Goal: Information Seeking & Learning: Find specific fact

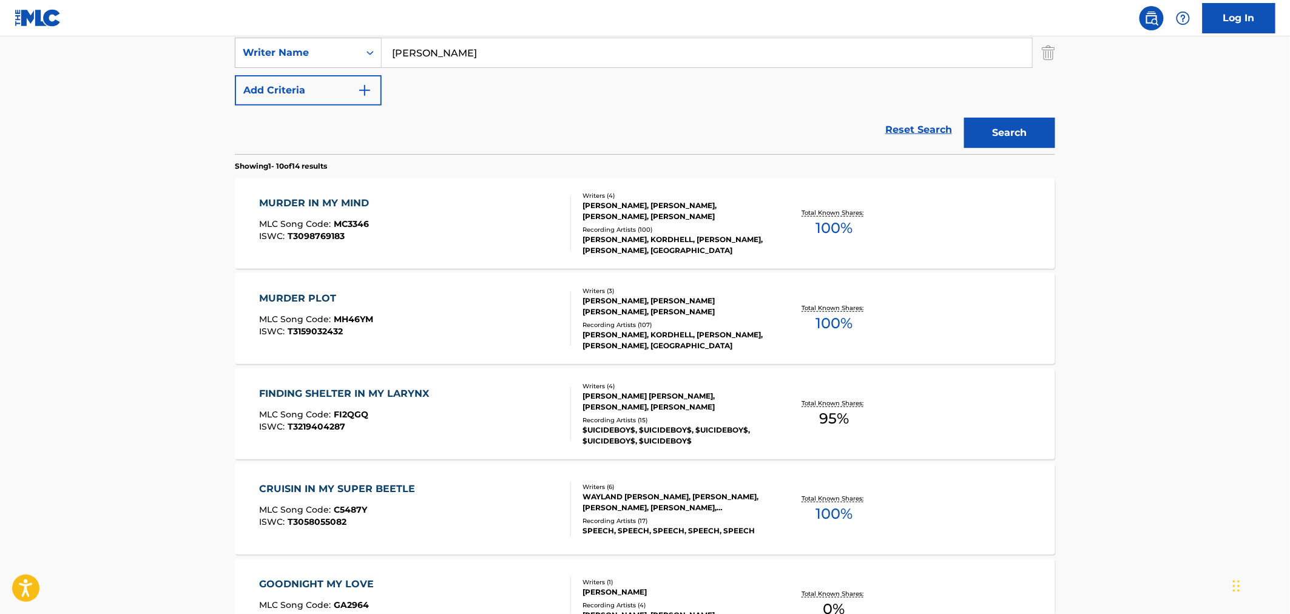
scroll to position [269, 0]
click at [449, 232] on div "MURDER IN MY MIND MLC Song Code : MC3346 ISWC : T3098769183" at bounding box center [416, 224] width 312 height 55
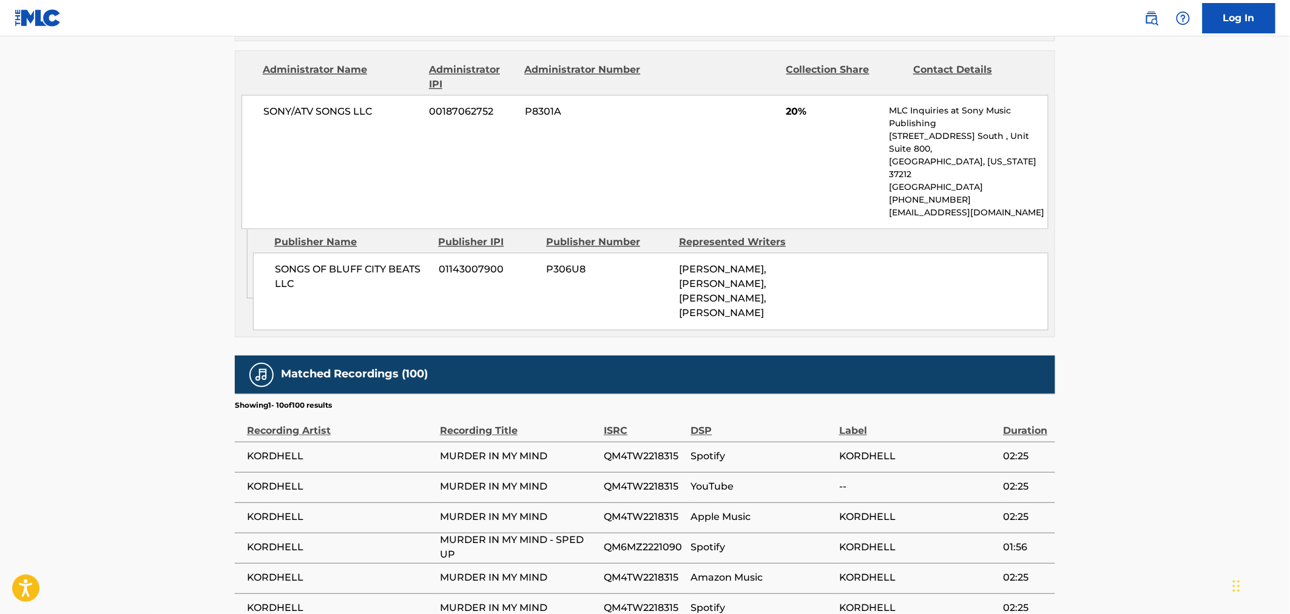
scroll to position [1161, 0]
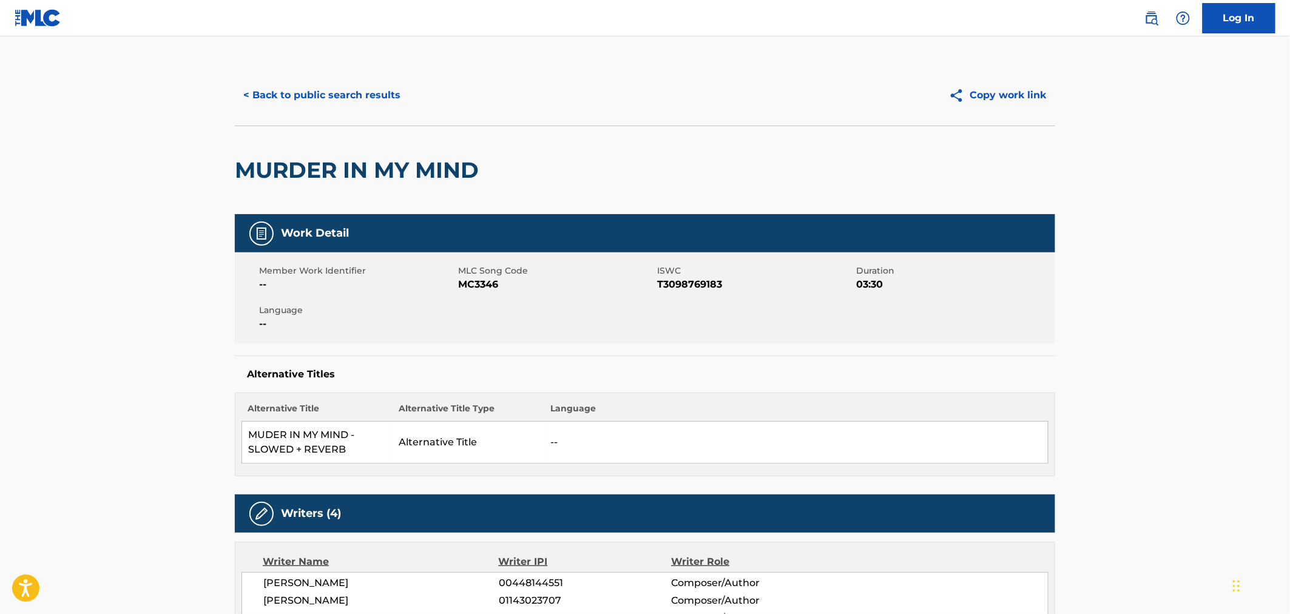
scroll to position [0, 0]
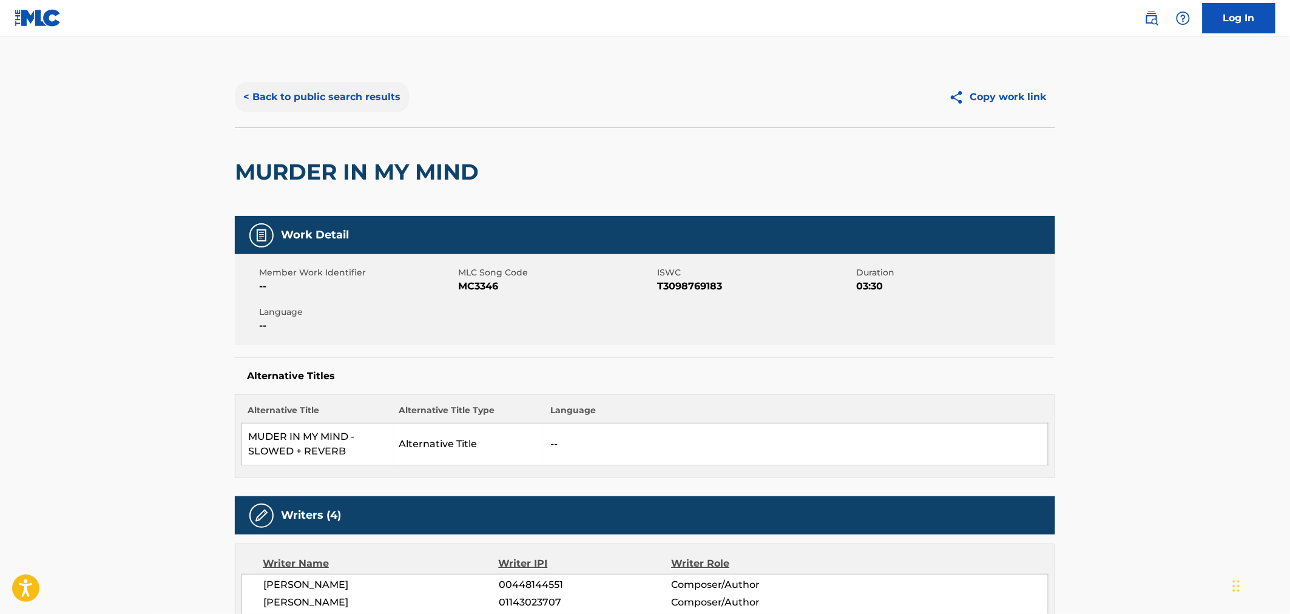
click at [302, 105] on button "< Back to public search results" at bounding box center [322, 97] width 174 height 30
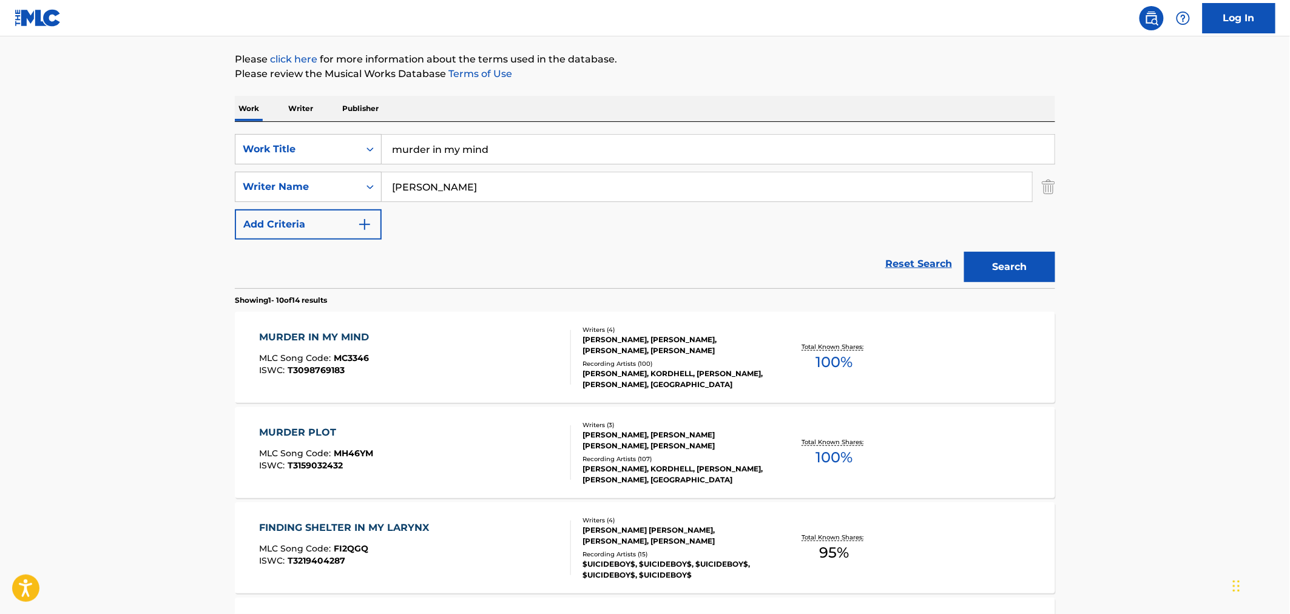
scroll to position [135, 0]
drag, startPoint x: 502, startPoint y: 155, endPoint x: 347, endPoint y: 138, distance: 156.2
click at [348, 138] on div "SearchWithCriteria71c0fc51-4fd8-4f57-a836-4308688e8c05 Work Title murder in my …" at bounding box center [645, 150] width 820 height 30
click at [360, 436] on div "MURDER PLOT" at bounding box center [317, 433] width 114 height 15
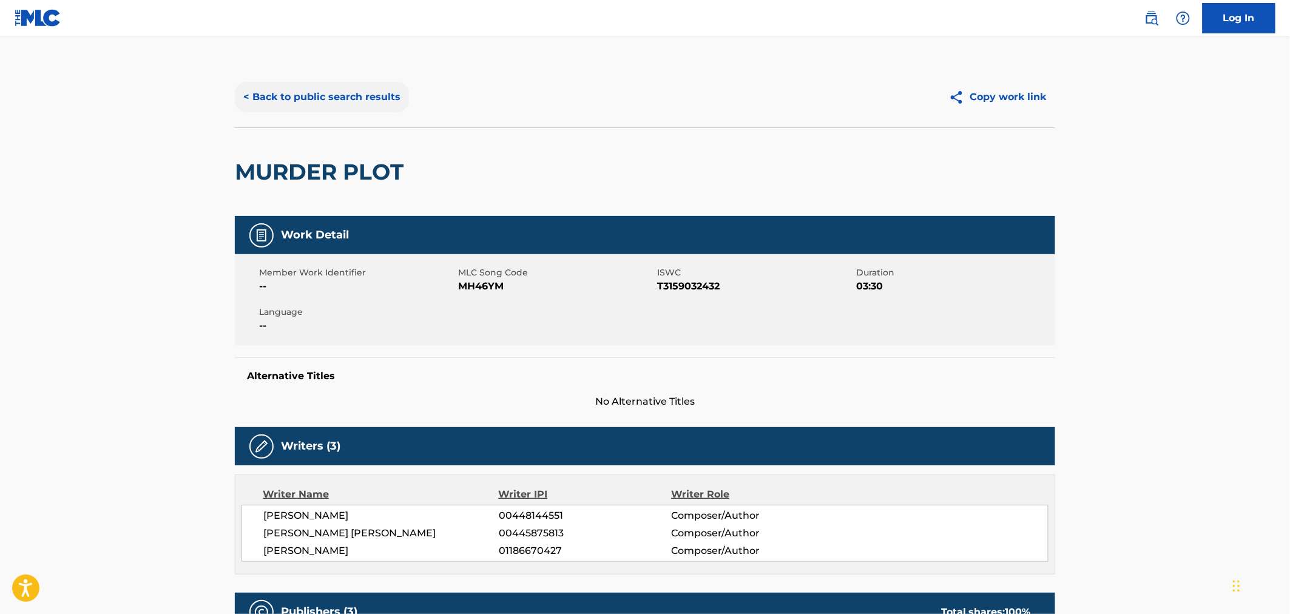
click at [277, 98] on button "< Back to public search results" at bounding box center [322, 97] width 174 height 30
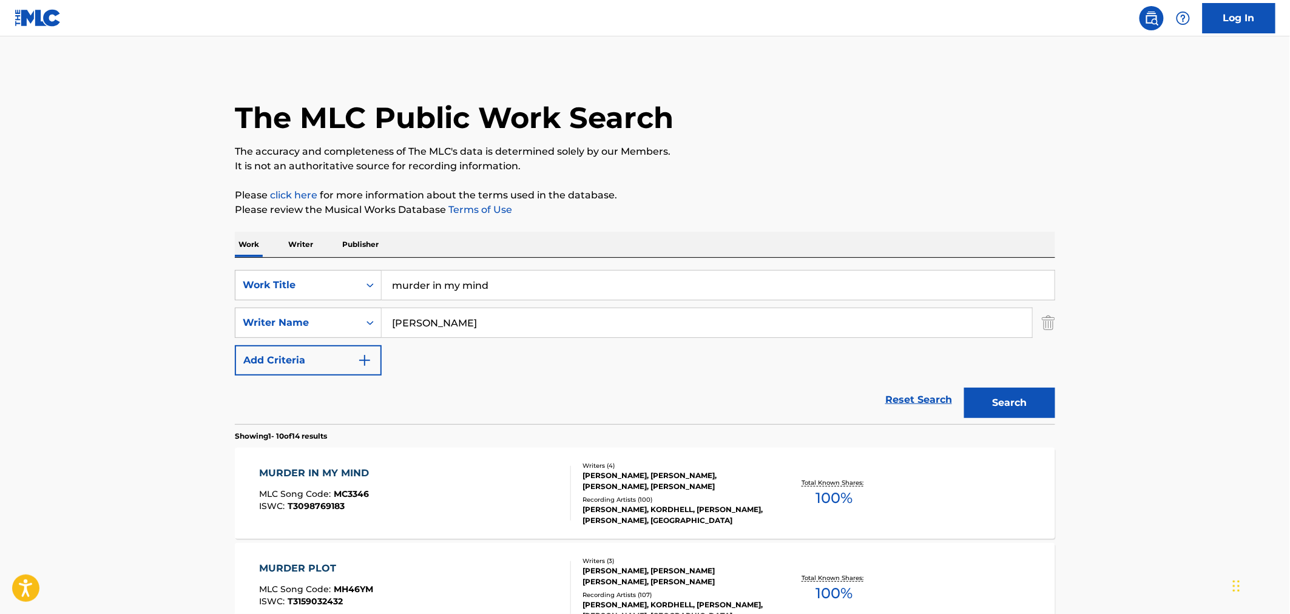
scroll to position [135, 0]
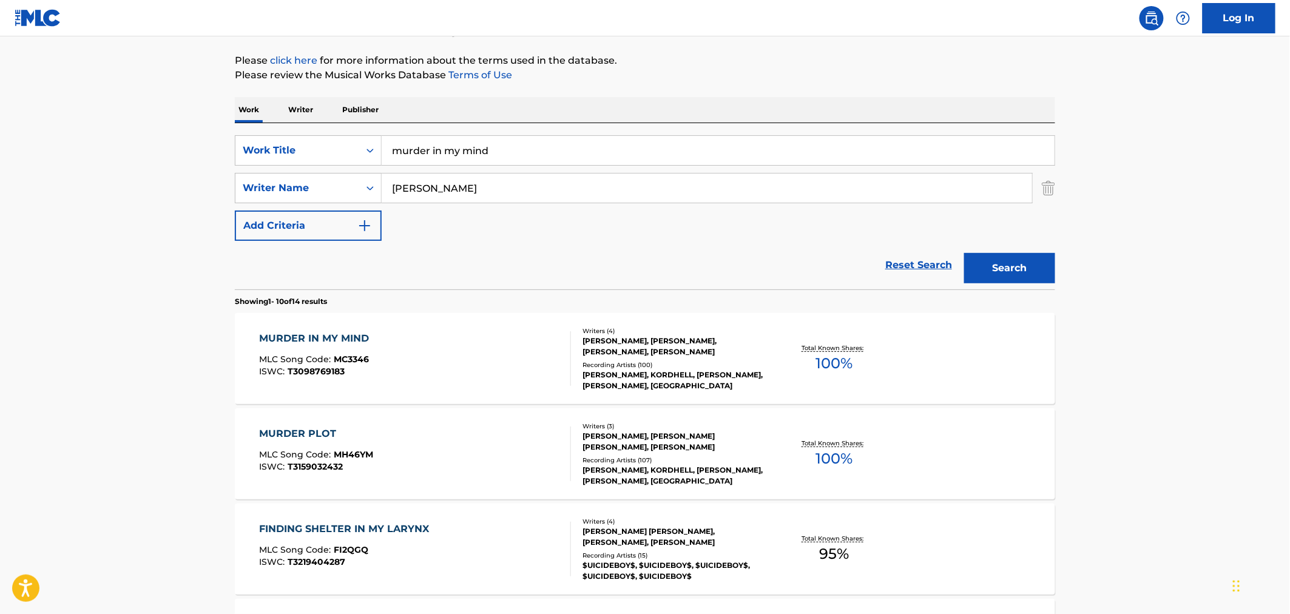
drag, startPoint x: 516, startPoint y: 153, endPoint x: 357, endPoint y: 124, distance: 162.3
click at [357, 124] on div "SearchWithCriteria71c0fc51-4fd8-4f57-a836-4308688e8c05 Work Title murder in my …" at bounding box center [645, 206] width 820 height 166
type input "9mm"
click at [1009, 269] on button "Search" at bounding box center [1009, 268] width 91 height 30
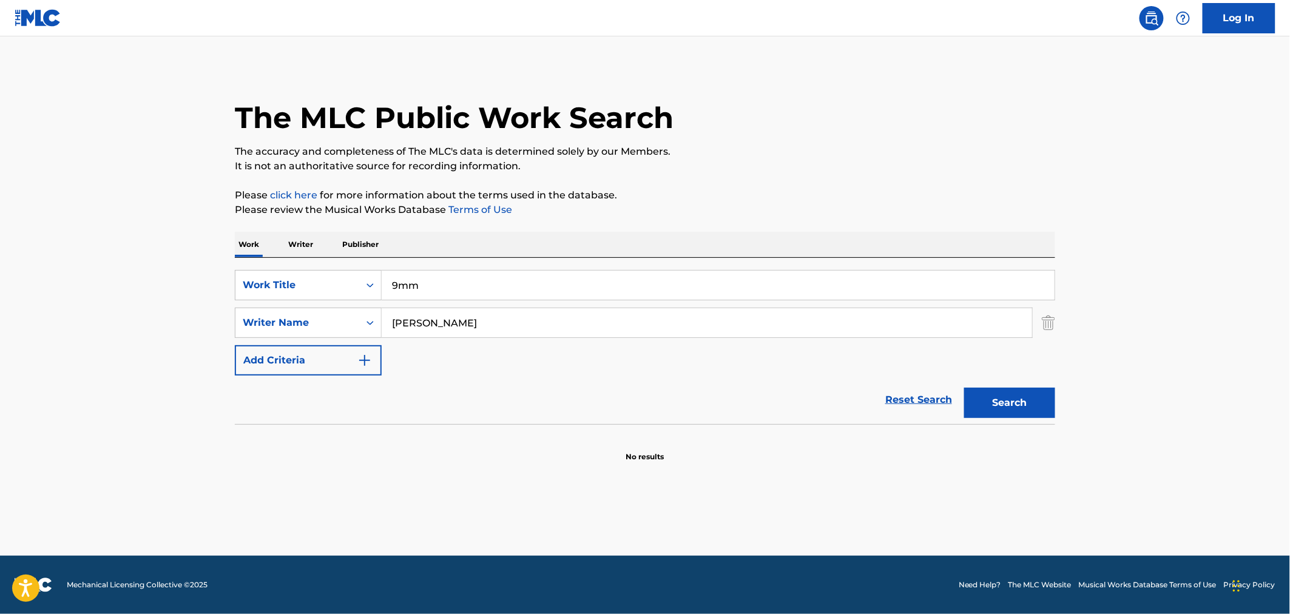
click at [439, 290] on input "9mm" at bounding box center [718, 285] width 673 height 29
drag, startPoint x: 440, startPoint y: 289, endPoint x: 376, endPoint y: 272, distance: 66.5
click at [376, 272] on div "SearchWithCriteria71c0fc51-4fd8-4f57-a836-4308688e8c05 Work Title 9mm" at bounding box center [645, 285] width 820 height 30
click at [359, 296] on div "Work Title" at bounding box center [297, 285] width 124 height 23
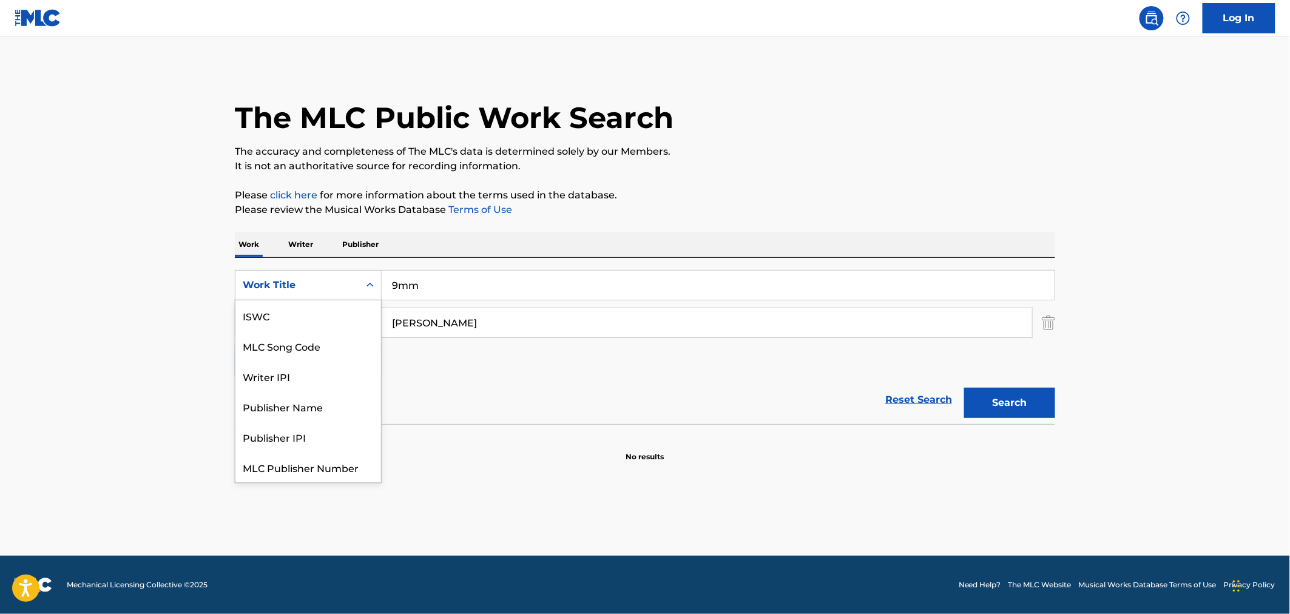
scroll to position [30, 0]
click at [328, 325] on div "MLC Song Code" at bounding box center [308, 315] width 146 height 30
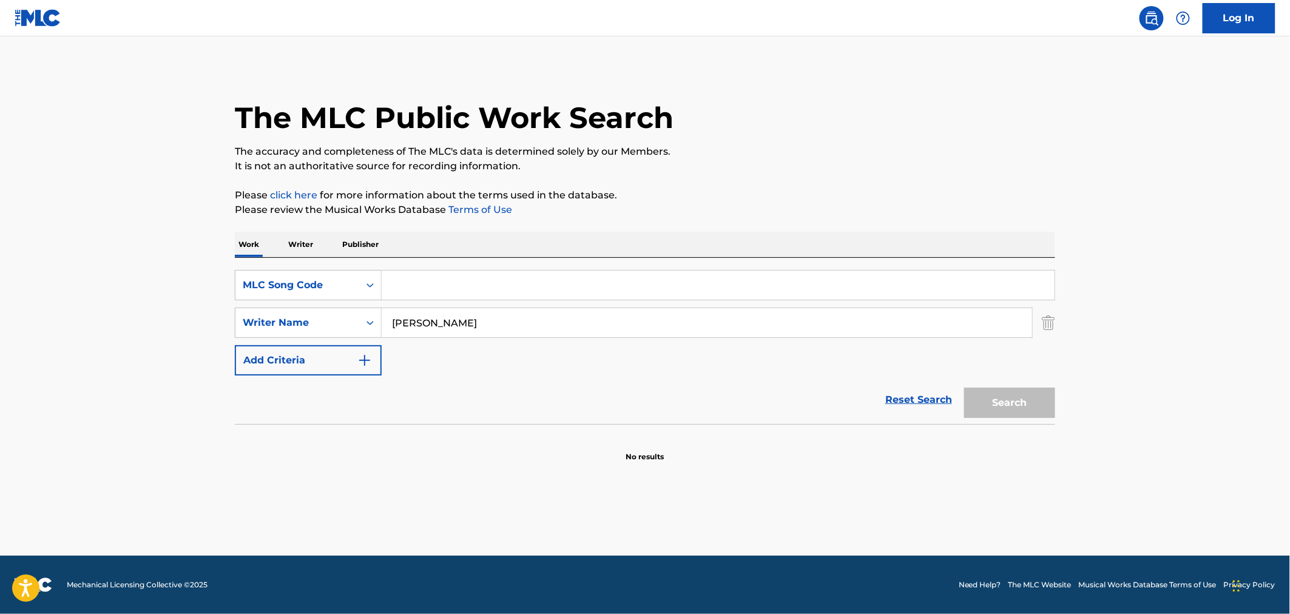
click at [449, 295] on input "Search Form" at bounding box center [718, 285] width 673 height 29
paste input "MC3346"
type input "MC3346"
drag, startPoint x: 482, startPoint y: 323, endPoint x: 285, endPoint y: 273, distance: 202.8
click at [312, 281] on div "SearchWithCriteriadc90d030-613d-471b-9c79-44a2256c4f8b MLC Song Code MC3346 Sea…" at bounding box center [645, 323] width 820 height 106
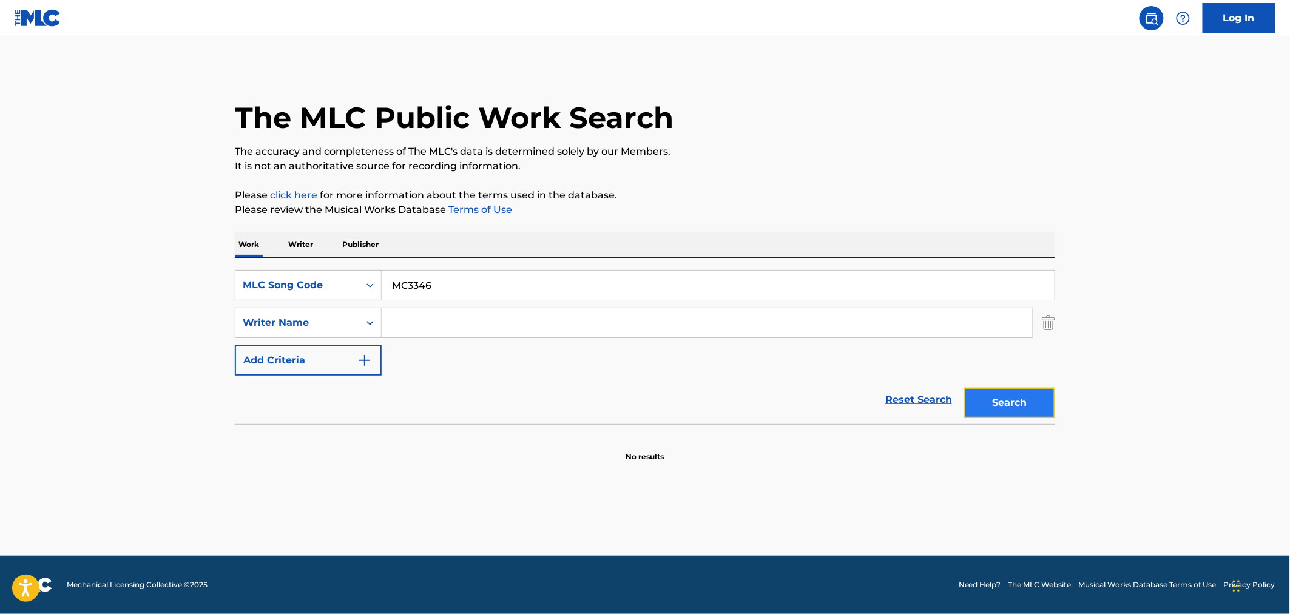
click at [1020, 403] on button "Search" at bounding box center [1009, 403] width 91 height 30
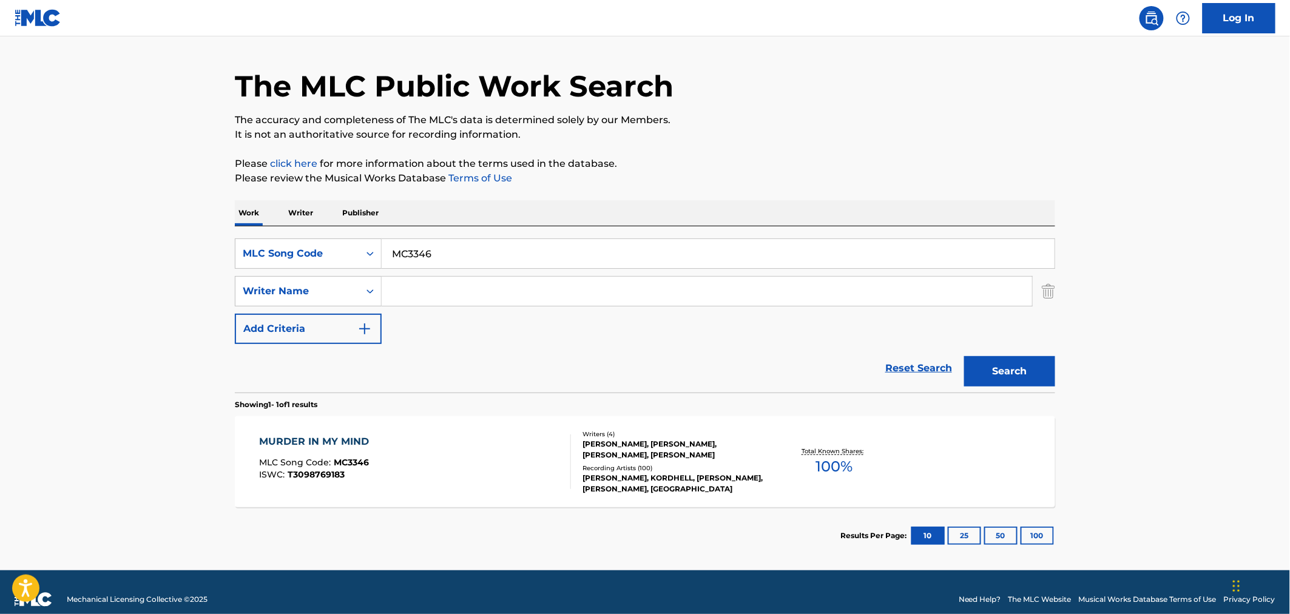
scroll to position [45, 0]
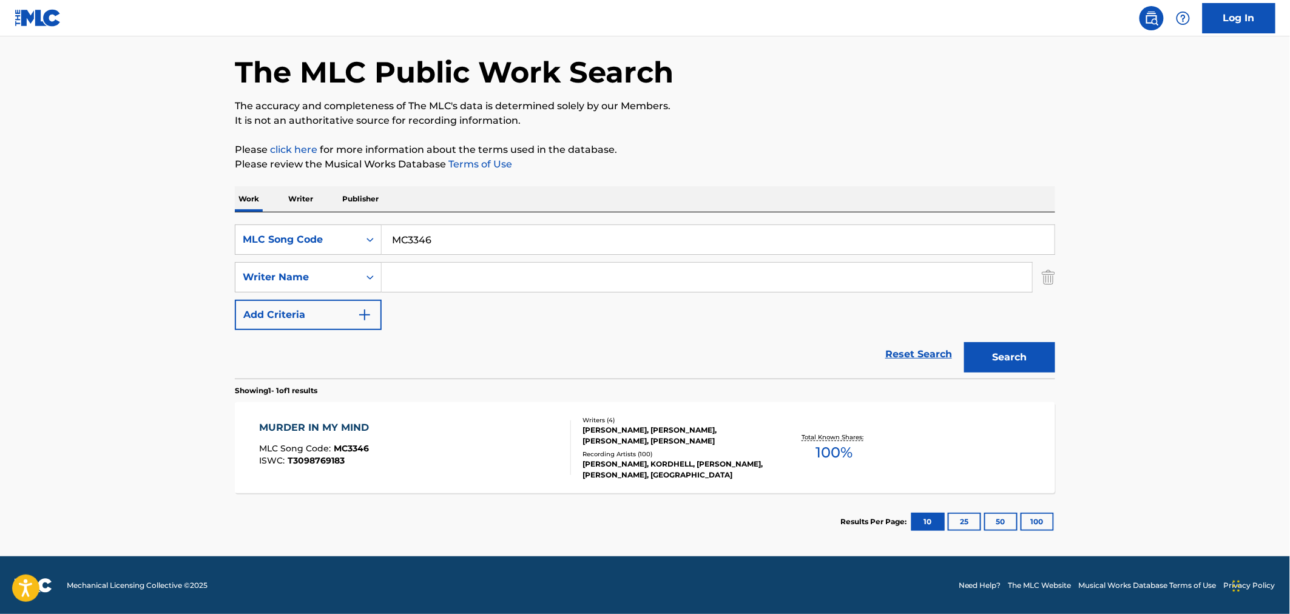
click at [470, 450] on div "MURDER IN MY MIND MLC Song Code : MC3346 ISWC : T3098769183" at bounding box center [416, 447] width 312 height 55
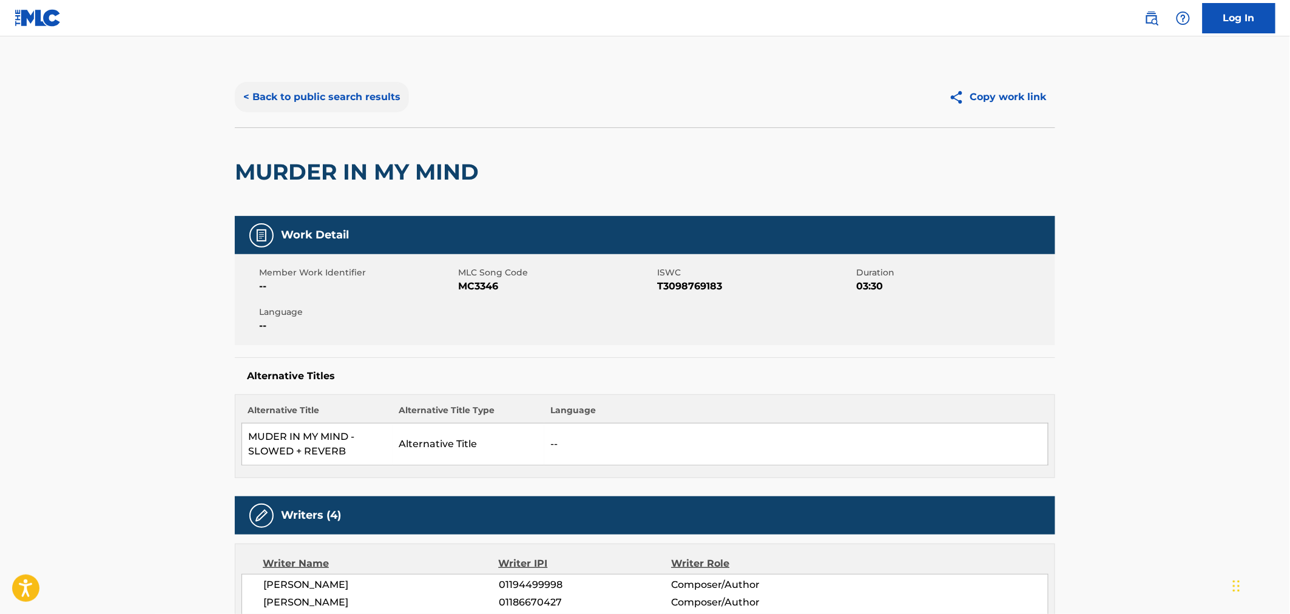
click at [281, 86] on button "< Back to public search results" at bounding box center [322, 97] width 174 height 30
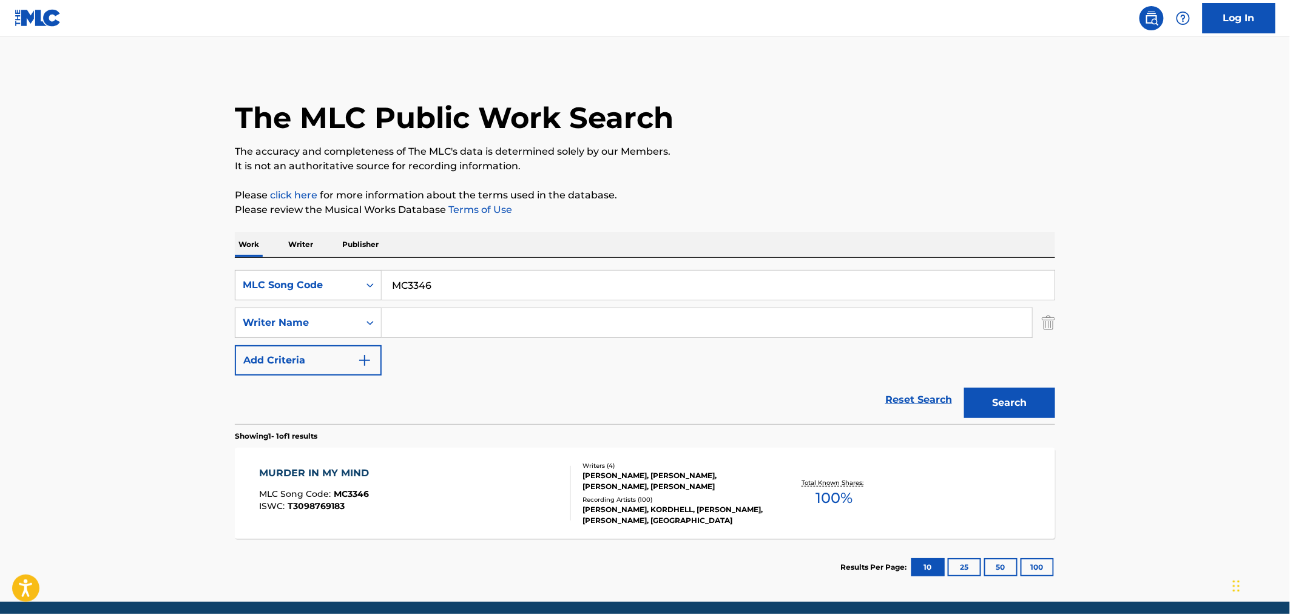
click at [389, 268] on div "SearchWithCriteriadc90d030-613d-471b-9c79-44a2256c4f8b MLC Song Code MC3346 Sea…" at bounding box center [645, 341] width 820 height 166
click at [449, 293] on input "MC3346" at bounding box center [718, 285] width 673 height 29
drag, startPoint x: 375, startPoint y: 276, endPoint x: 348, endPoint y: 273, distance: 26.9
click at [345, 274] on div "SearchWithCriteriadc90d030-613d-471b-9c79-44a2256c4f8b MLC Song Code MC3346" at bounding box center [645, 285] width 820 height 30
click at [1028, 403] on button "Search" at bounding box center [1009, 403] width 91 height 30
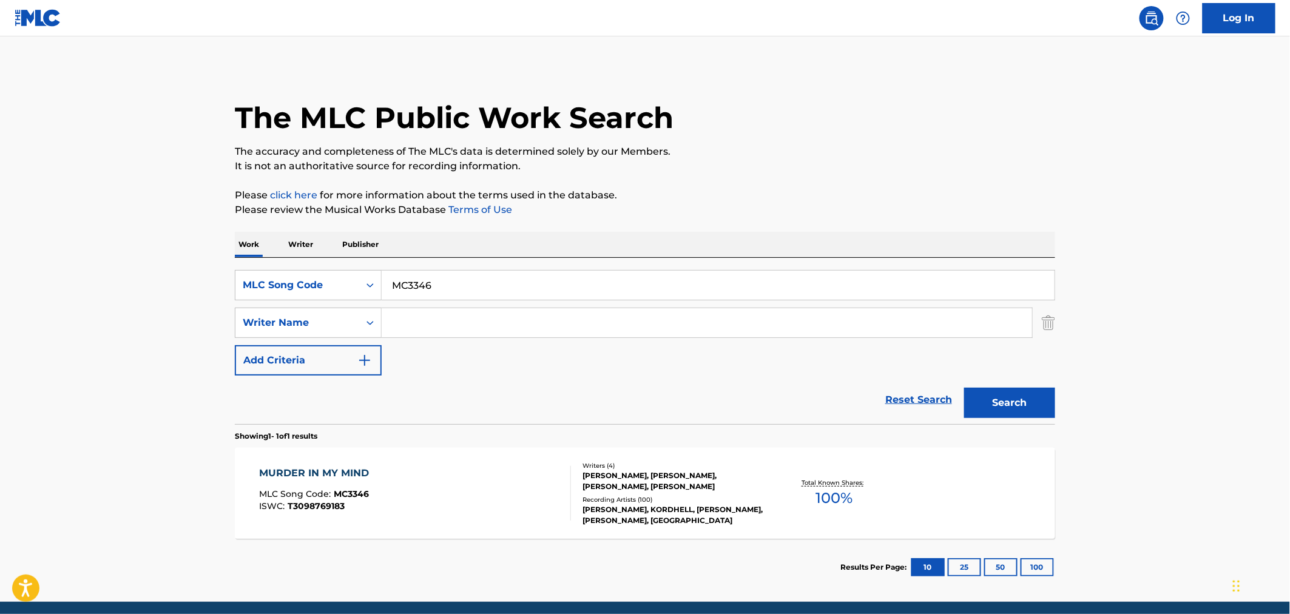
drag, startPoint x: 452, startPoint y: 271, endPoint x: 289, endPoint y: 249, distance: 164.7
click at [293, 249] on div "Work Writer Publisher SearchWithCriteriadc90d030-613d-471b-9c79-44a2256c4f8b ML…" at bounding box center [645, 414] width 820 height 364
click at [407, 283] on input "9AN" at bounding box center [718, 285] width 673 height 29
type input "9A2NC9"
click at [1000, 391] on button "Search" at bounding box center [1009, 403] width 91 height 30
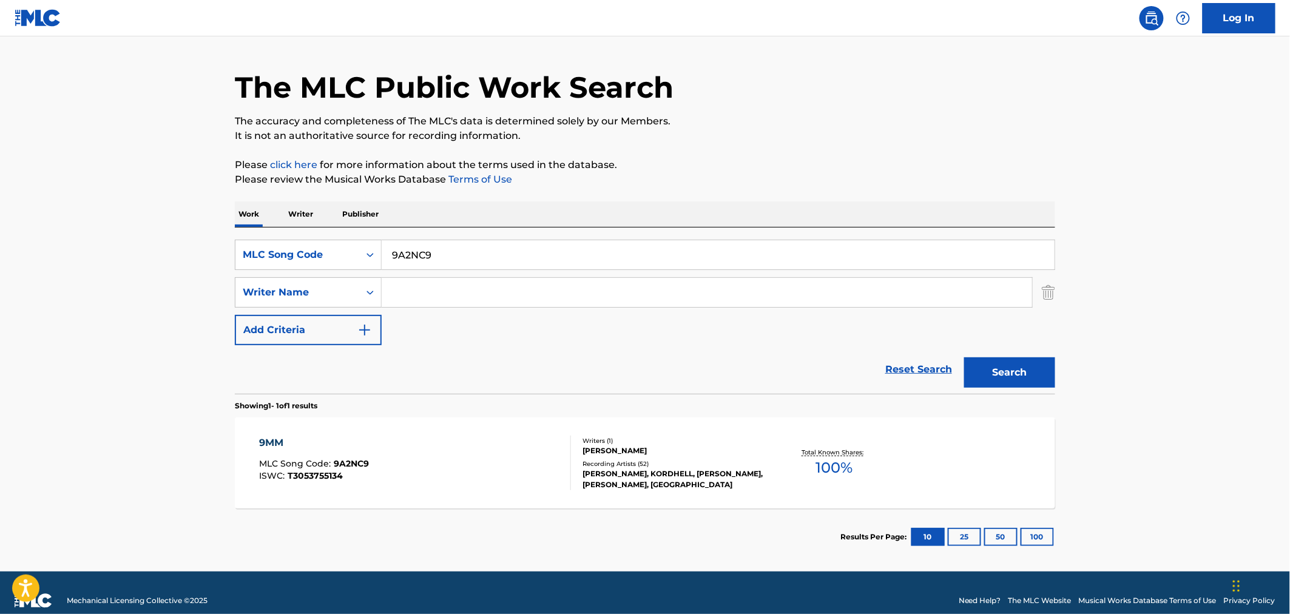
scroll to position [45, 0]
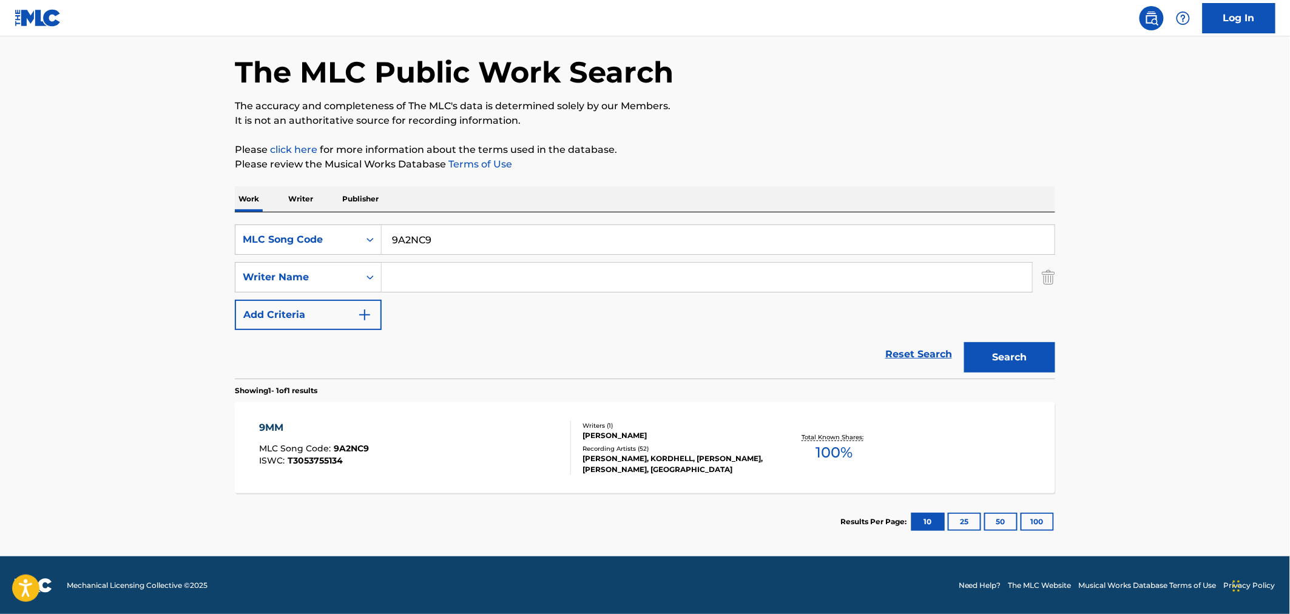
click at [405, 449] on div "9MM MLC Song Code : 9A2NC9 ISWC : T3053755134" at bounding box center [416, 447] width 312 height 55
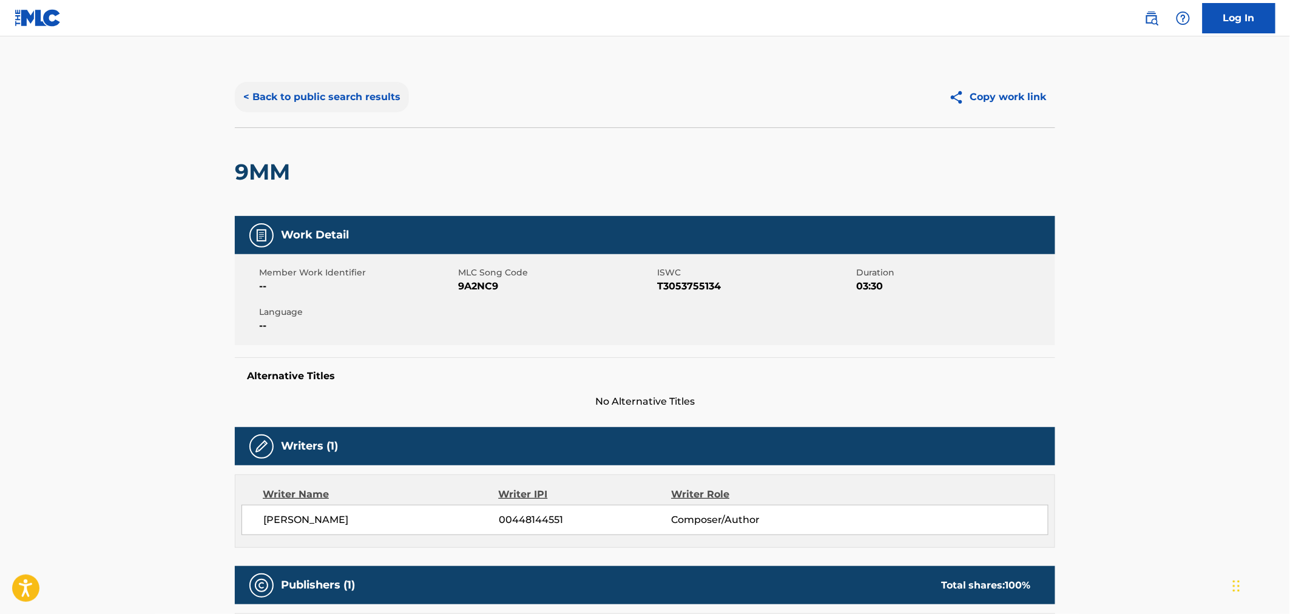
click at [297, 101] on button "< Back to public search results" at bounding box center [322, 97] width 174 height 30
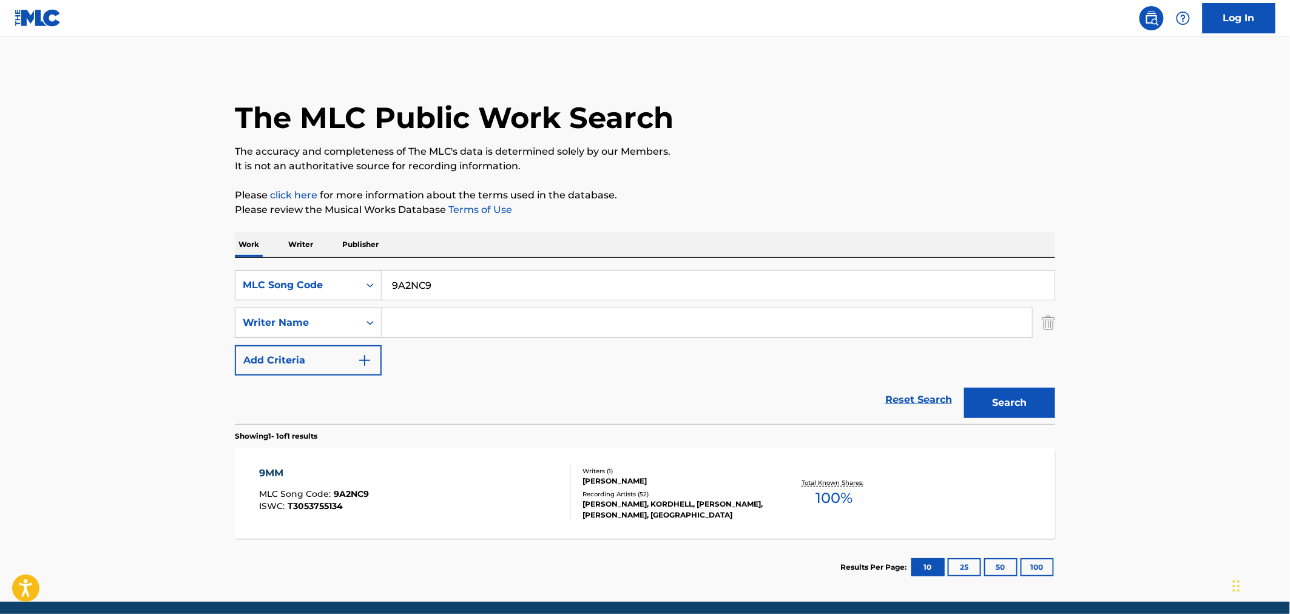
click at [312, 264] on div "SearchWithCriteriadc90d030-613d-471b-9c79-44a2256c4f8b MLC Song Code 9A2NC9 Sea…" at bounding box center [645, 341] width 820 height 166
click at [289, 283] on div "MLC Song Code" at bounding box center [297, 285] width 109 height 15
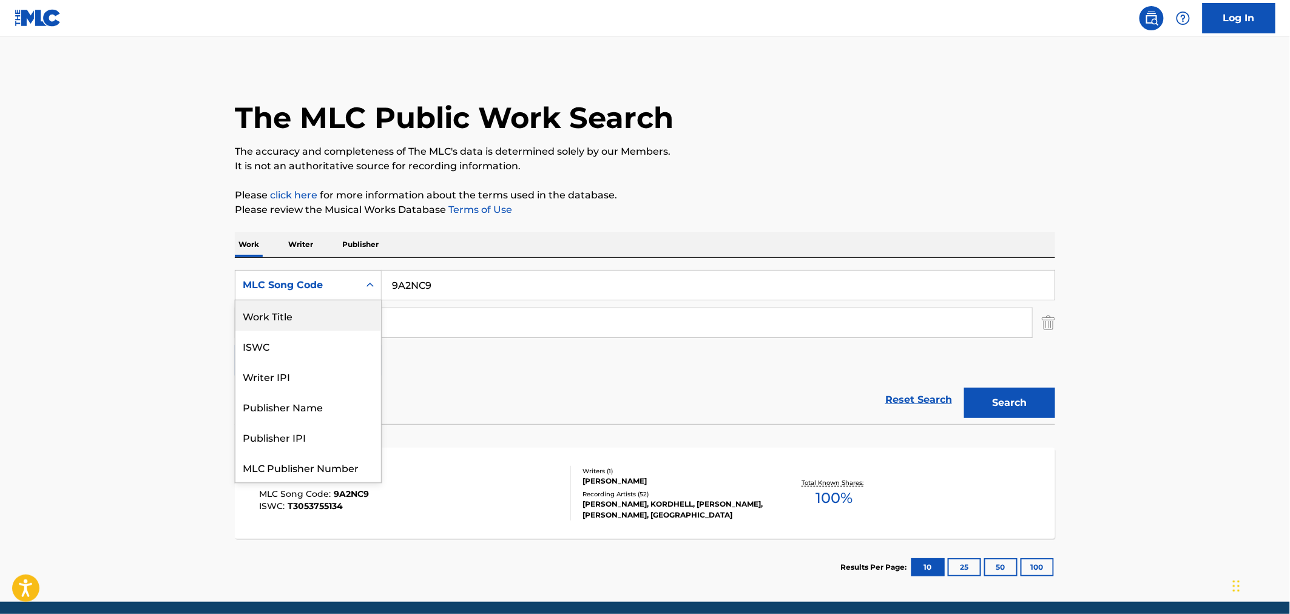
click at [281, 317] on div "Work Title" at bounding box center [308, 315] width 146 height 30
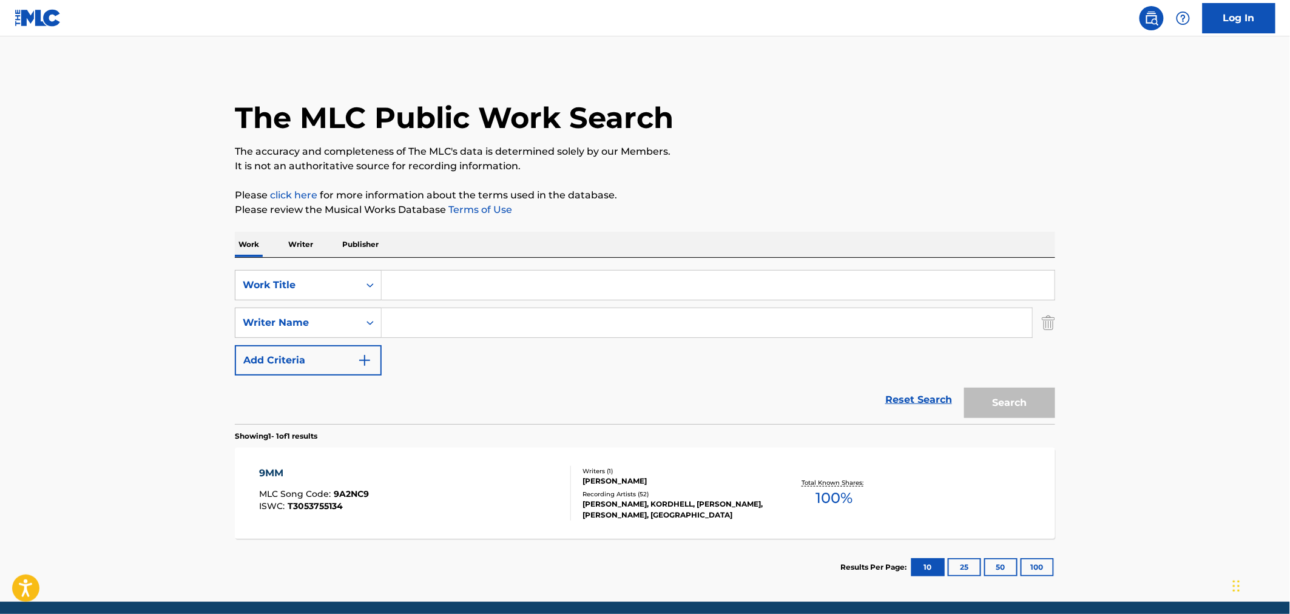
click at [417, 288] on input "Search Form" at bounding box center [718, 285] width 673 height 29
type input "land of fire"
type input "m"
type input "[PERSON_NAME]"
click at [964, 388] on button "Search" at bounding box center [1009, 403] width 91 height 30
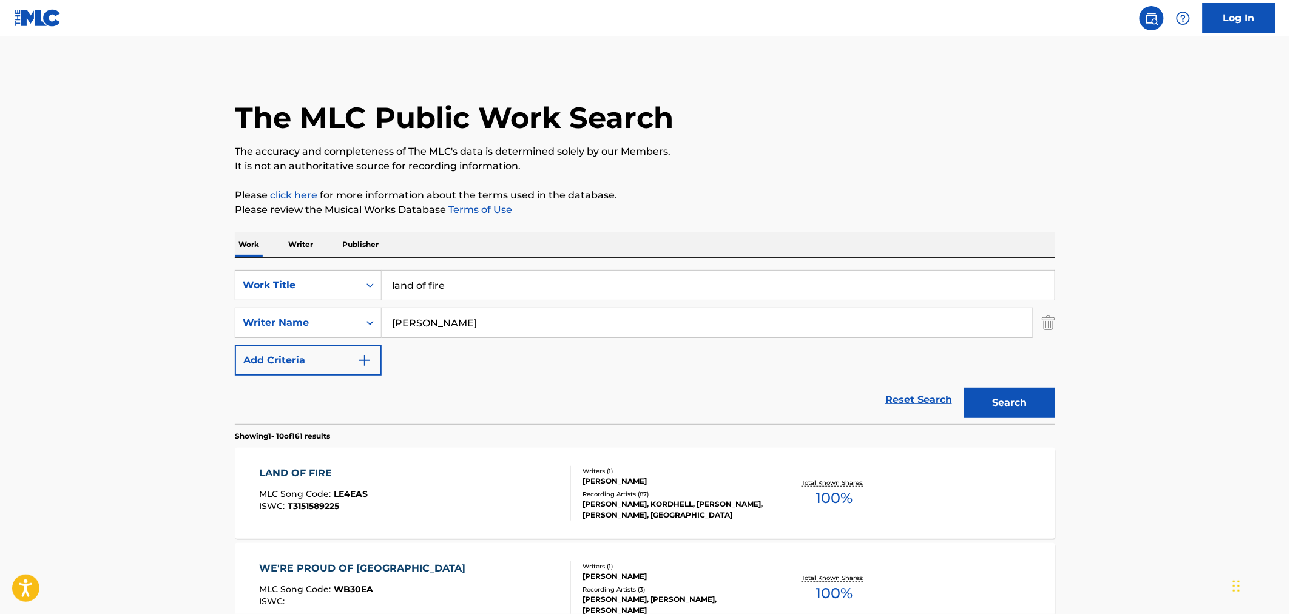
click at [536, 500] on div "LAND OF FIRE MLC Song Code : LE4EAS ISWC : T3151589225" at bounding box center [416, 493] width 312 height 55
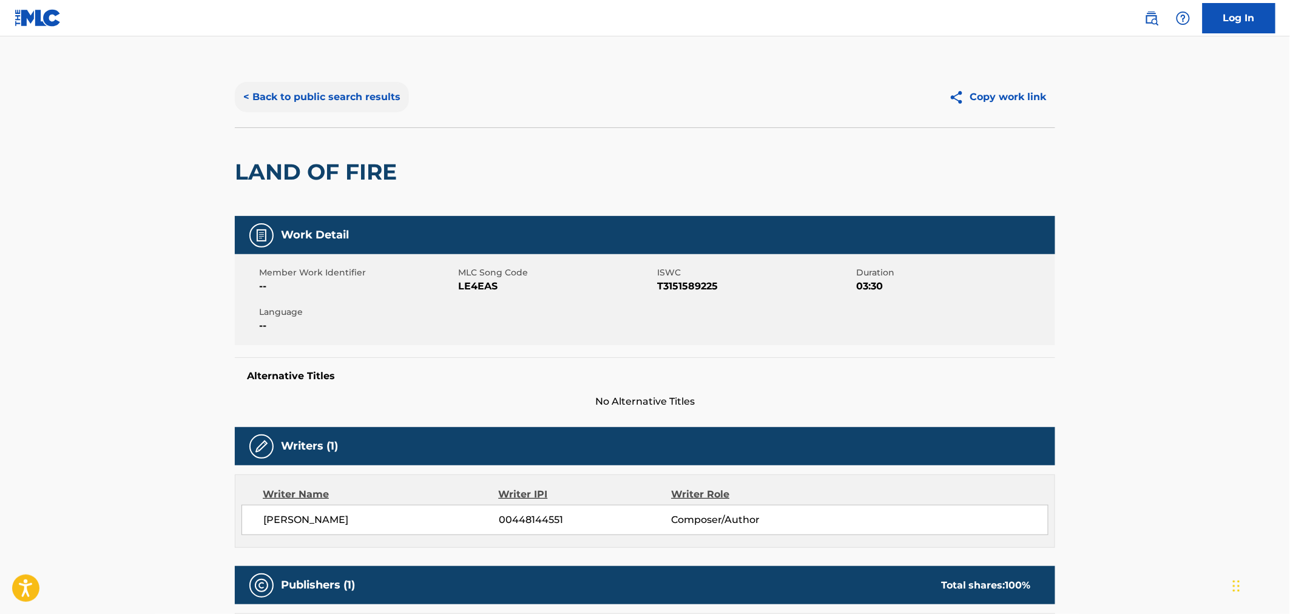
click at [287, 112] on button "< Back to public search results" at bounding box center [322, 97] width 174 height 30
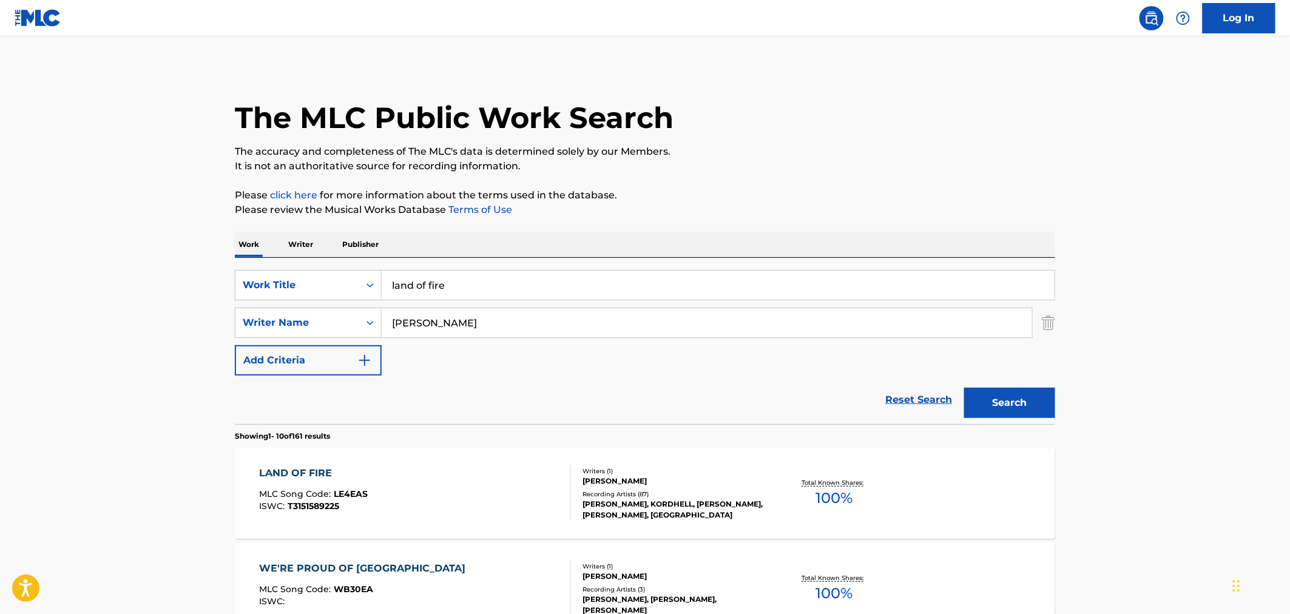
drag, startPoint x: 482, startPoint y: 277, endPoint x: 318, endPoint y: 267, distance: 164.1
click at [361, 268] on div "SearchWithCriteriae0a384ee-8762-496e-aacd-df3e10baa522 Work Title land of fire …" at bounding box center [645, 341] width 820 height 166
click at [964, 388] on button "Search" at bounding box center [1009, 403] width 91 height 30
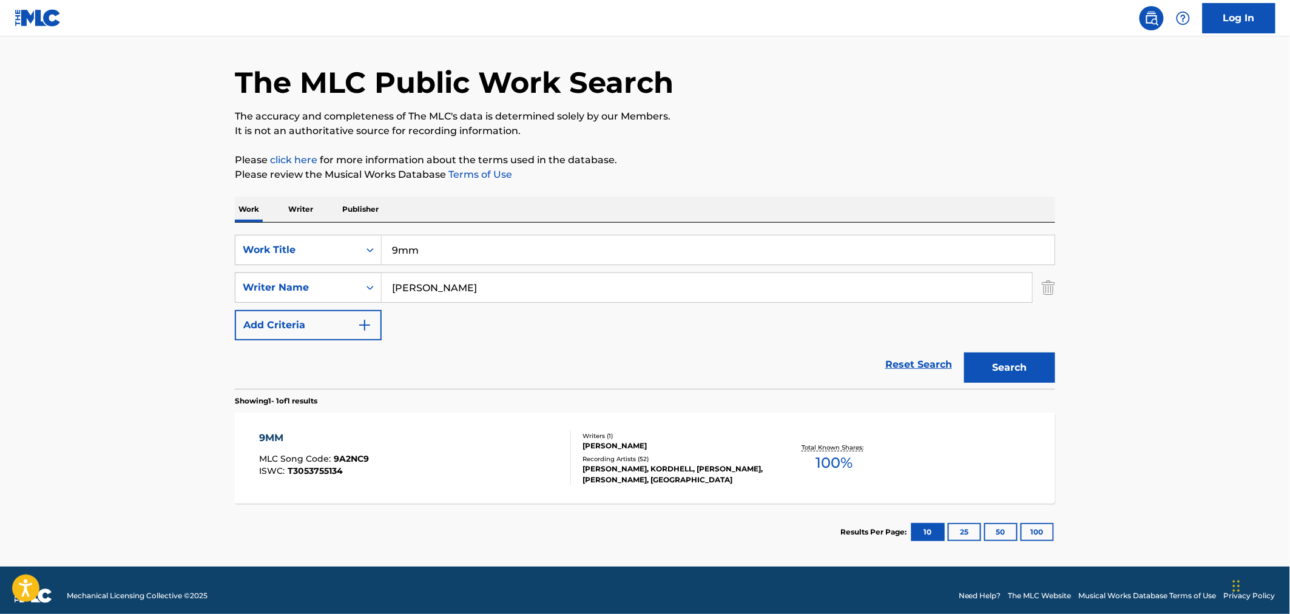
scroll to position [45, 0]
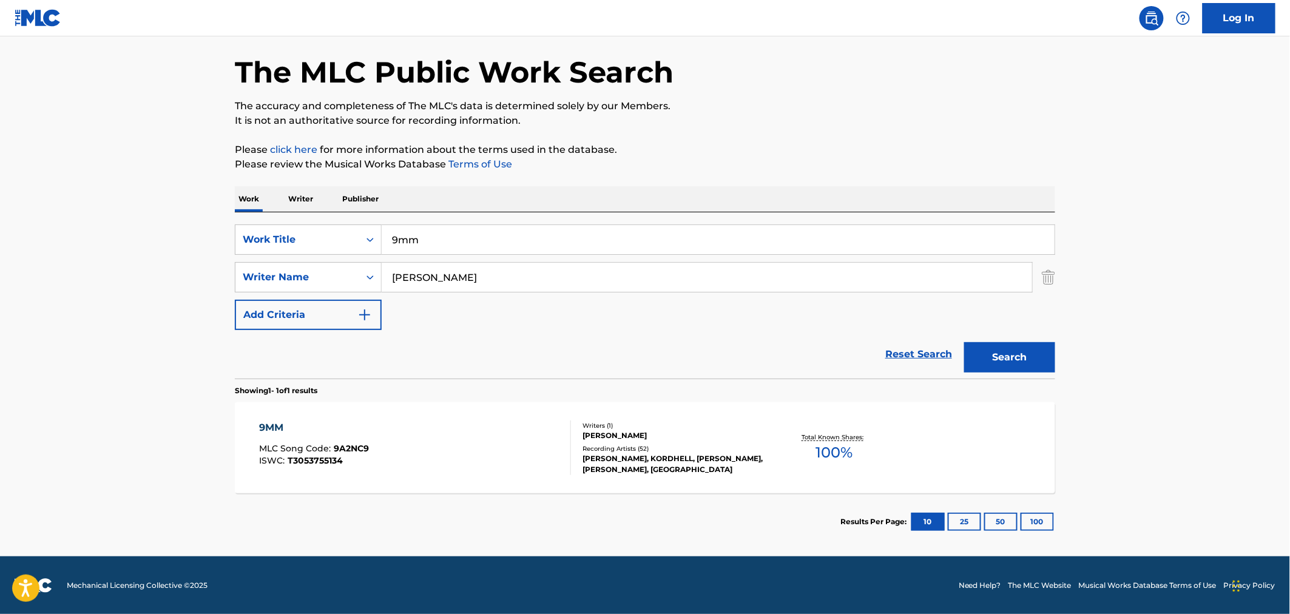
click at [322, 208] on div "Work Writer Publisher SearchWithCriteriae0a384ee-8762-496e-aacd-df3e10baa522 Wo…" at bounding box center [645, 368] width 820 height 364
type input "murder plot"
click at [964, 342] on button "Search" at bounding box center [1009, 357] width 91 height 30
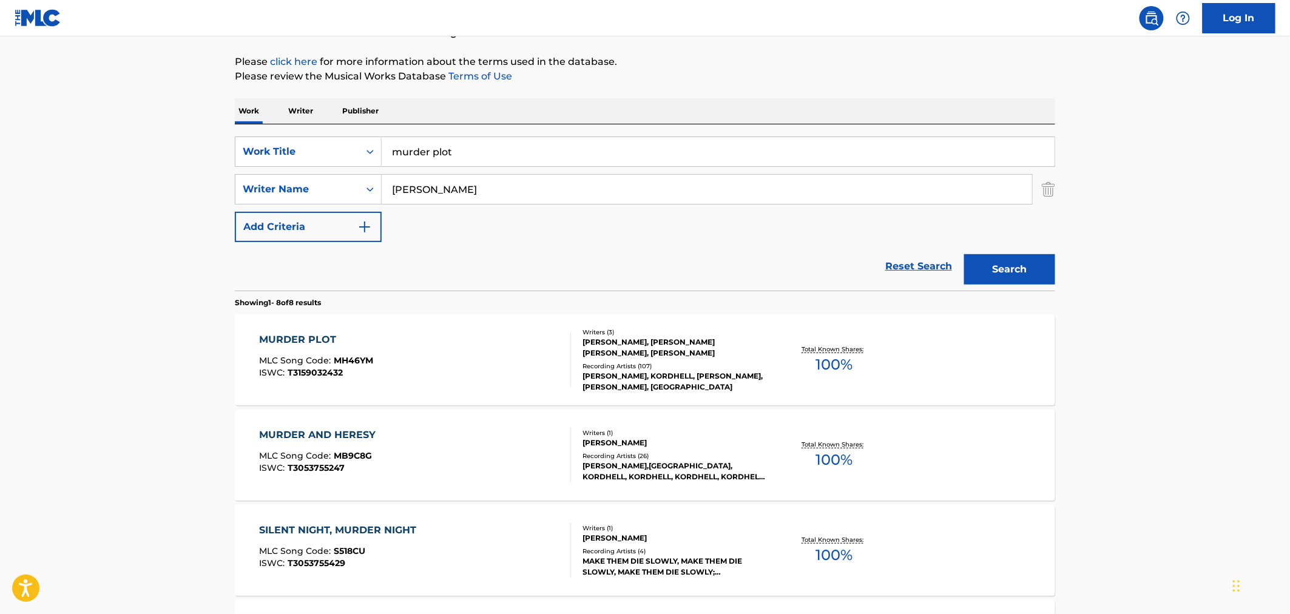
scroll to position [202, 0]
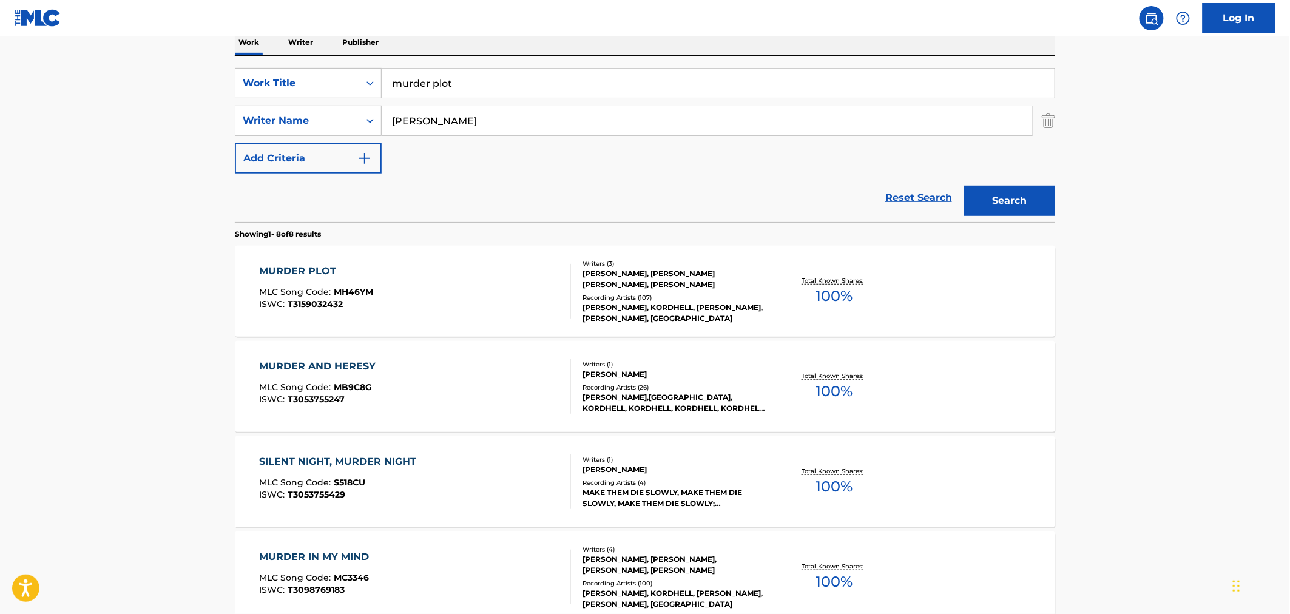
click at [463, 276] on div "MURDER PLOT MLC Song Code : MH46YM ISWC : T3159032432" at bounding box center [416, 291] width 312 height 55
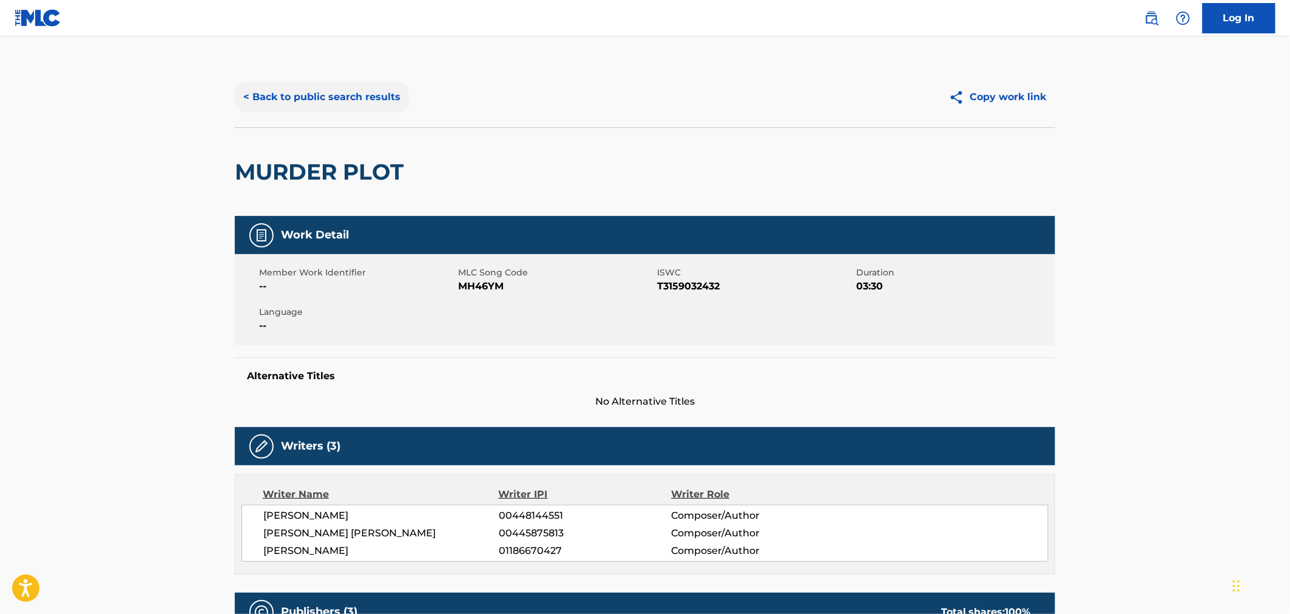
click at [308, 100] on button "< Back to public search results" at bounding box center [322, 97] width 174 height 30
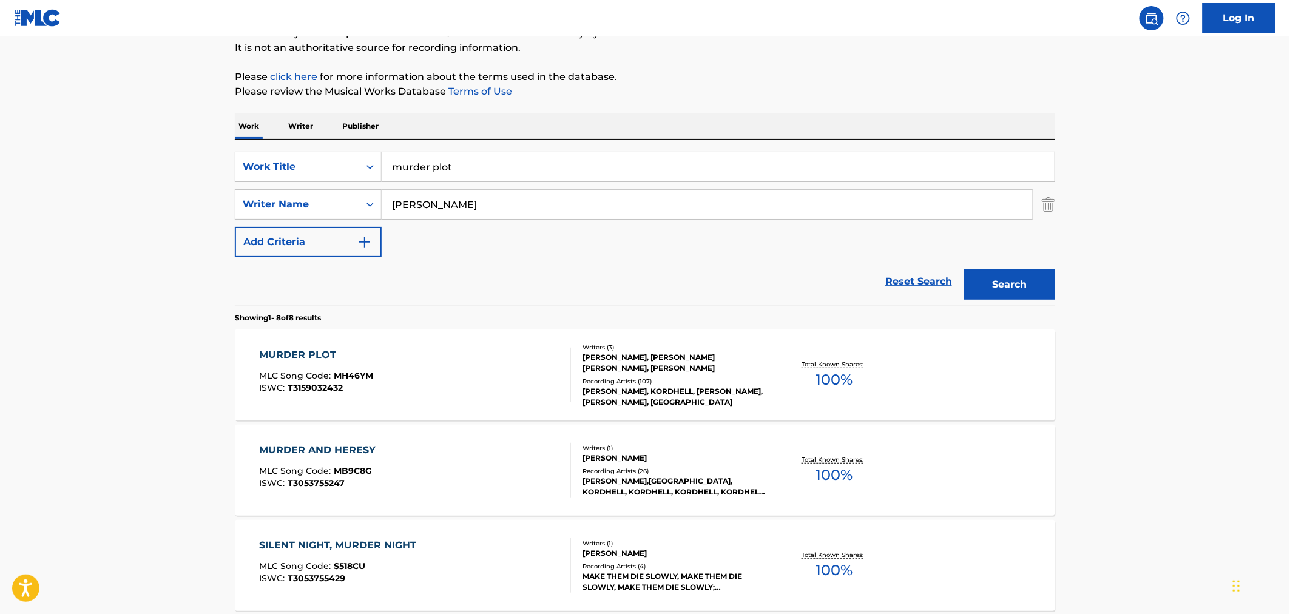
scroll to position [67, 0]
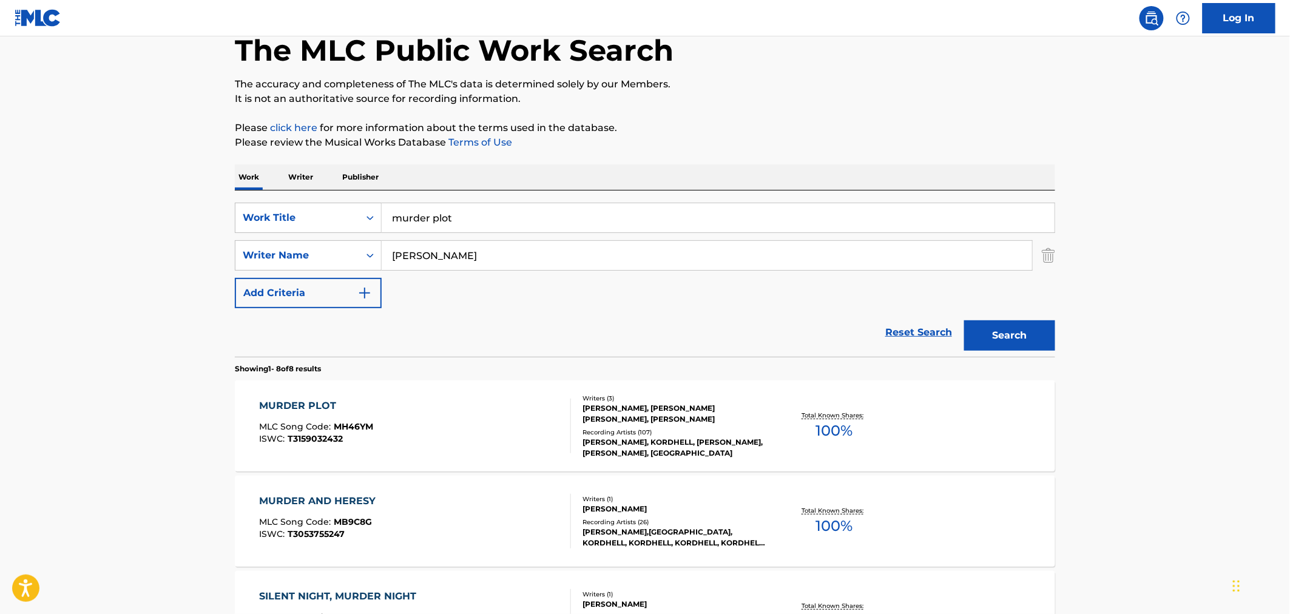
drag, startPoint x: 483, startPoint y: 224, endPoint x: 323, endPoint y: 201, distance: 161.9
click at [332, 201] on div "SearchWithCriteriae0a384ee-8762-496e-aacd-df3e10baa522 Work Title murder plot S…" at bounding box center [645, 273] width 820 height 166
type input "murder"
click at [964, 320] on button "Search" at bounding box center [1009, 335] width 91 height 30
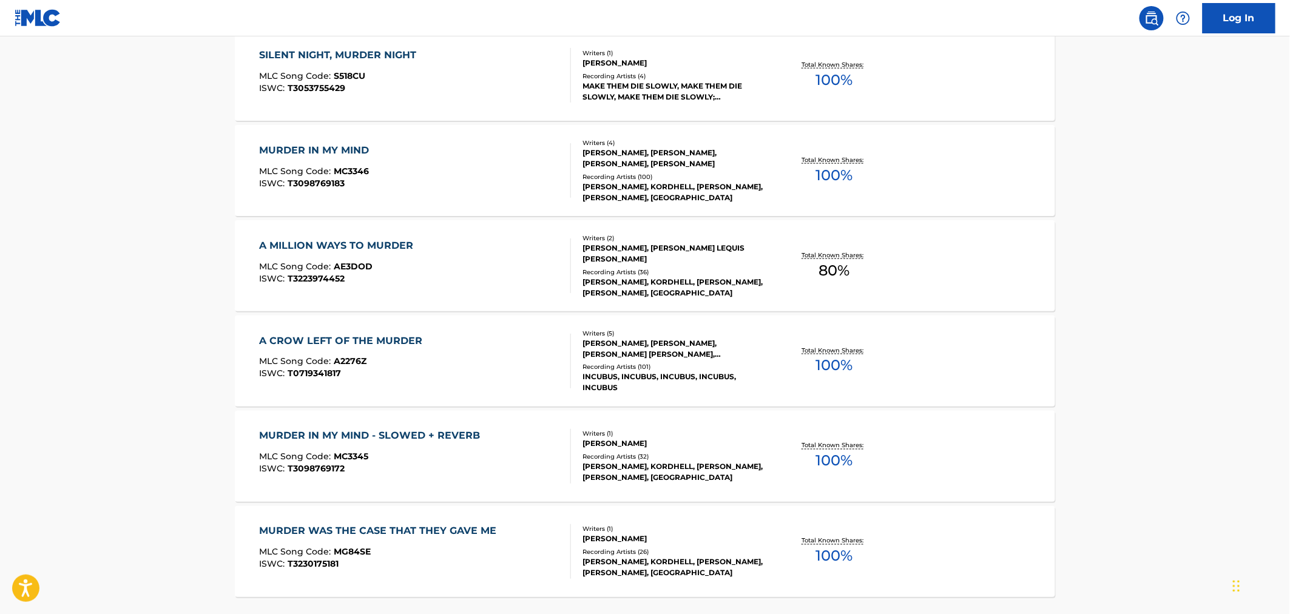
scroll to position [674, 0]
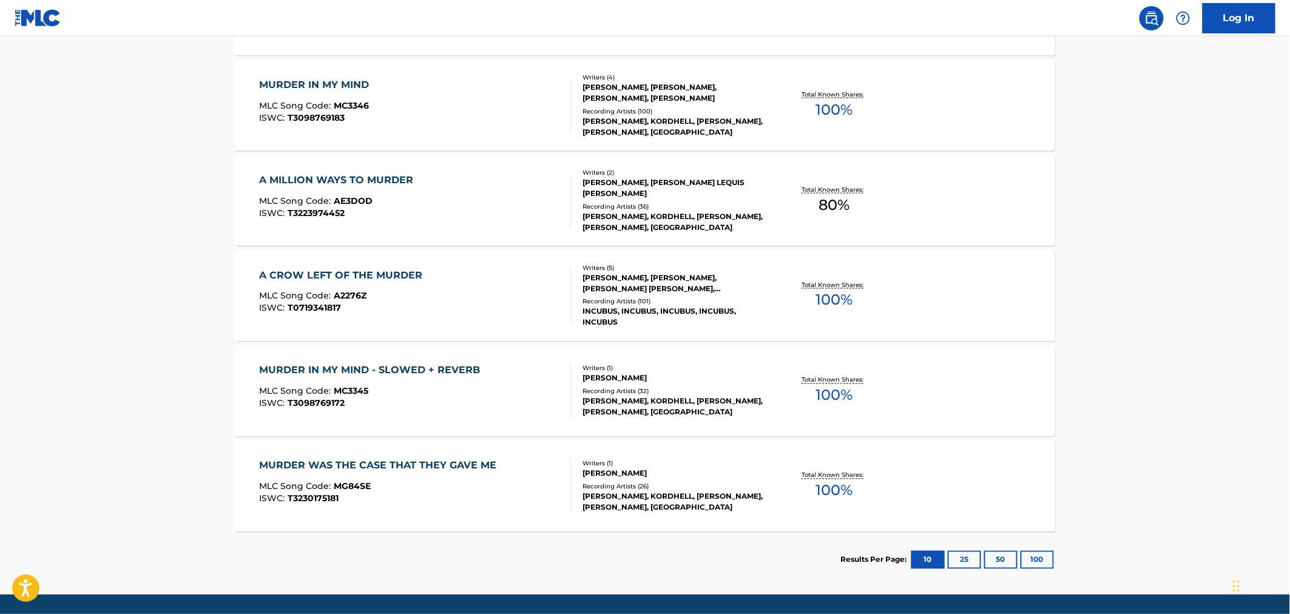
click at [427, 393] on div "MLC Song Code : MC3345" at bounding box center [373, 393] width 227 height 12
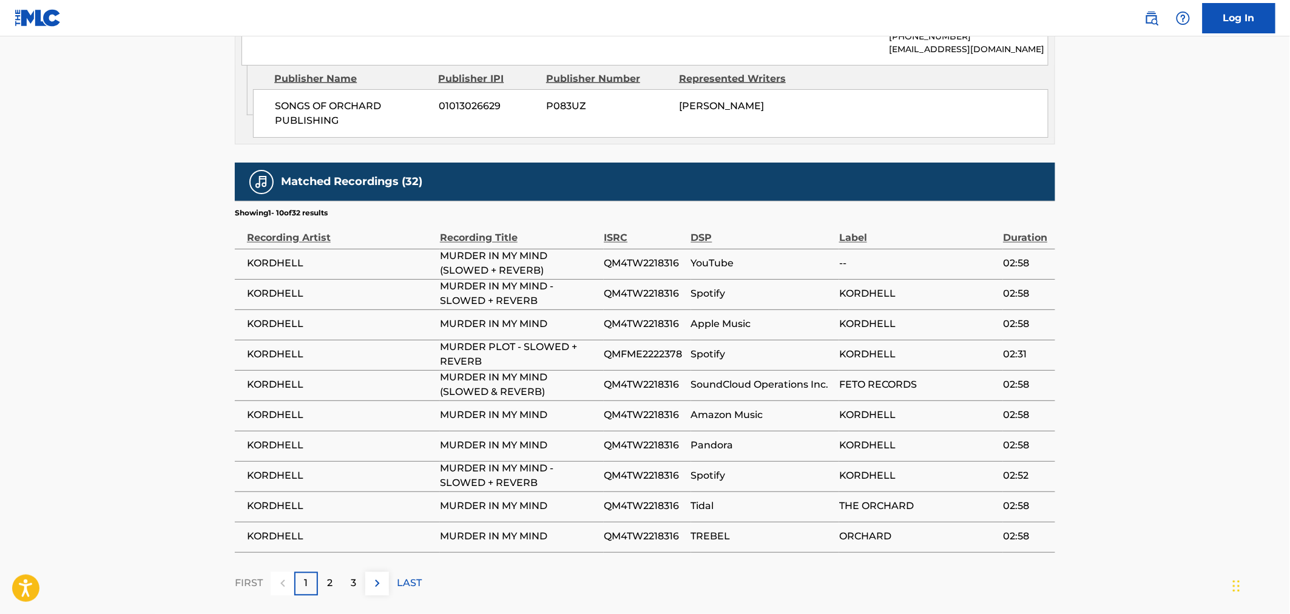
scroll to position [789, 0]
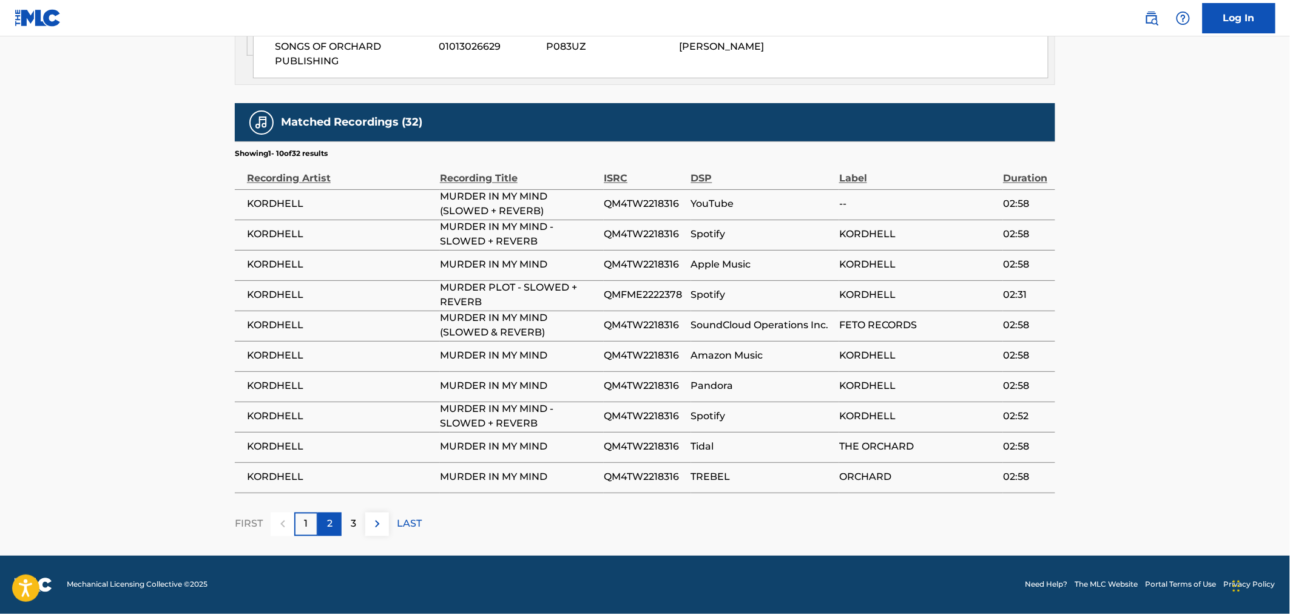
click at [331, 521] on p "2" at bounding box center [329, 524] width 5 height 15
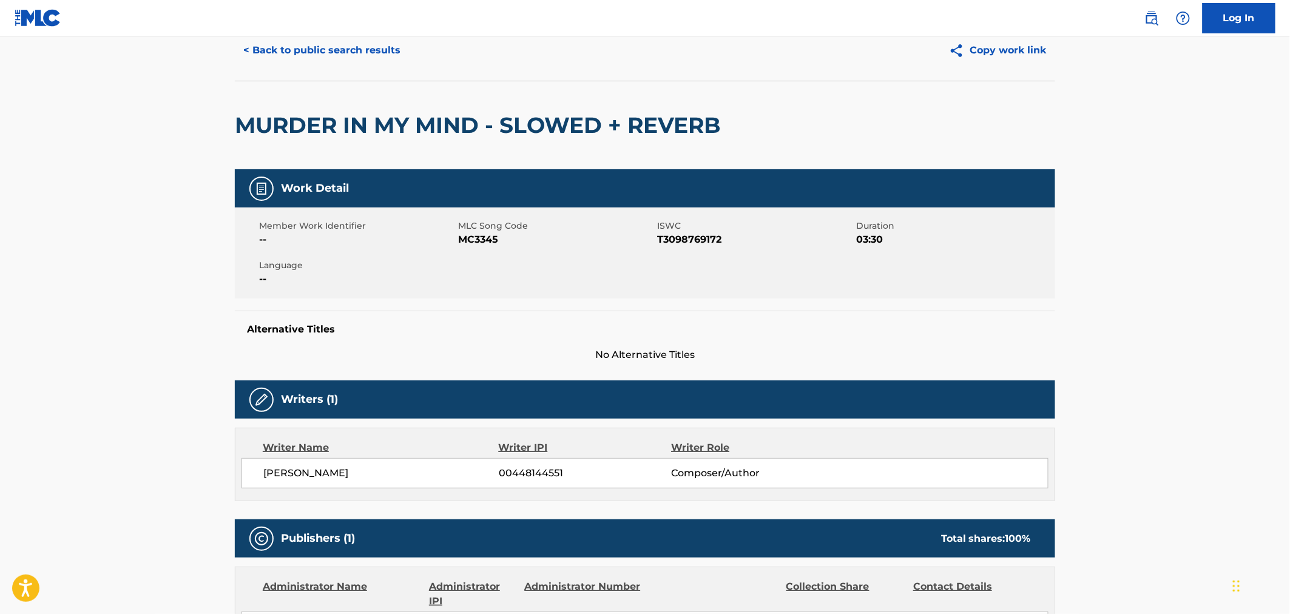
scroll to position [0, 0]
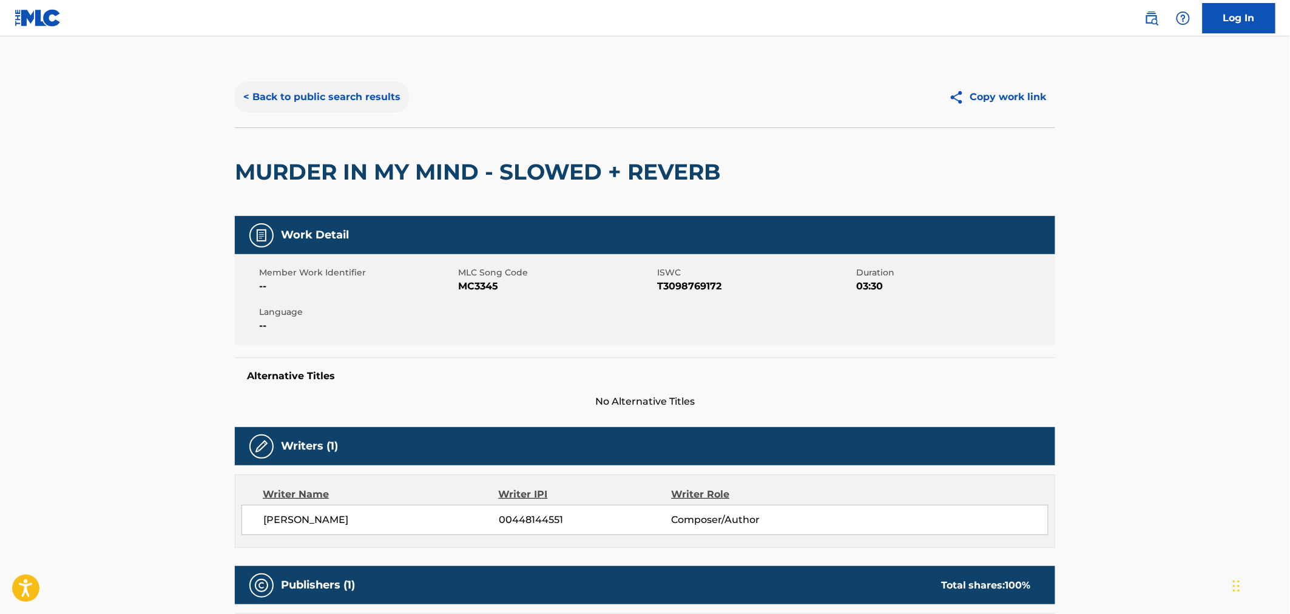
click at [315, 107] on button "< Back to public search results" at bounding box center [322, 97] width 174 height 30
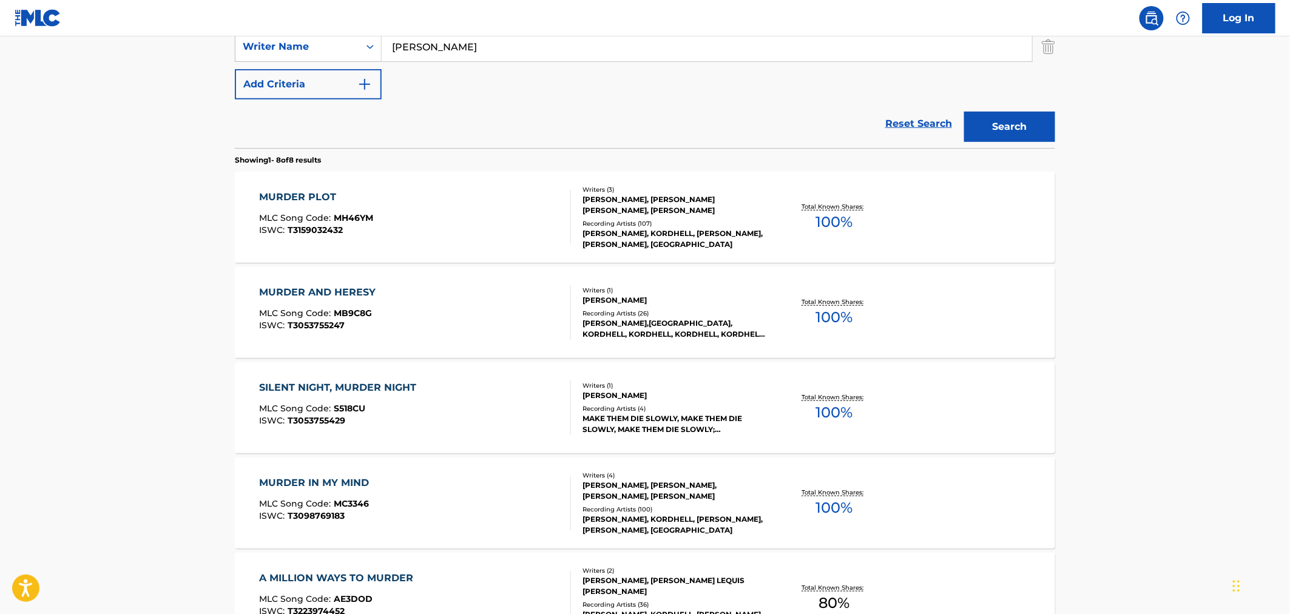
scroll to position [173, 0]
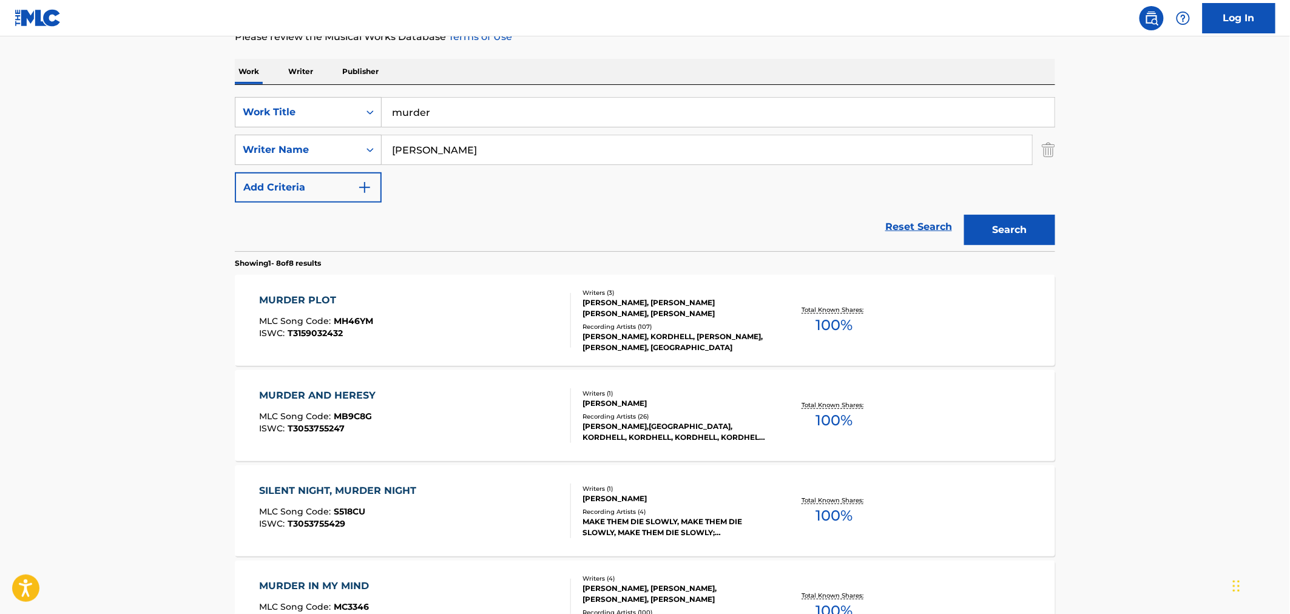
click at [487, 104] on input "murder" at bounding box center [718, 112] width 673 height 29
type input "murder in my mind"
click at [964, 215] on button "Search" at bounding box center [1009, 230] width 91 height 30
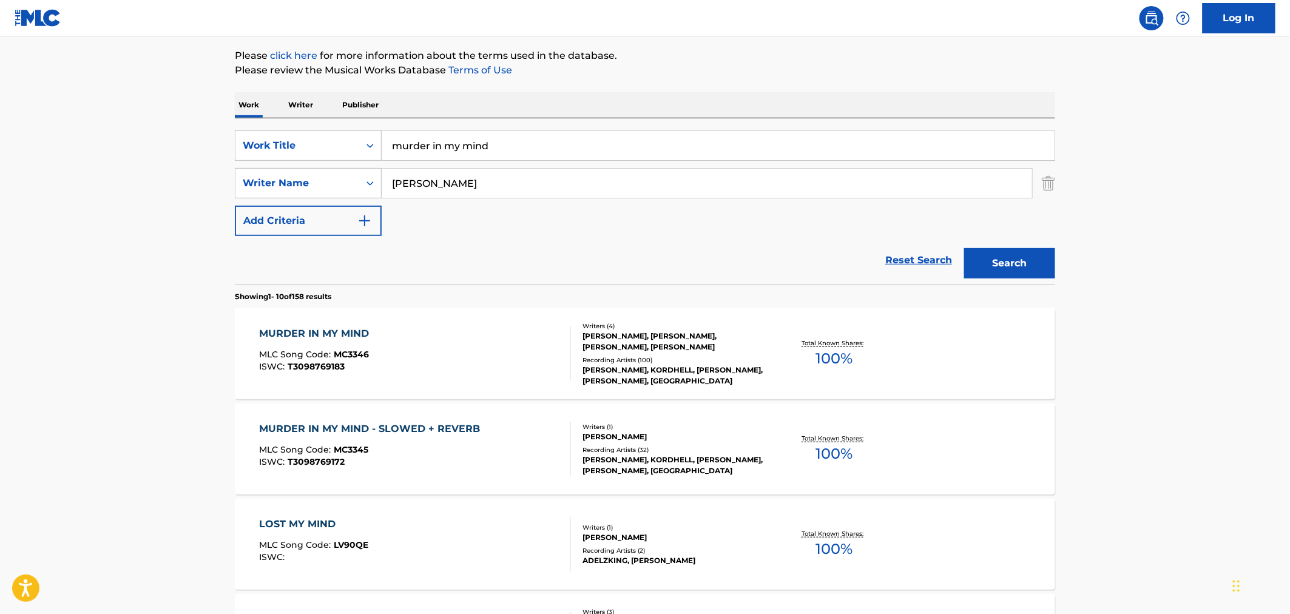
scroll to position [269, 0]
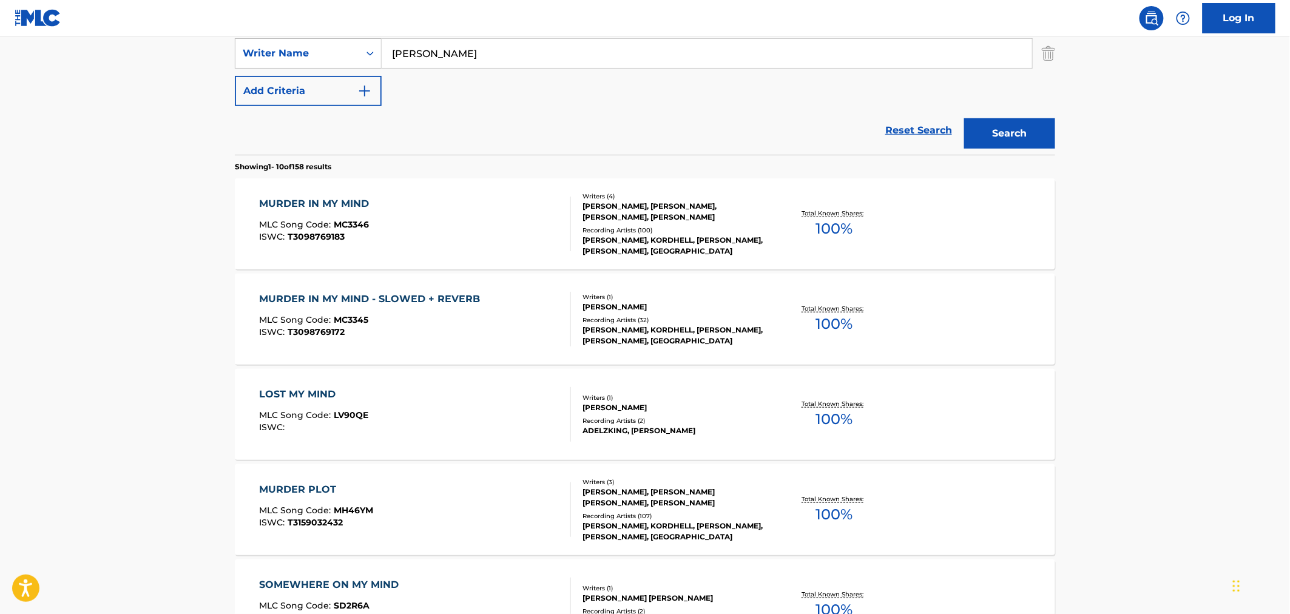
click at [417, 209] on div "MURDER IN MY MIND MLC Song Code : MC3346 ISWC : T3098769183" at bounding box center [416, 224] width 312 height 55
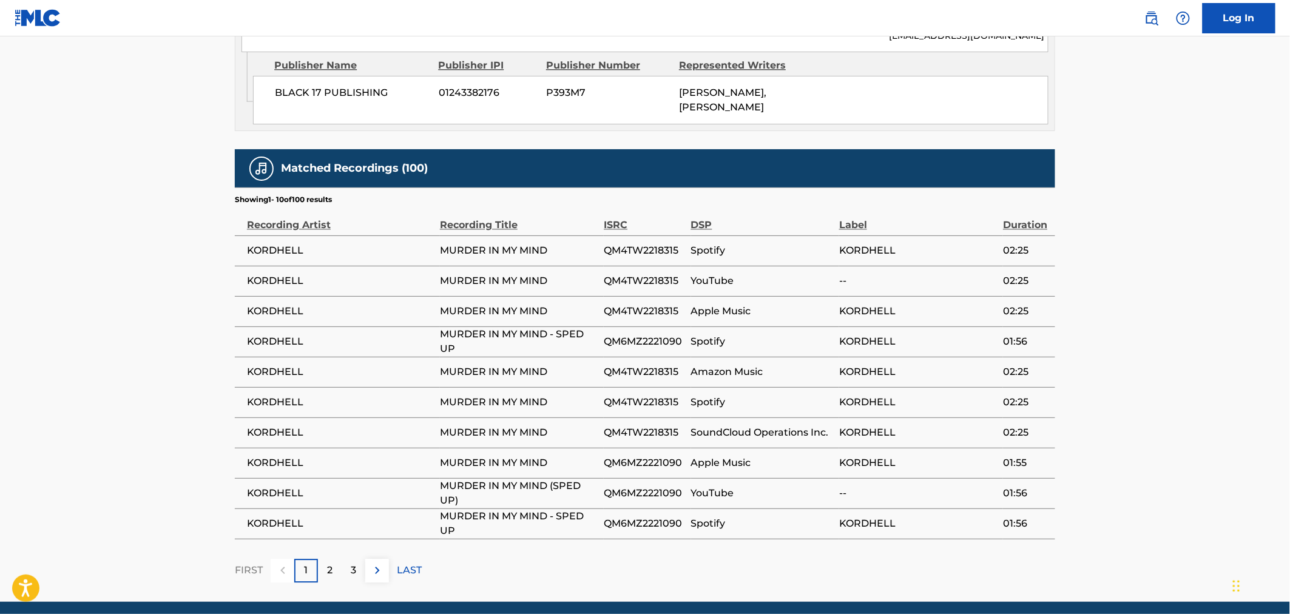
scroll to position [1161, 0]
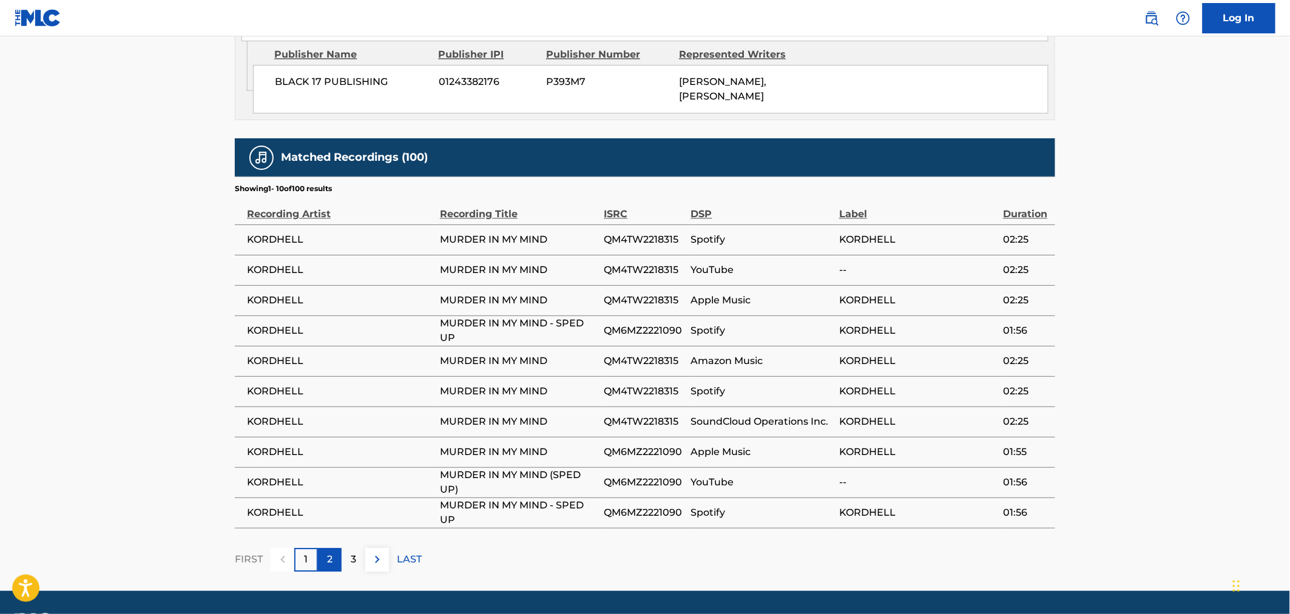
click at [335, 548] on div "2" at bounding box center [330, 560] width 24 height 24
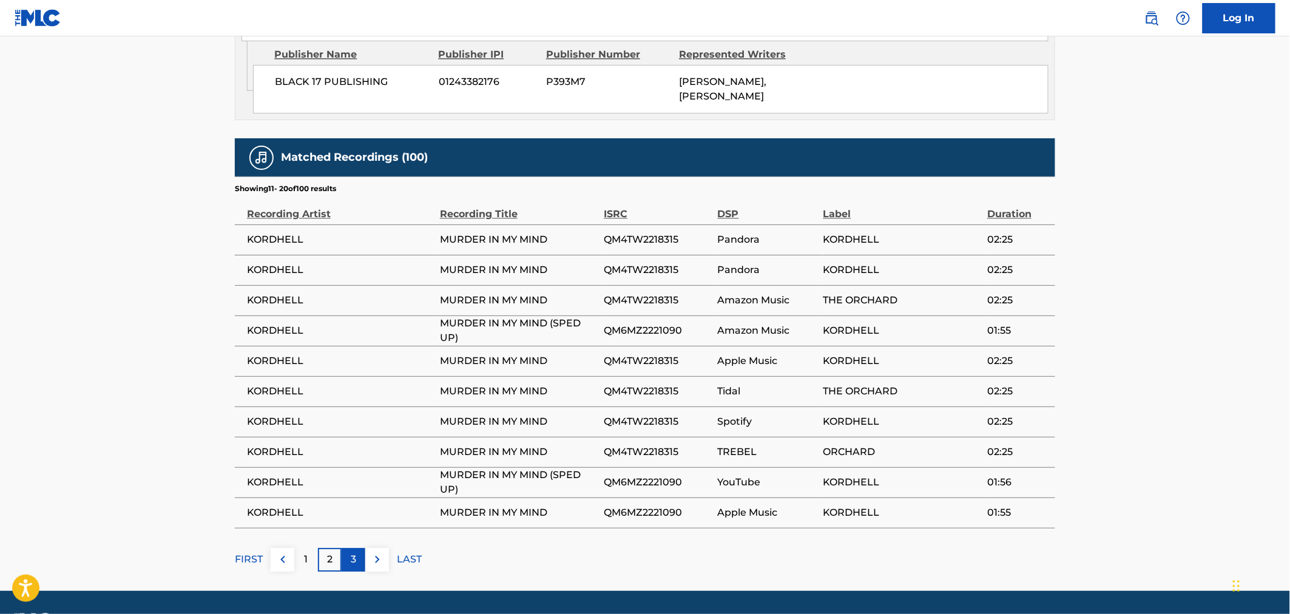
click at [354, 552] on p "3" at bounding box center [353, 559] width 5 height 15
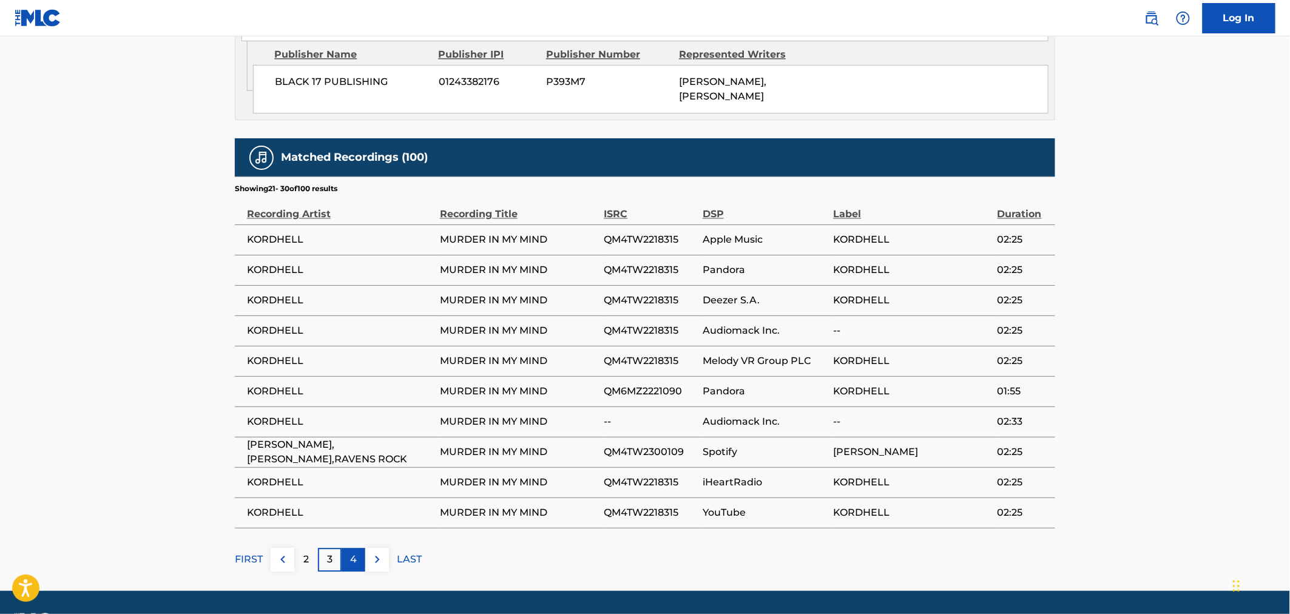
click at [359, 548] on div "4" at bounding box center [354, 560] width 24 height 24
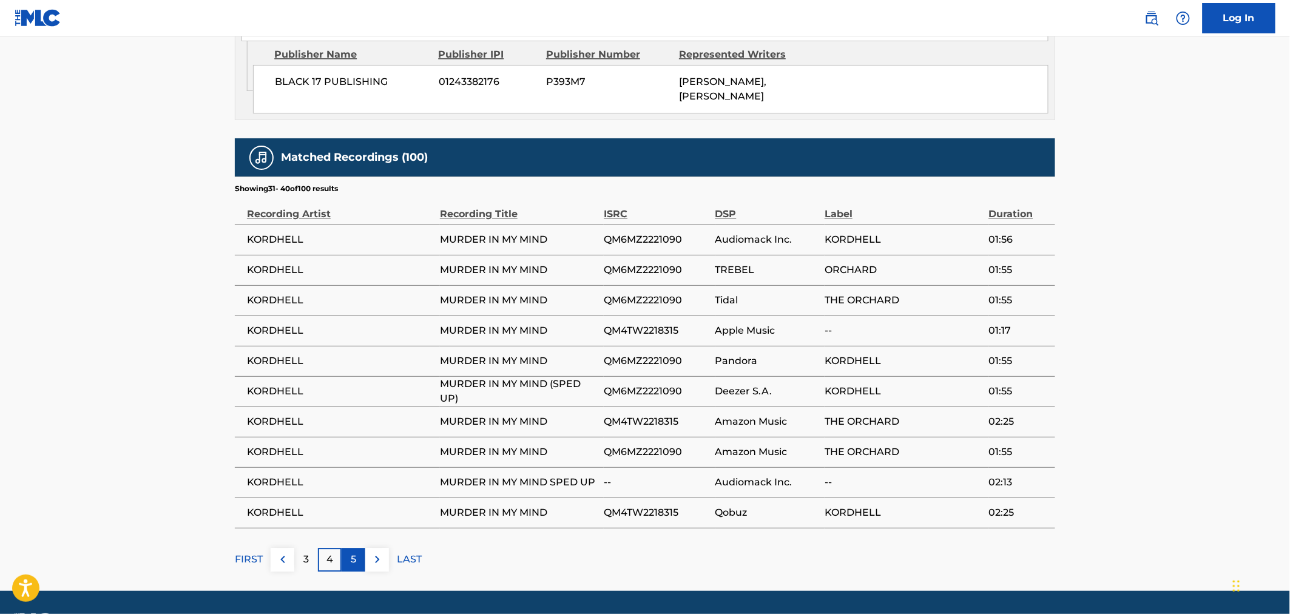
click at [349, 548] on div "5" at bounding box center [354, 560] width 24 height 24
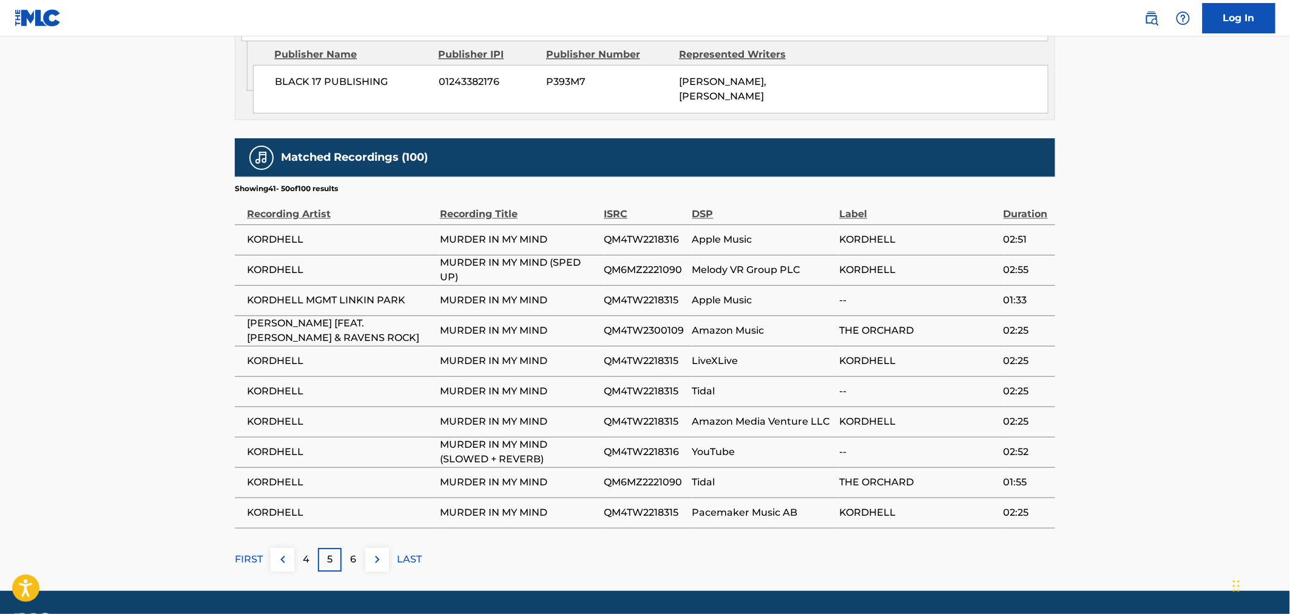
click at [351, 552] on p "6" at bounding box center [354, 559] width 6 height 15
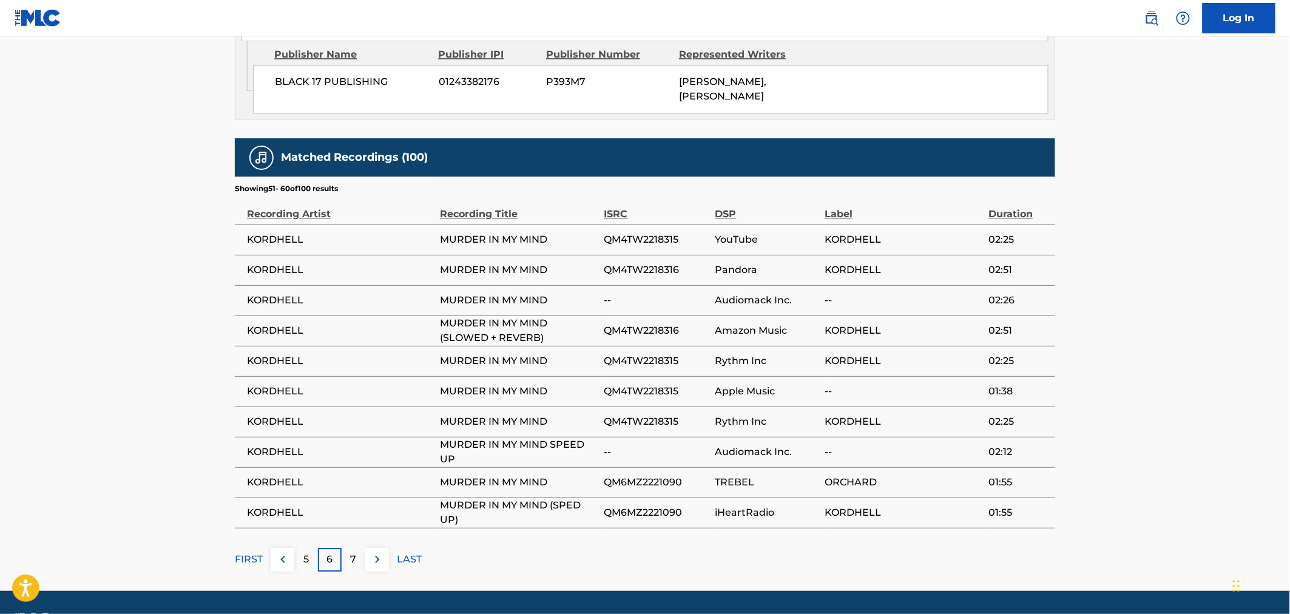
click at [349, 548] on div "7" at bounding box center [354, 560] width 24 height 24
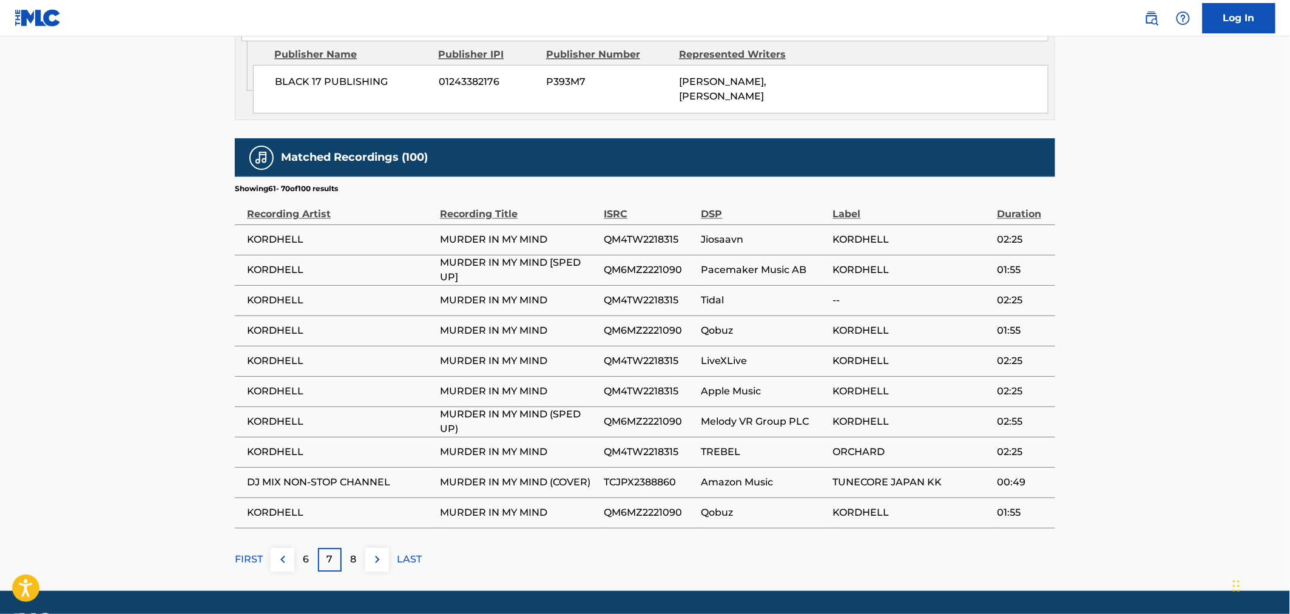
click at [351, 552] on p "8" at bounding box center [354, 559] width 6 height 15
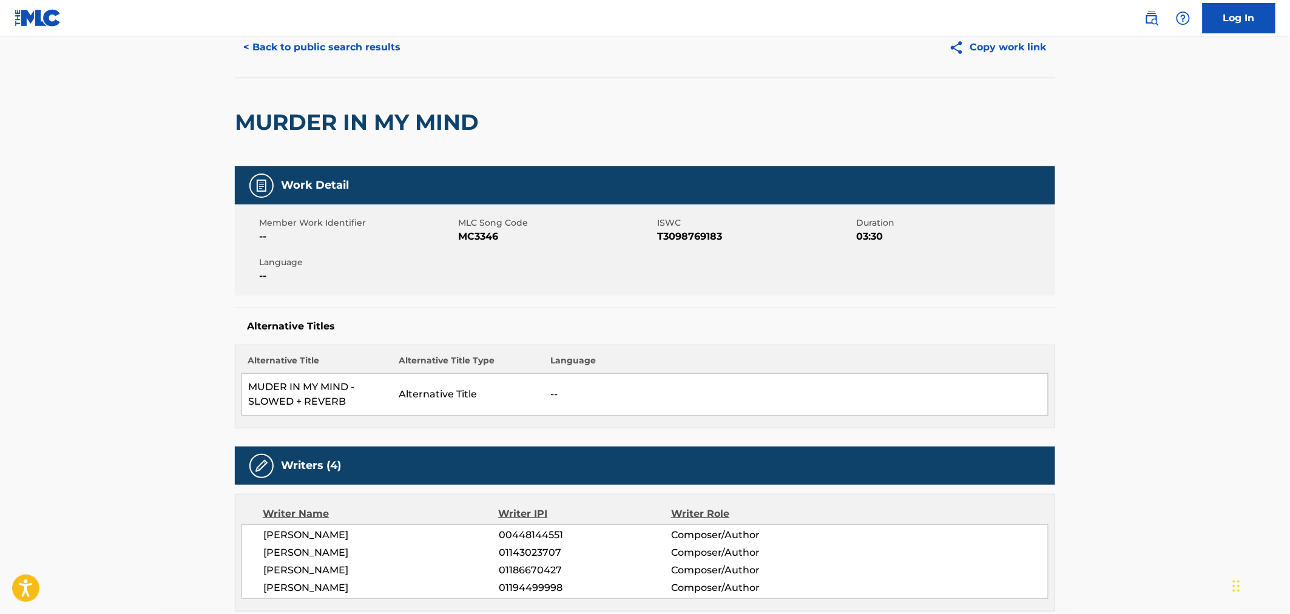
scroll to position [0, 0]
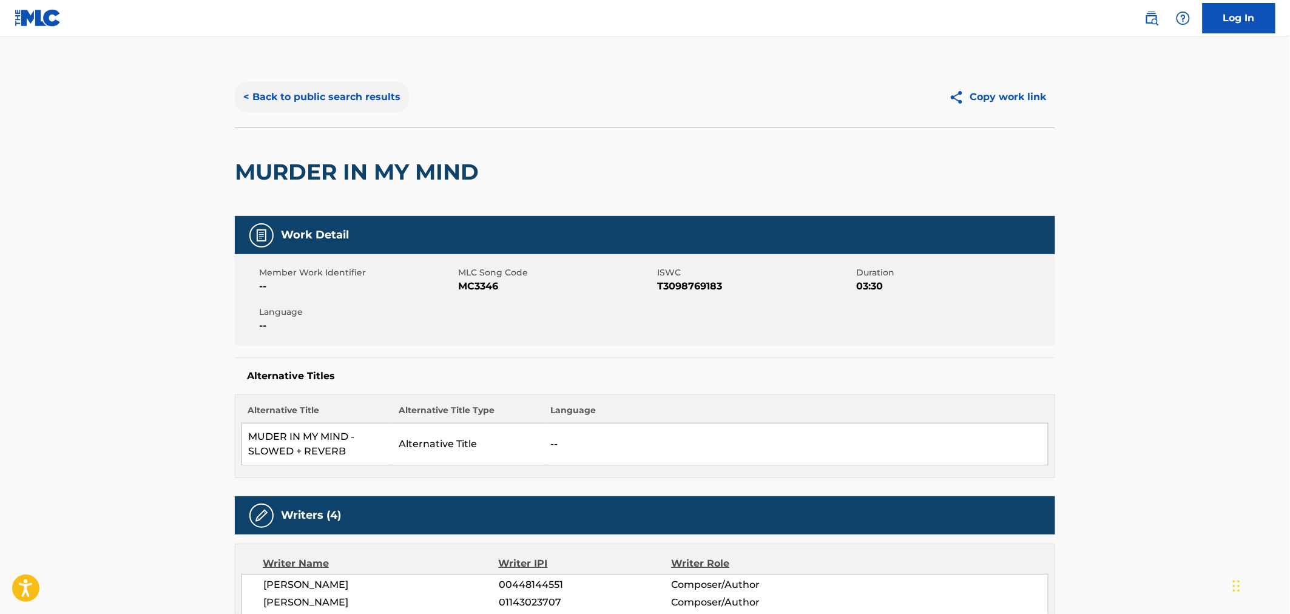
click at [337, 93] on button "< Back to public search results" at bounding box center [322, 97] width 174 height 30
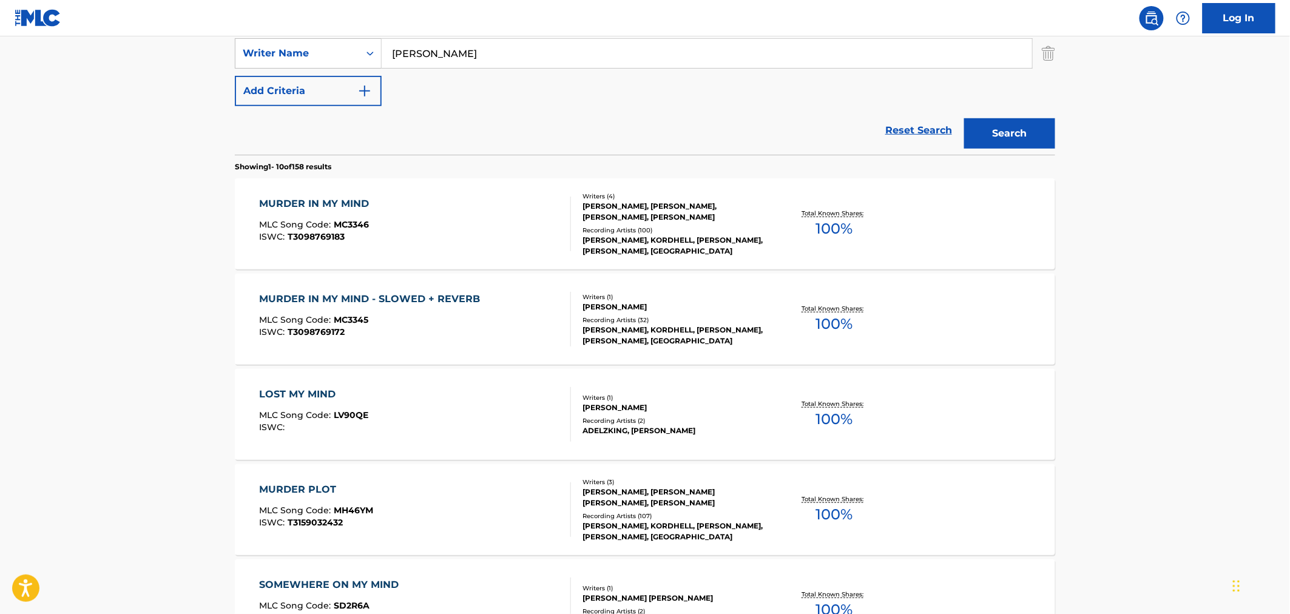
click at [502, 322] on div "MURDER IN MY MIND - SLOWED + REVERB MLC Song Code : MC3345 ISWC : T3098769172" at bounding box center [416, 319] width 312 height 55
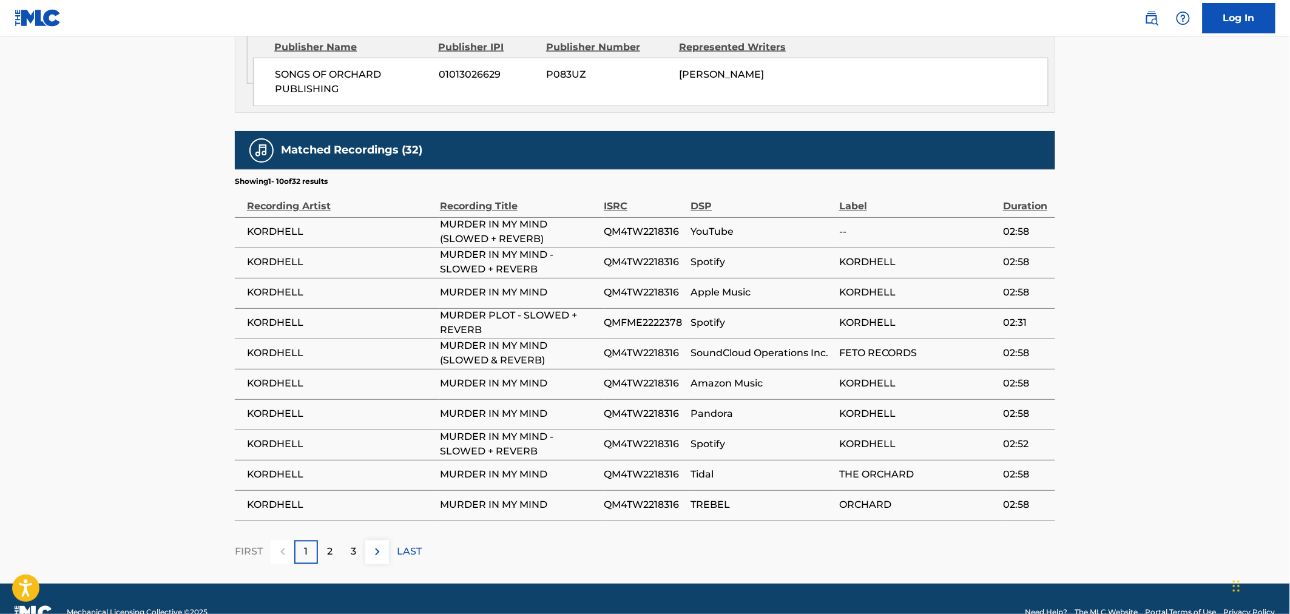
scroll to position [789, 0]
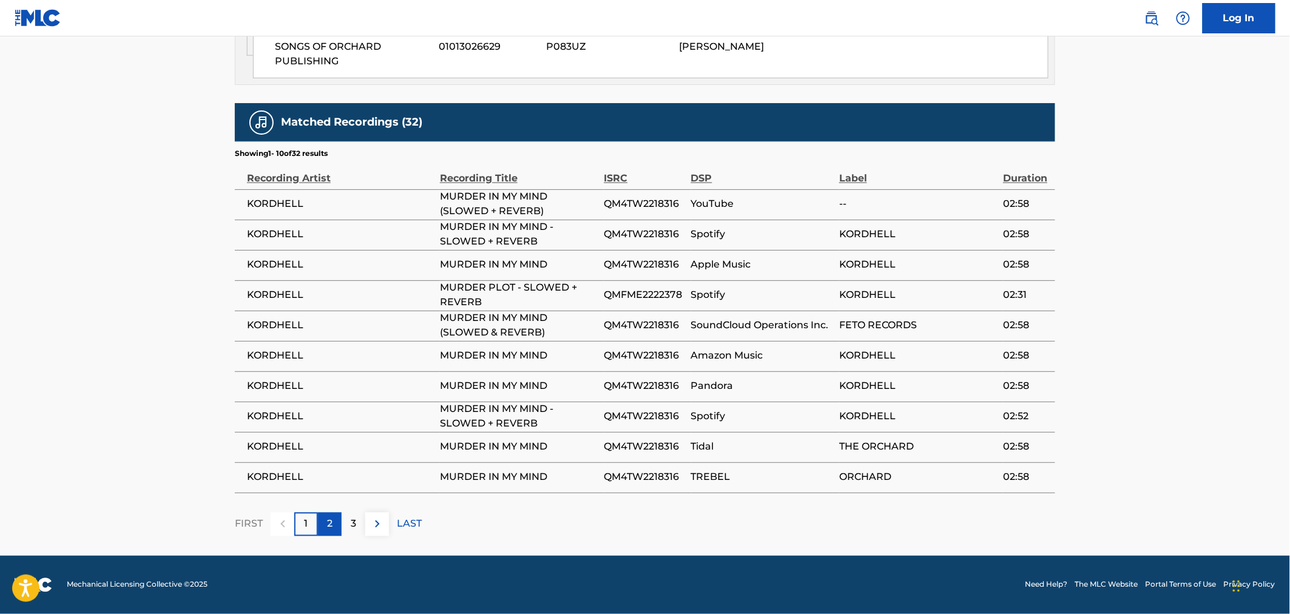
click at [326, 514] on div "2" at bounding box center [330, 525] width 24 height 24
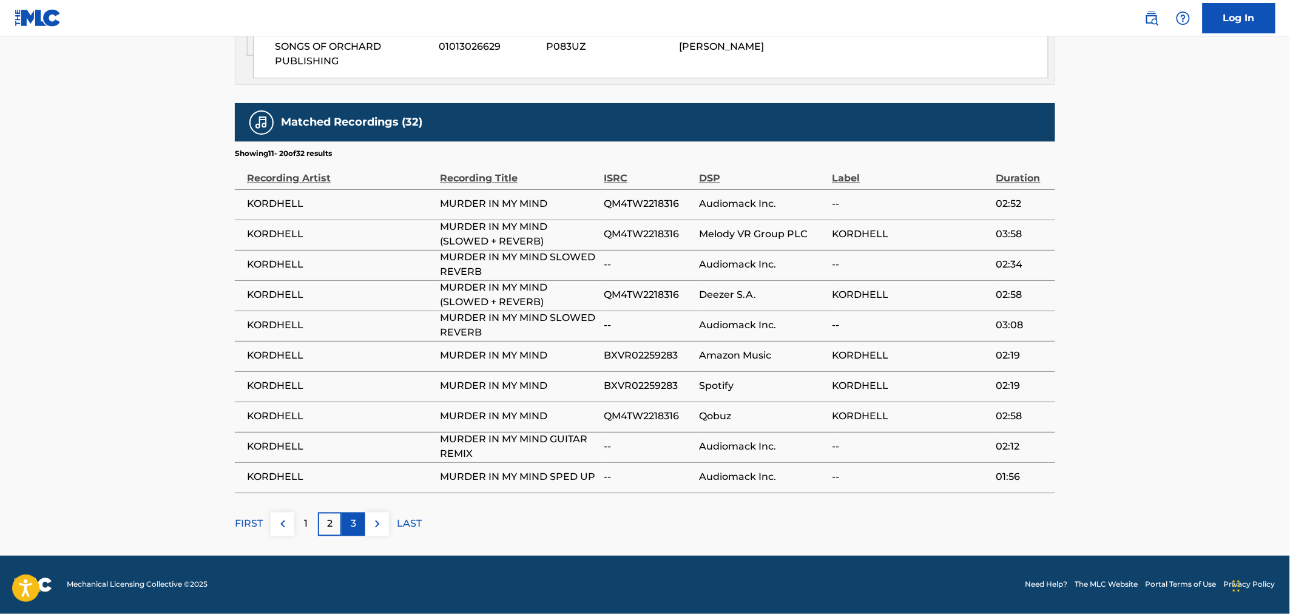
click at [349, 528] on div "3" at bounding box center [354, 525] width 24 height 24
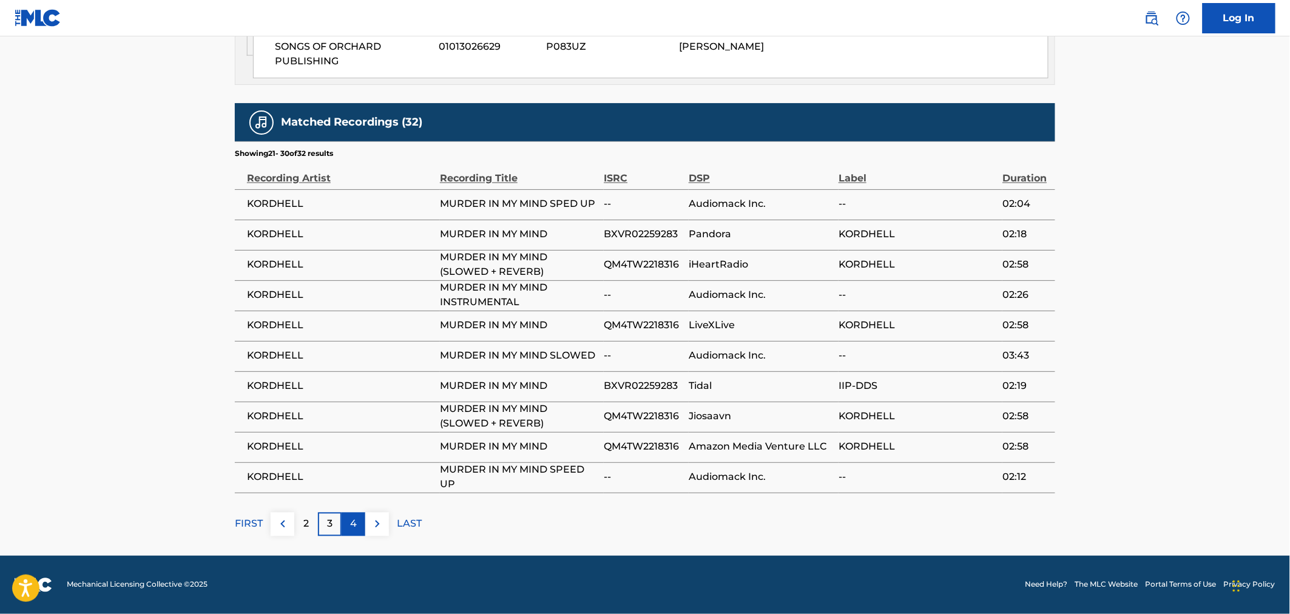
click at [356, 526] on p "4" at bounding box center [353, 524] width 7 height 15
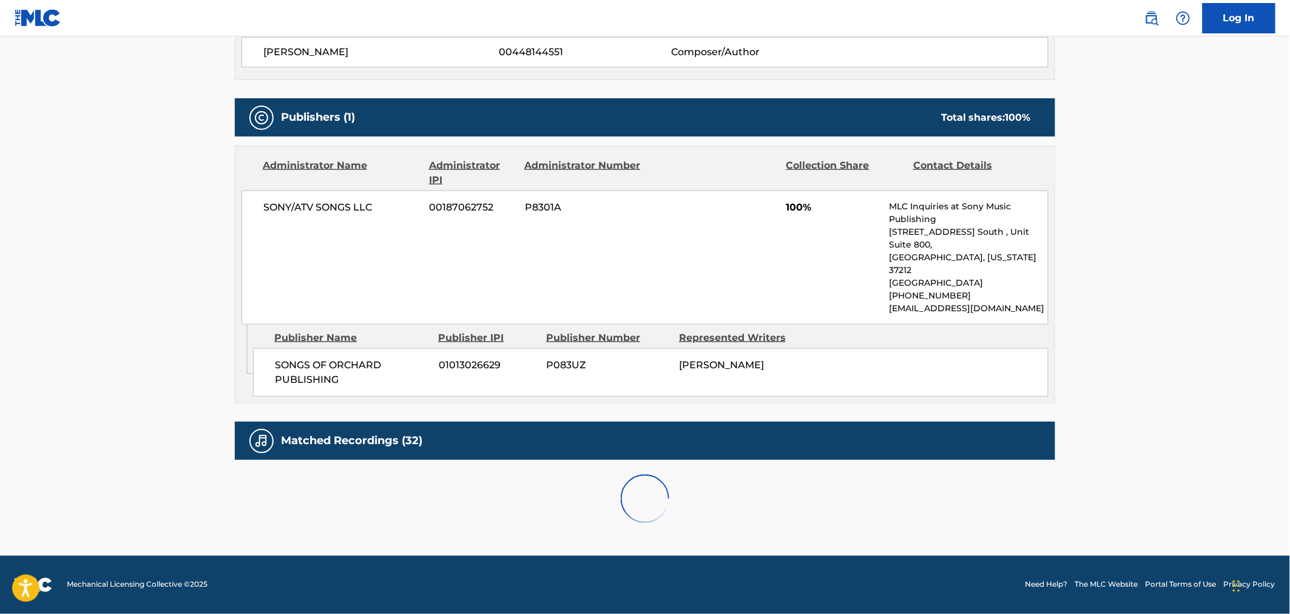
scroll to position [546, 0]
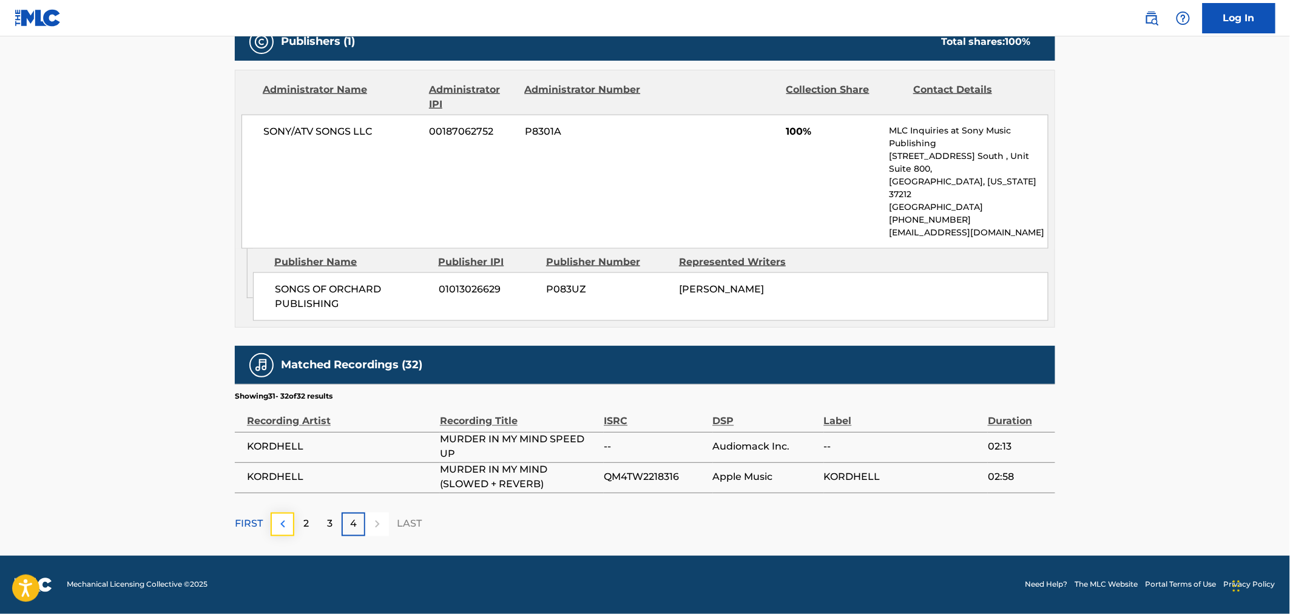
click at [286, 528] on img at bounding box center [282, 524] width 15 height 15
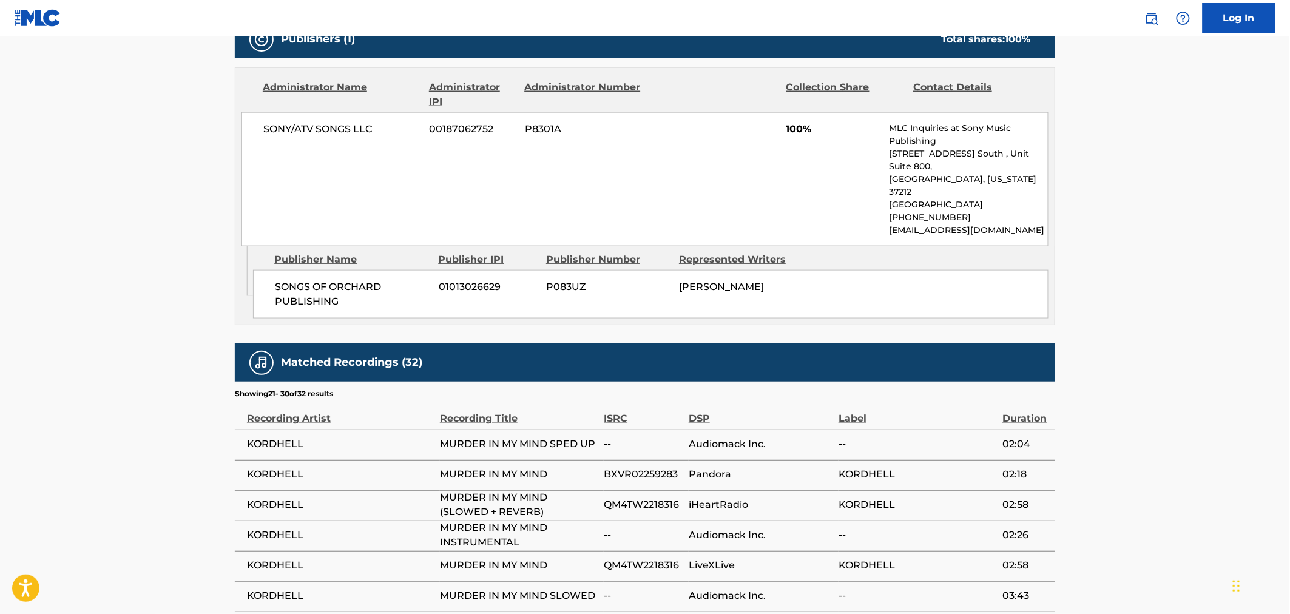
click at [286, 528] on td "KORDHELL" at bounding box center [337, 536] width 205 height 30
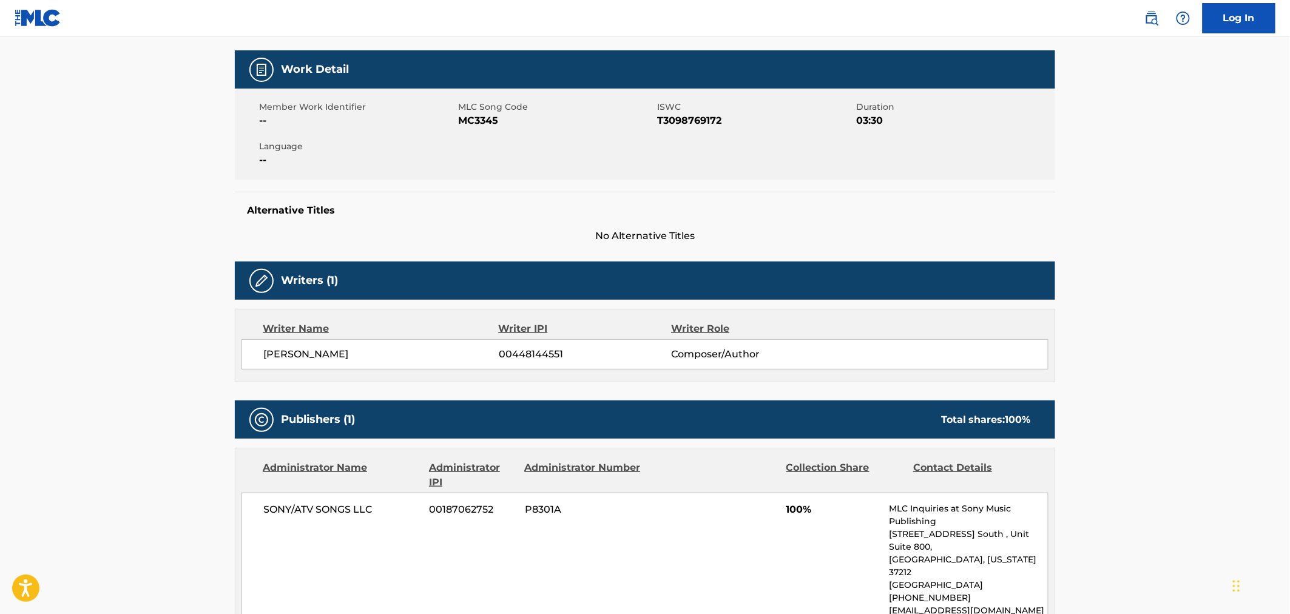
scroll to position [0, 0]
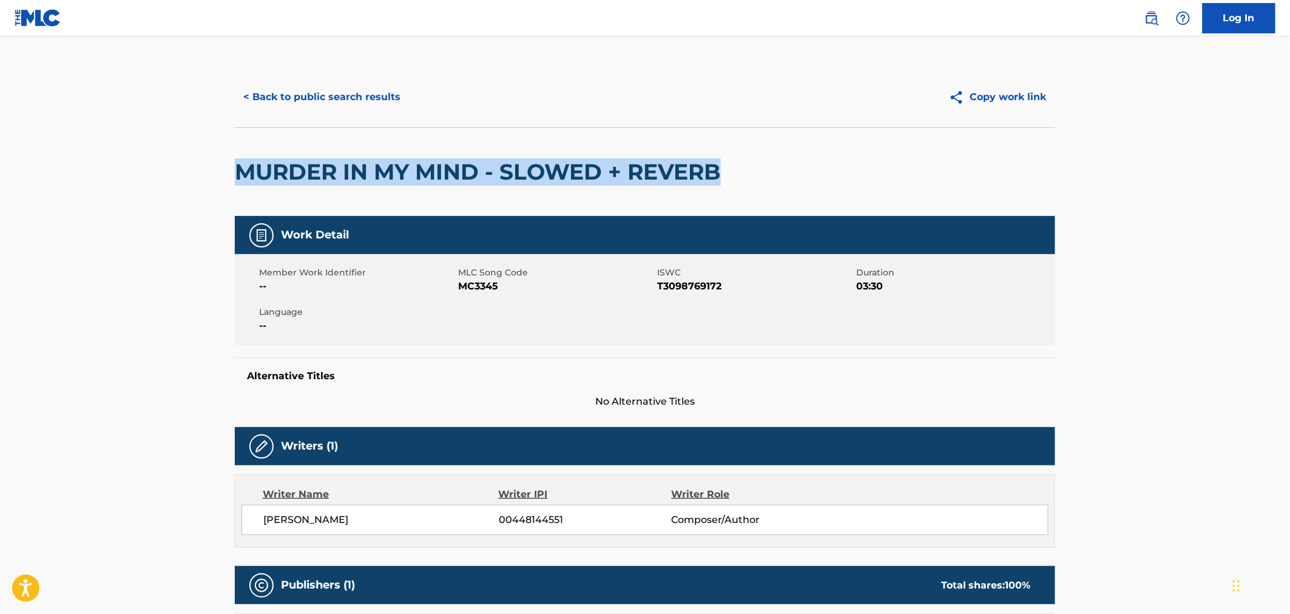
drag, startPoint x: 336, startPoint y: 205, endPoint x: 217, endPoint y: 167, distance: 125.5
copy h2 "MURDER IN MY MIND - SLOWED + REVERB"
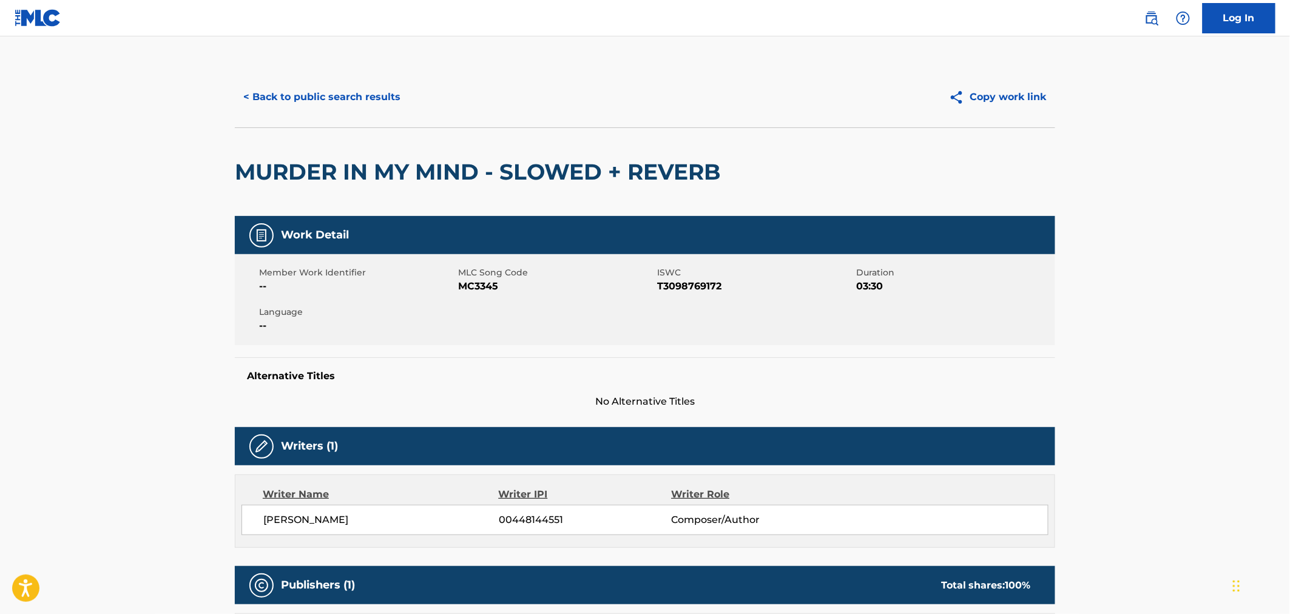
click at [492, 294] on span "MC3345" at bounding box center [556, 286] width 196 height 15
copy span "MC3345"
drag, startPoint x: 298, startPoint y: 72, endPoint x: 309, endPoint y: 89, distance: 20.5
click at [298, 72] on div "< Back to public search results Copy work link" at bounding box center [645, 97] width 820 height 61
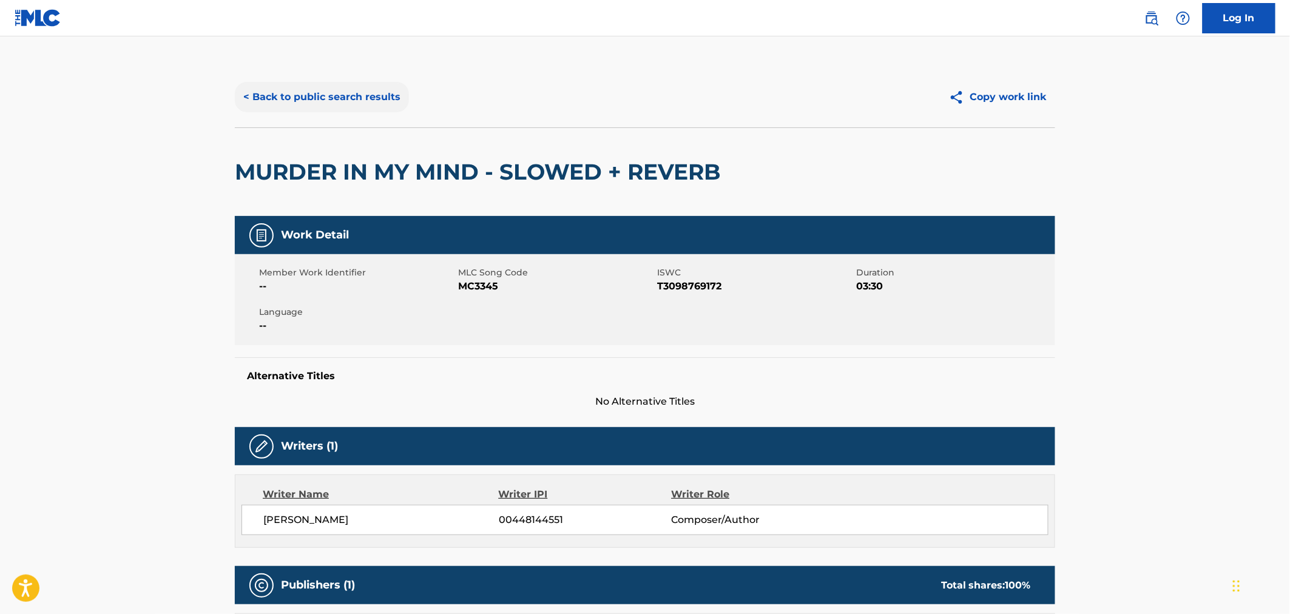
click at [311, 92] on button "< Back to public search results" at bounding box center [322, 97] width 174 height 30
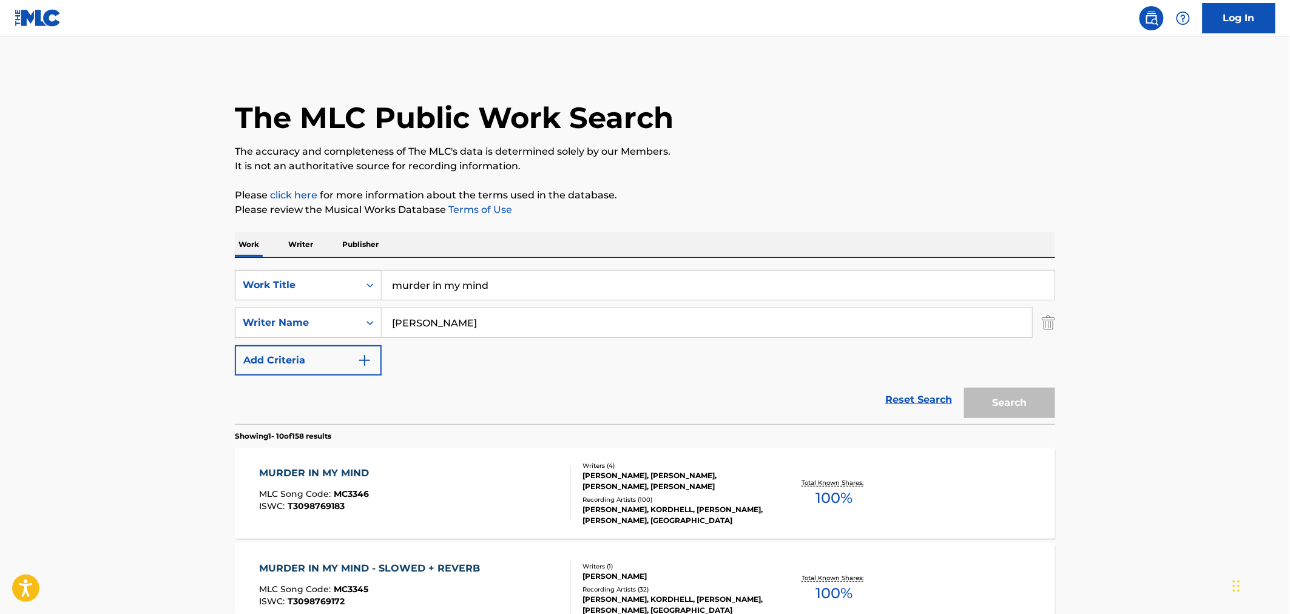
scroll to position [269, 0]
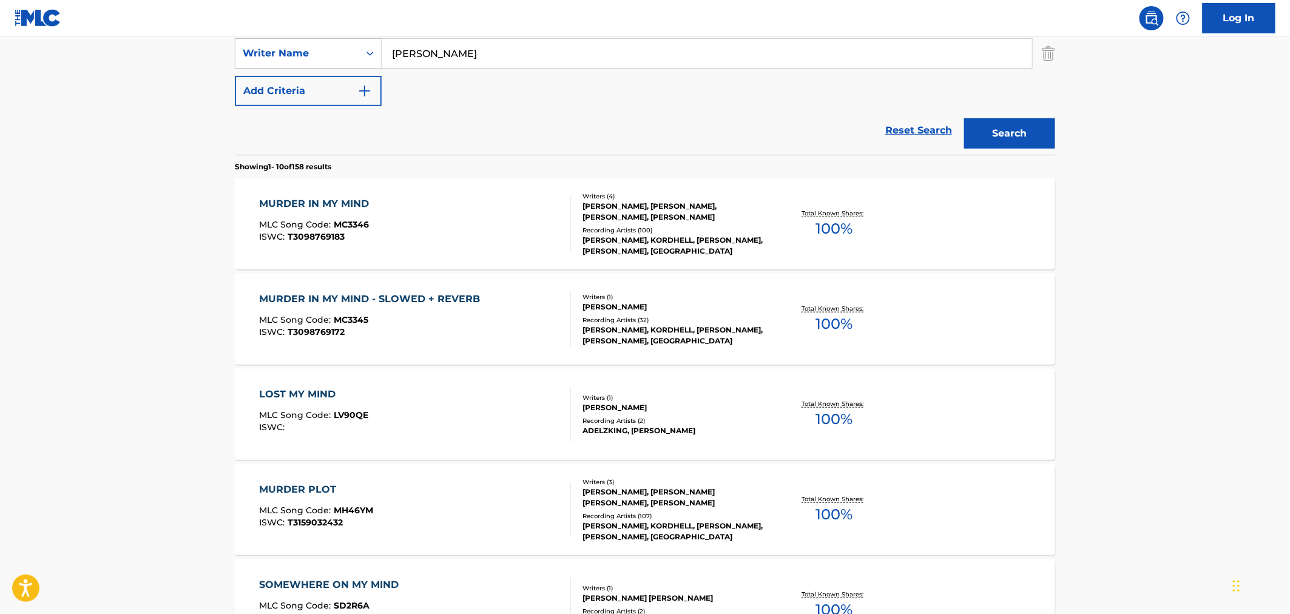
click at [408, 215] on div "MURDER IN MY MIND MLC Song Code : MC3346 ISWC : T3098769183" at bounding box center [416, 224] width 312 height 55
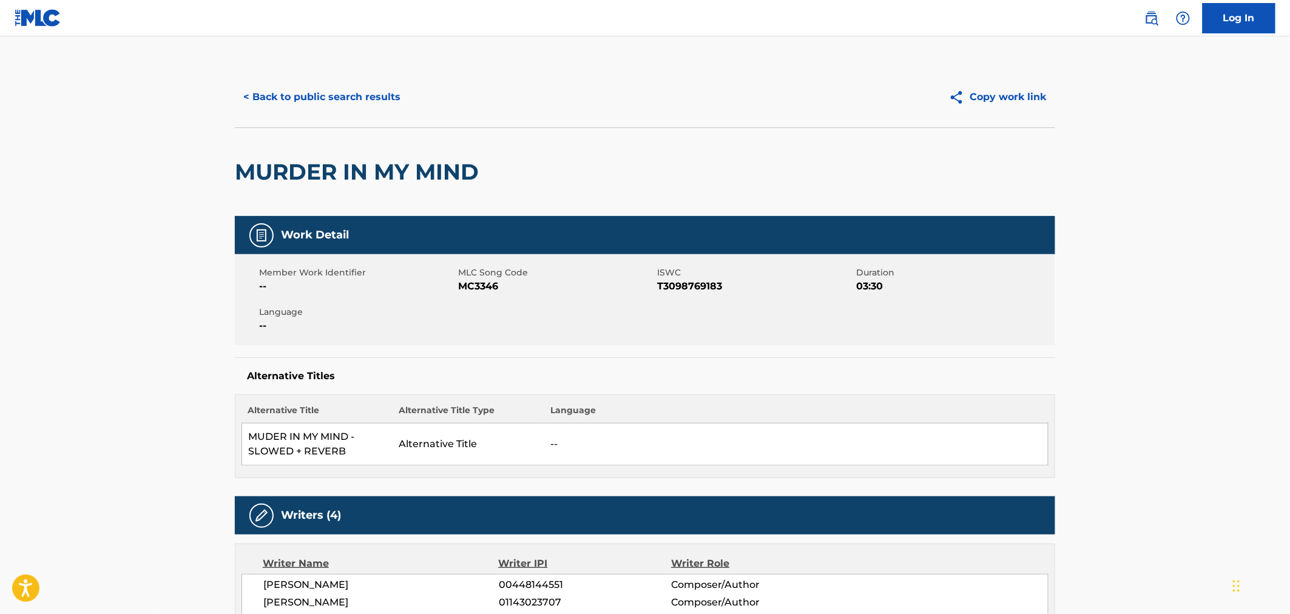
click at [483, 283] on span "MC3346" at bounding box center [556, 286] width 196 height 15
copy span "MC3346"
drag, startPoint x: 477, startPoint y: 167, endPoint x: 244, endPoint y: 170, distance: 232.4
click at [244, 170] on h2 "MURDER IN MY MIND" at bounding box center [360, 171] width 250 height 27
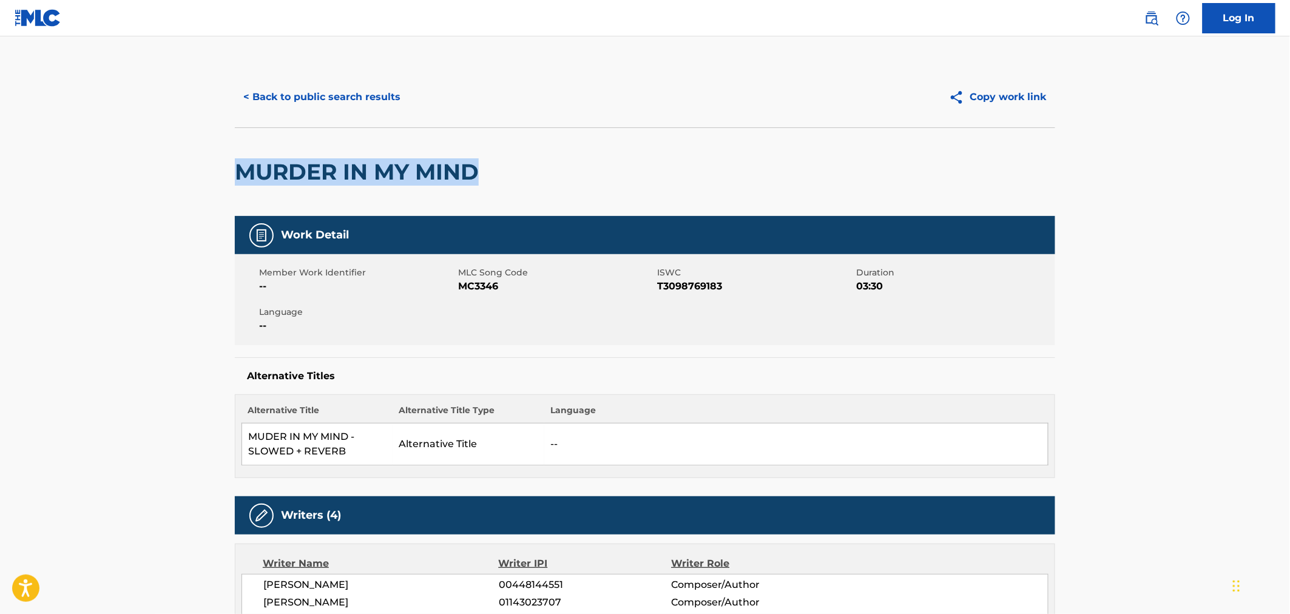
copy h2 "MURDER IN MY MIND"
click at [350, 97] on button "< Back to public search results" at bounding box center [322, 97] width 174 height 30
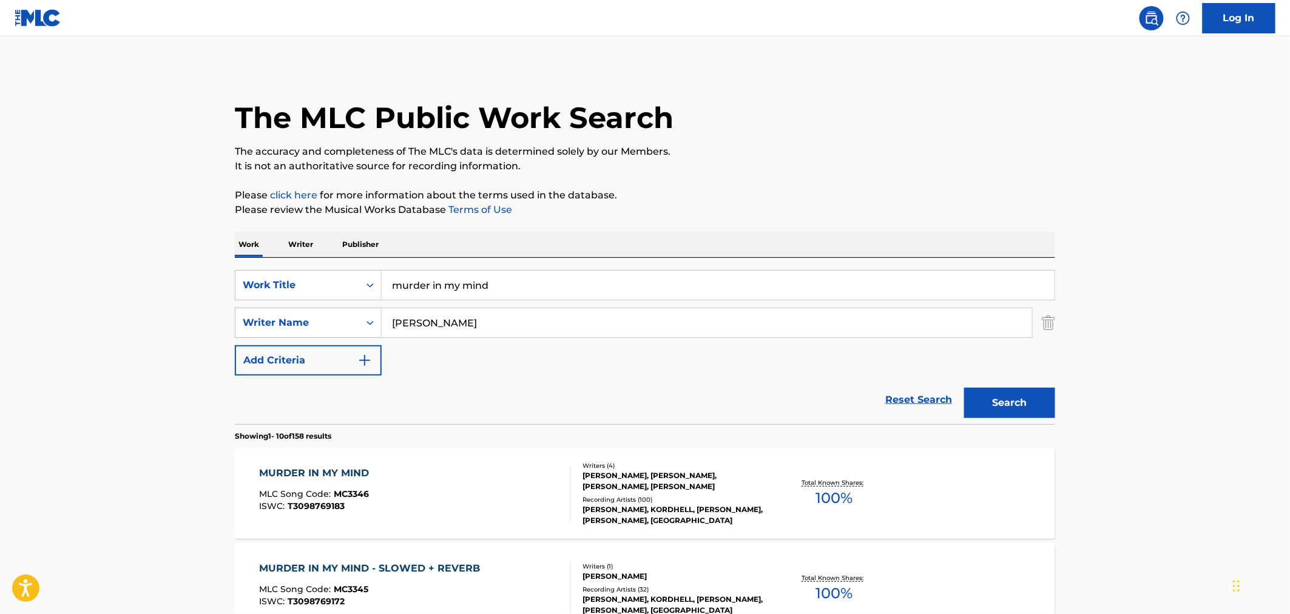
drag, startPoint x: 438, startPoint y: 272, endPoint x: 252, endPoint y: 256, distance: 186.9
click at [336, 268] on div "SearchWithCriteriae0a384ee-8762-496e-aacd-df3e10baa522 Work Title murder in my …" at bounding box center [645, 341] width 820 height 166
type input "fatality"
click at [964, 388] on button "Search" at bounding box center [1009, 403] width 91 height 30
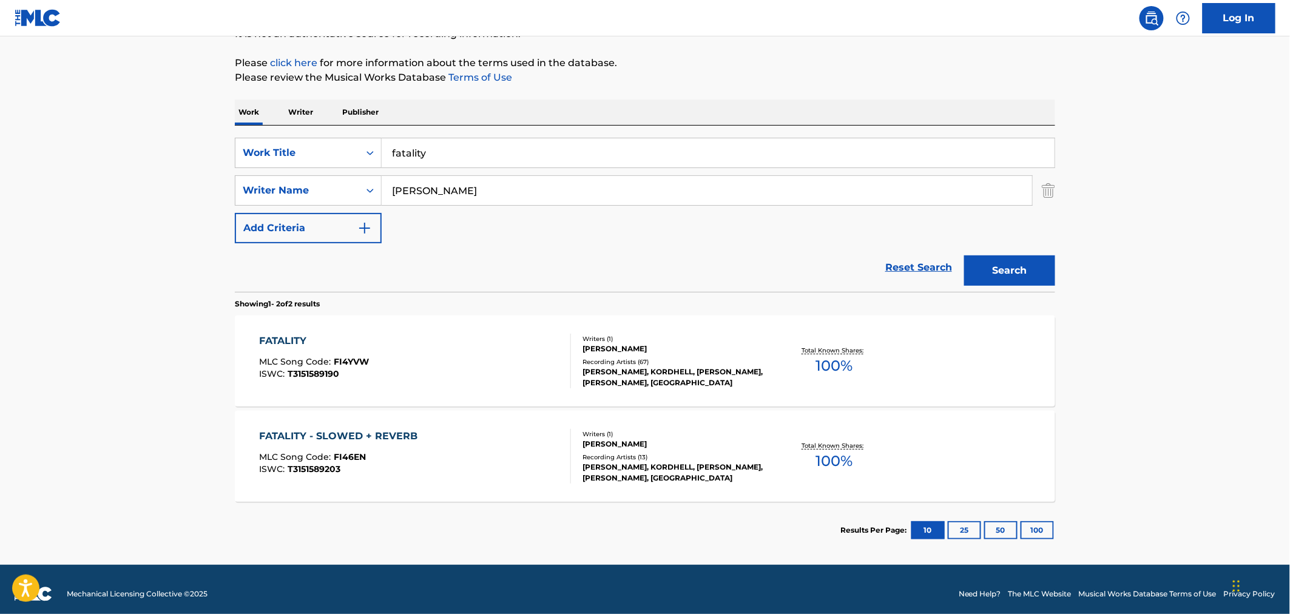
scroll to position [141, 0]
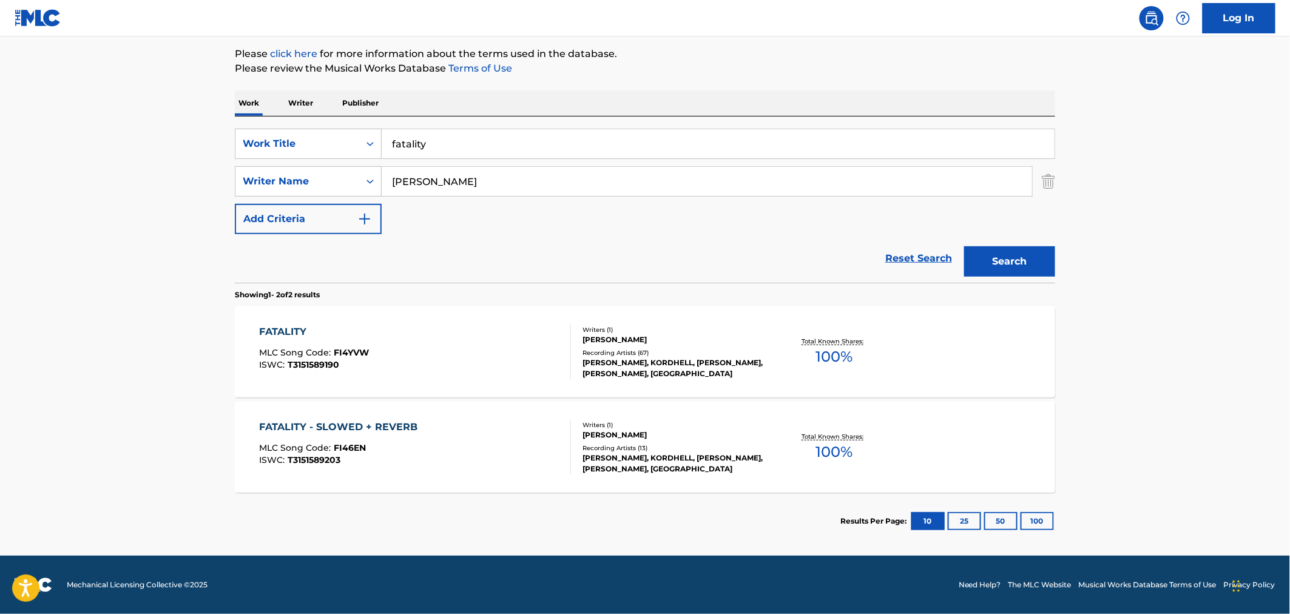
click at [439, 451] on div "FATALITY - SLOWED + REVERB MLC Song Code : FI46EN ISWC : T3151589203" at bounding box center [416, 447] width 312 height 55
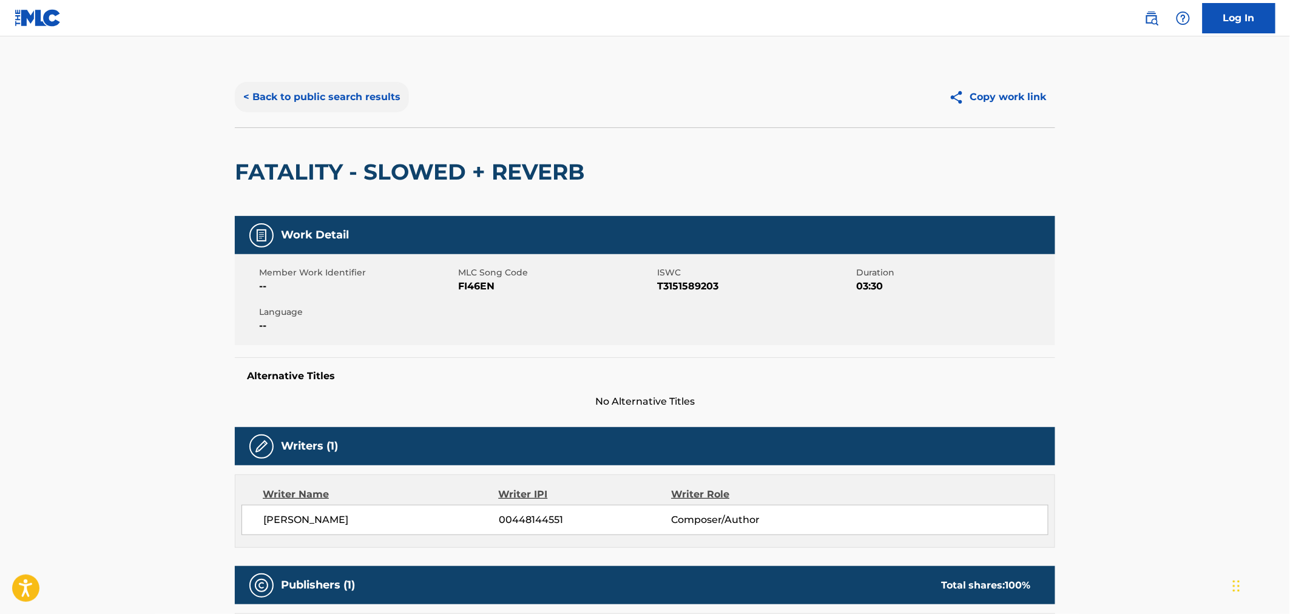
click at [282, 100] on button "< Back to public search results" at bounding box center [322, 97] width 174 height 30
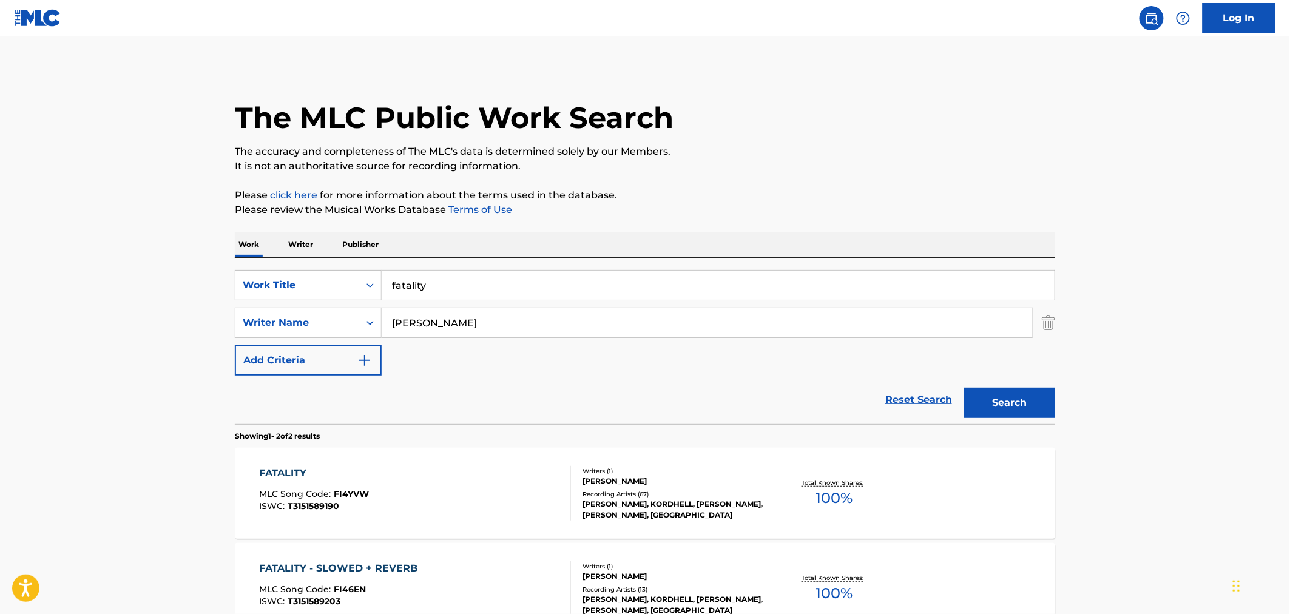
scroll to position [72, 0]
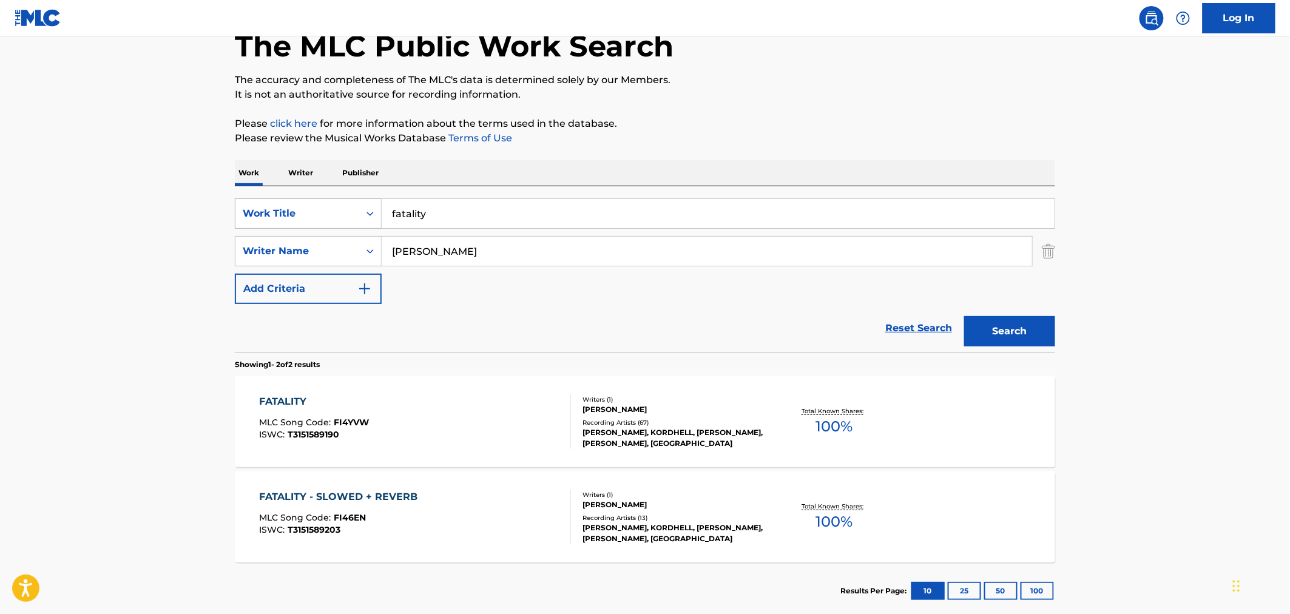
drag, startPoint x: 450, startPoint y: 212, endPoint x: 326, endPoint y: 206, distance: 123.3
click at [328, 207] on div "SearchWithCriteriae0a384ee-8762-496e-aacd-df3e10baa522 Work Title fatality" at bounding box center [645, 213] width 820 height 30
type input "zep"
click at [964, 316] on button "Search" at bounding box center [1009, 331] width 91 height 30
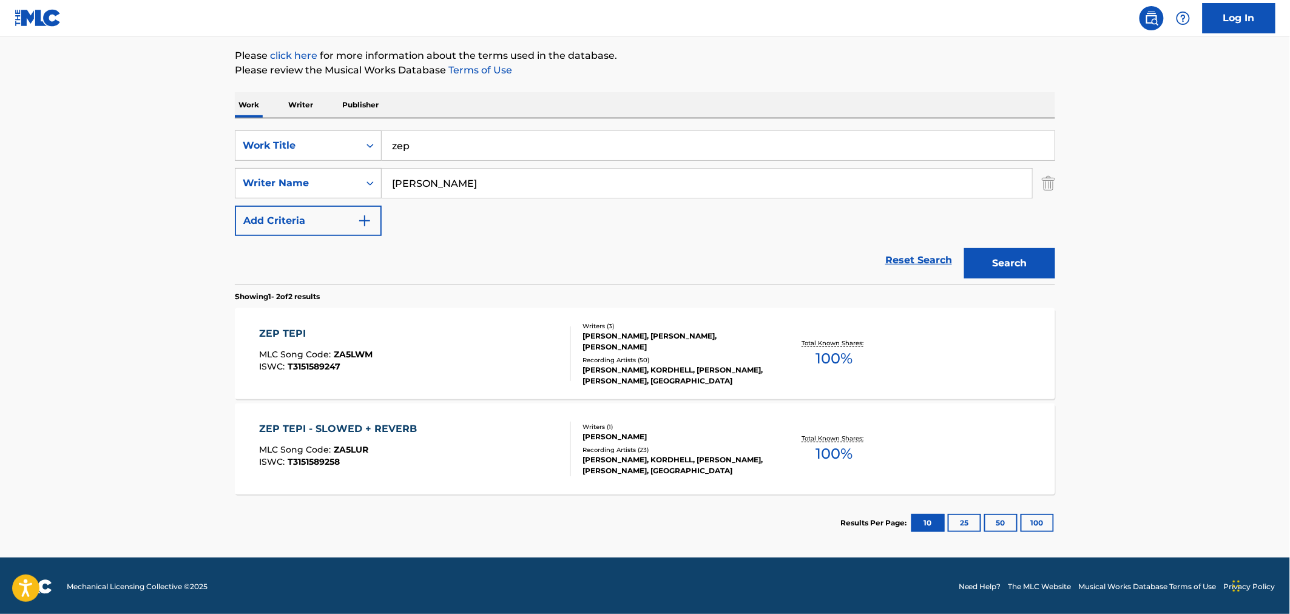
scroll to position [141, 0]
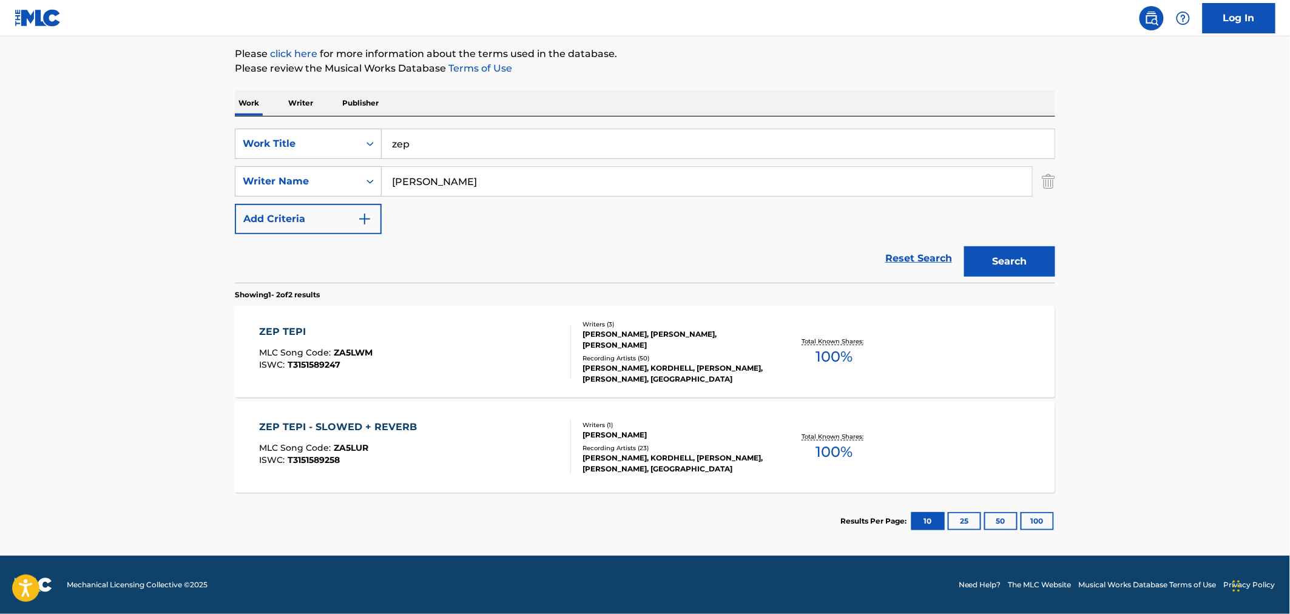
click at [393, 445] on div "MLC Song Code : ZA5LUR" at bounding box center [342, 449] width 164 height 12
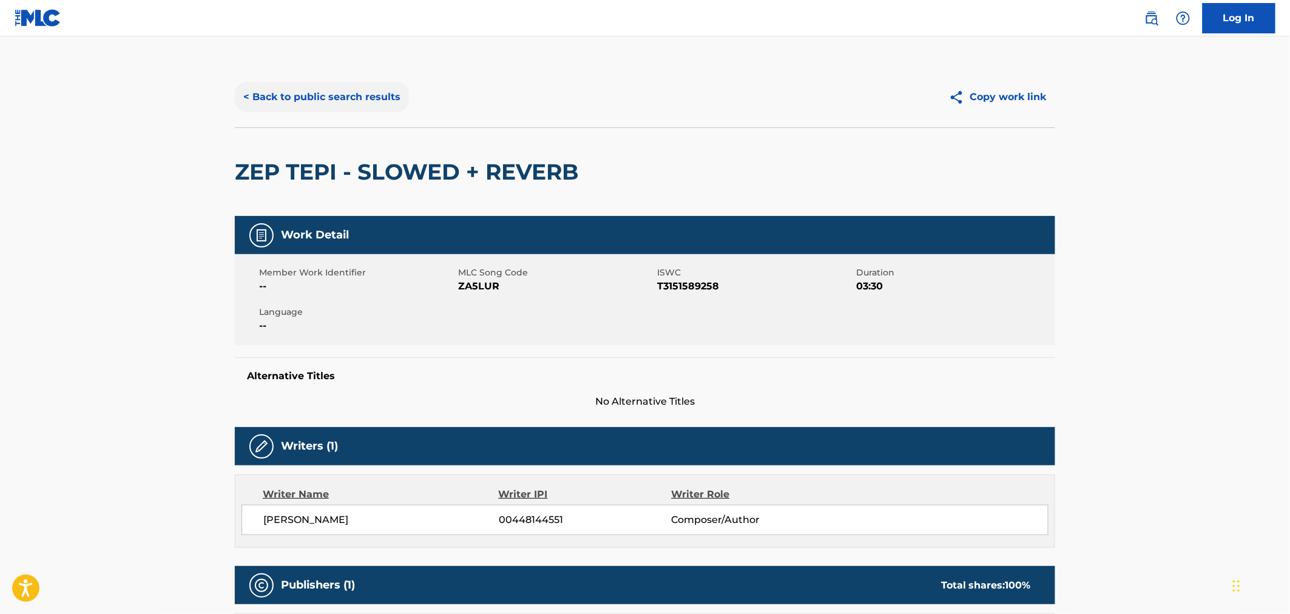
click at [315, 99] on button "< Back to public search results" at bounding box center [322, 97] width 174 height 30
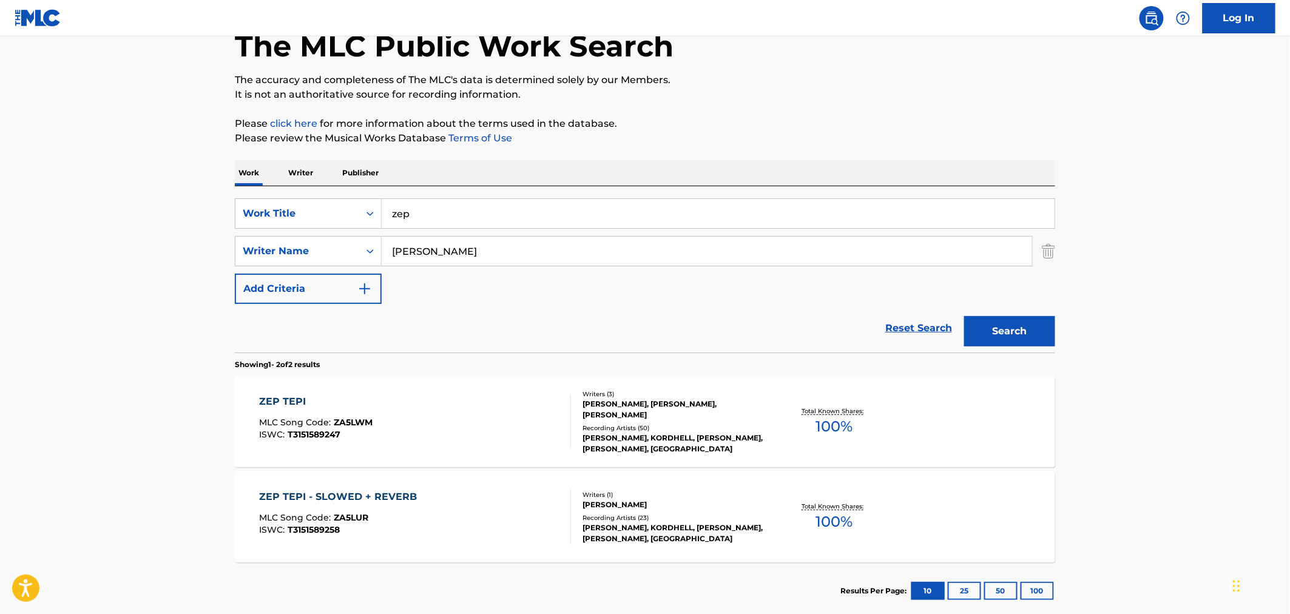
click at [399, 399] on div "ZEP TEPI MLC Song Code : ZA5LWM ISWC : T3151589247" at bounding box center [416, 421] width 312 height 55
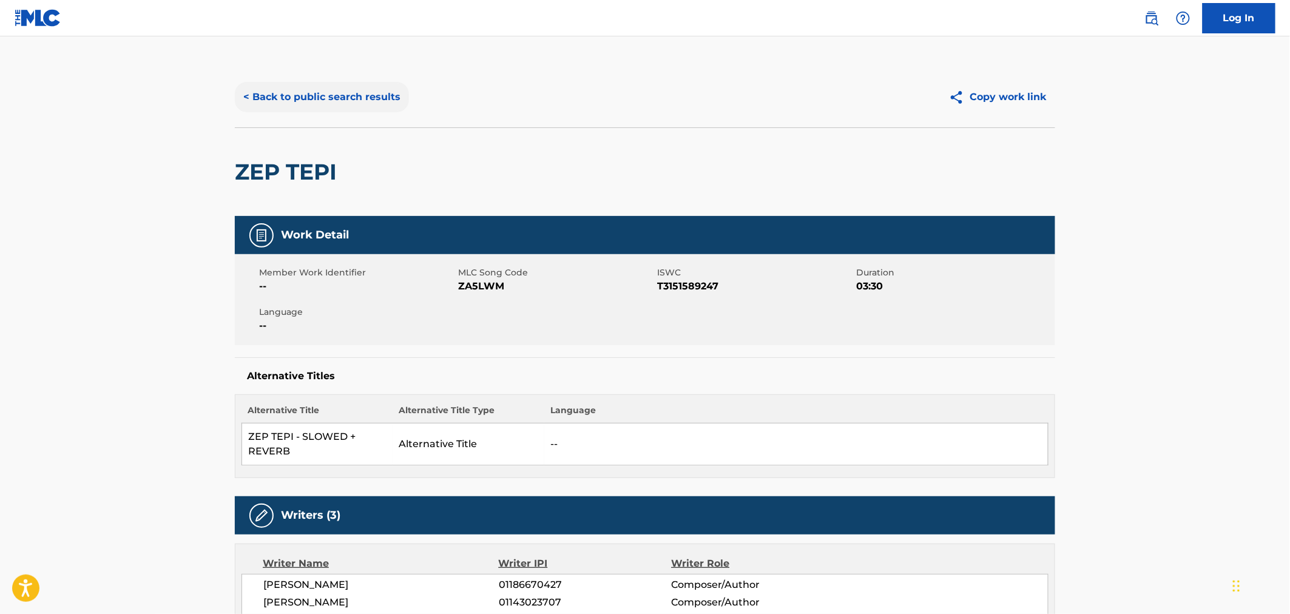
click at [347, 93] on button "< Back to public search results" at bounding box center [322, 97] width 174 height 30
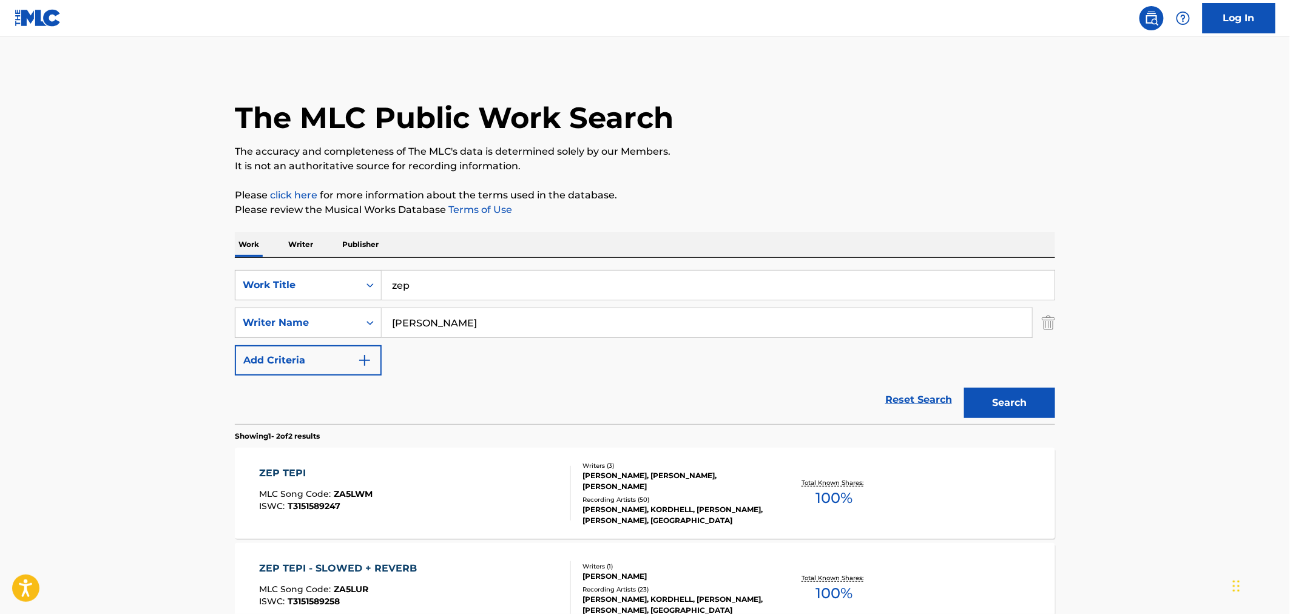
scroll to position [72, 0]
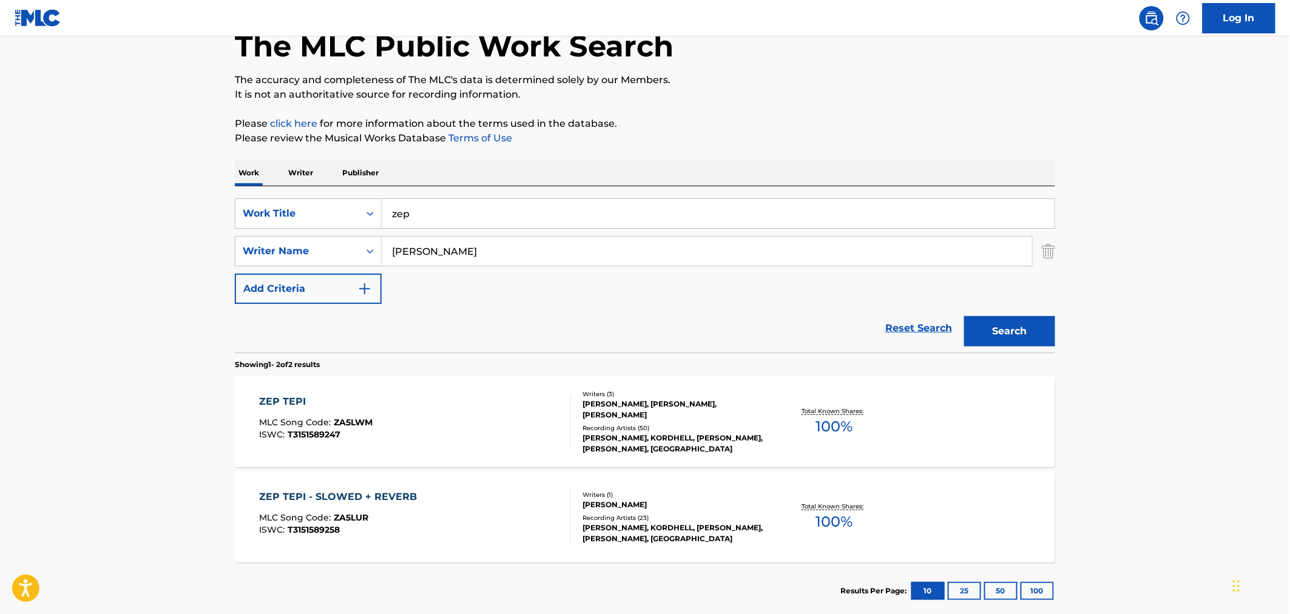
click at [771, 516] on div "Total Known Shares: 100 %" at bounding box center [834, 517] width 136 height 37
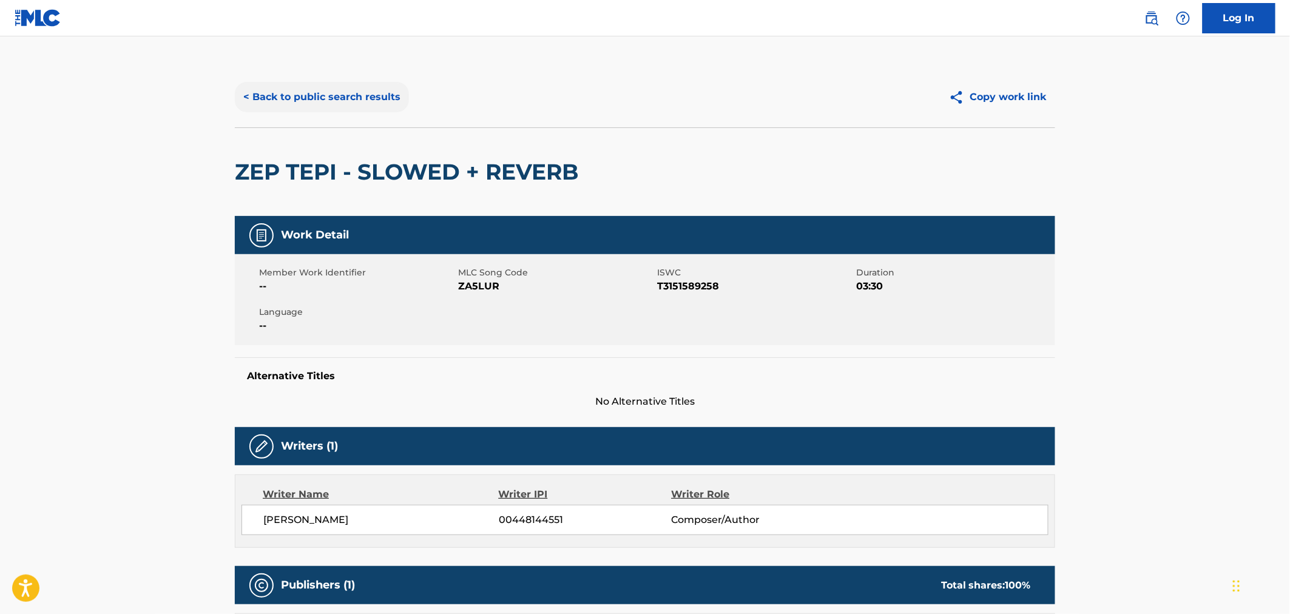
click at [338, 99] on button "< Back to public search results" at bounding box center [322, 97] width 174 height 30
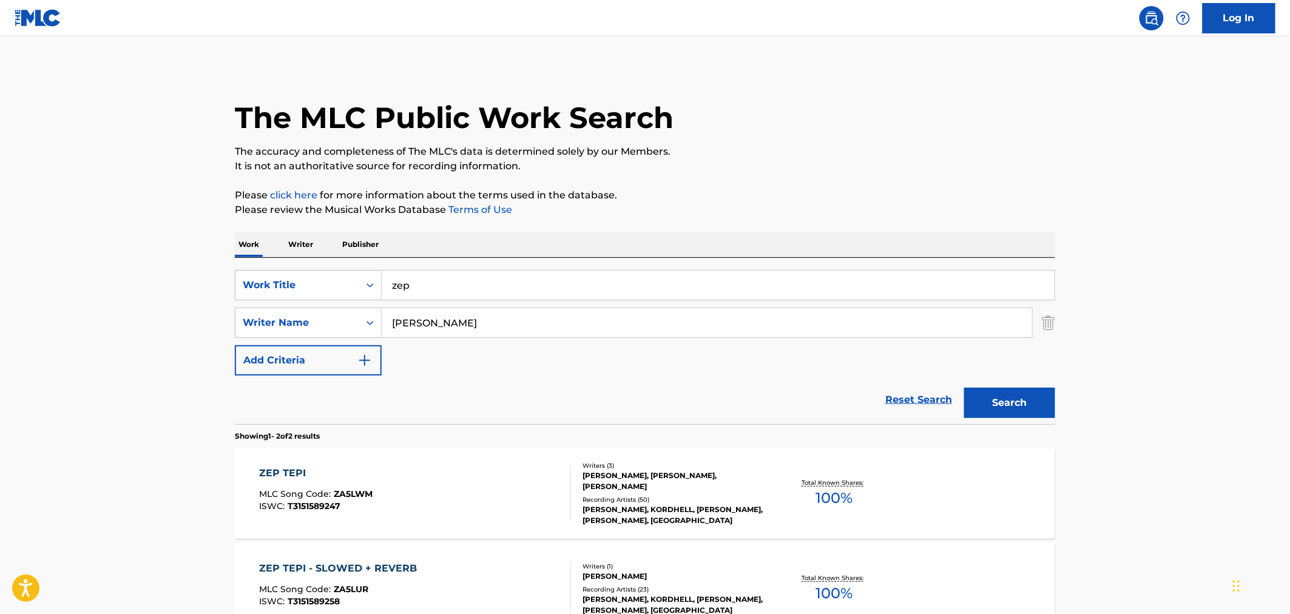
scroll to position [72, 0]
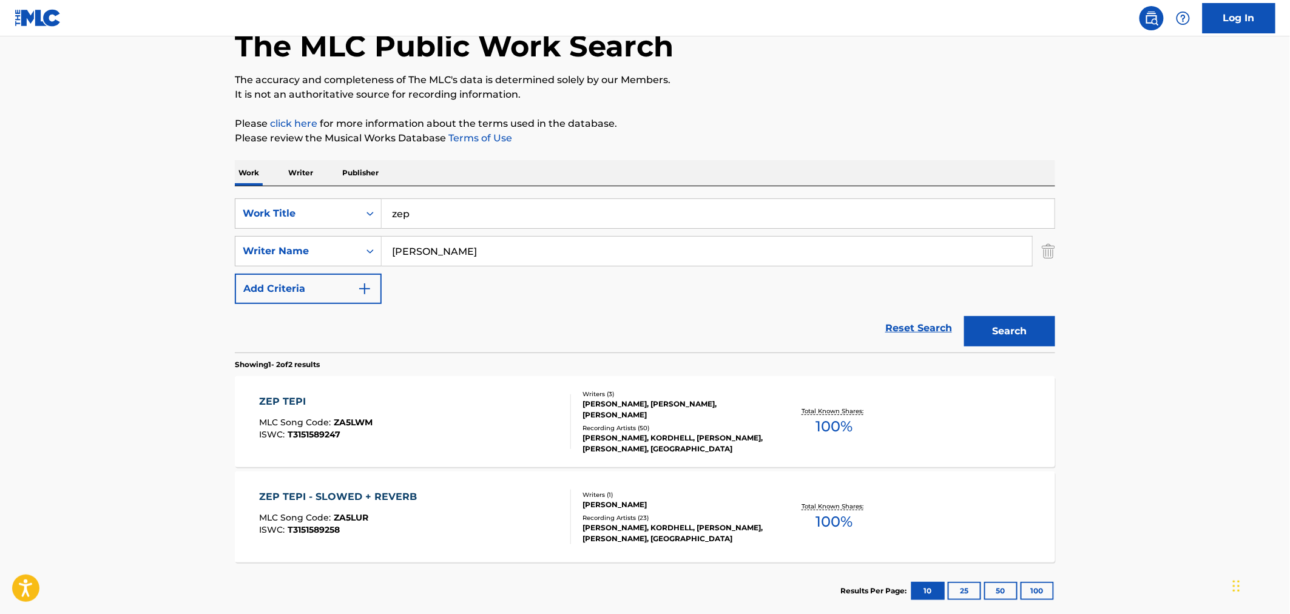
click at [471, 408] on div "ZEP TEPI MLC Song Code : ZA5LWM ISWC : T3151589247" at bounding box center [416, 421] width 312 height 55
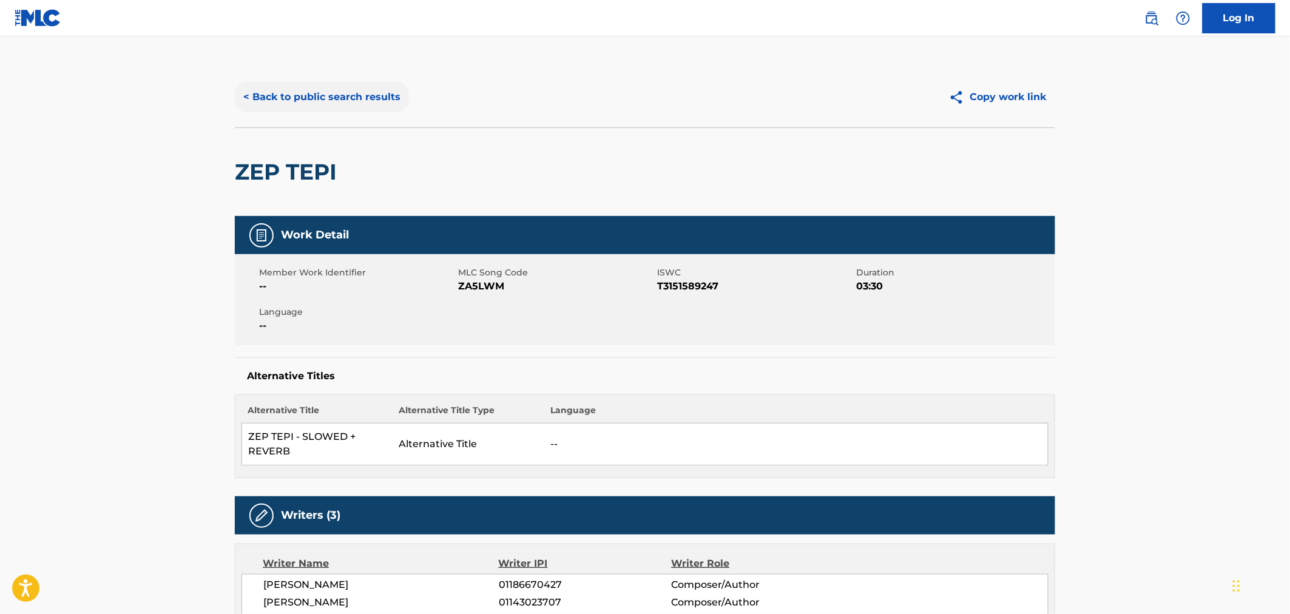
click at [311, 94] on button "< Back to public search results" at bounding box center [322, 97] width 174 height 30
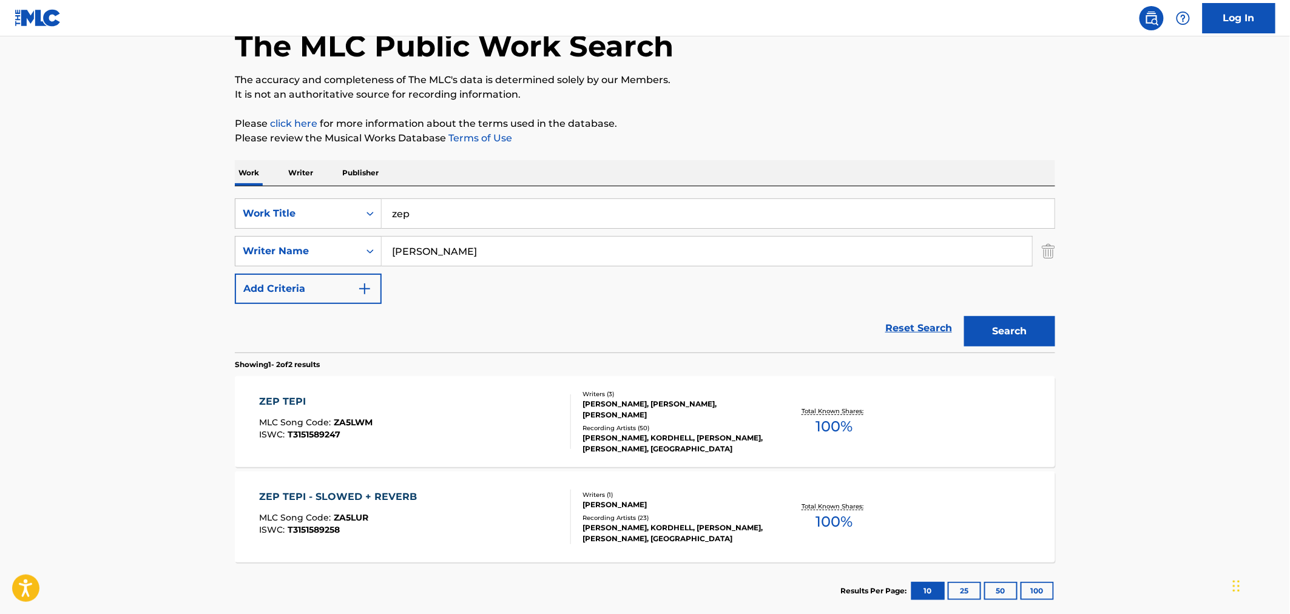
click at [411, 501] on div "ZEP TEPI - SLOWED + REVERB" at bounding box center [342, 497] width 164 height 15
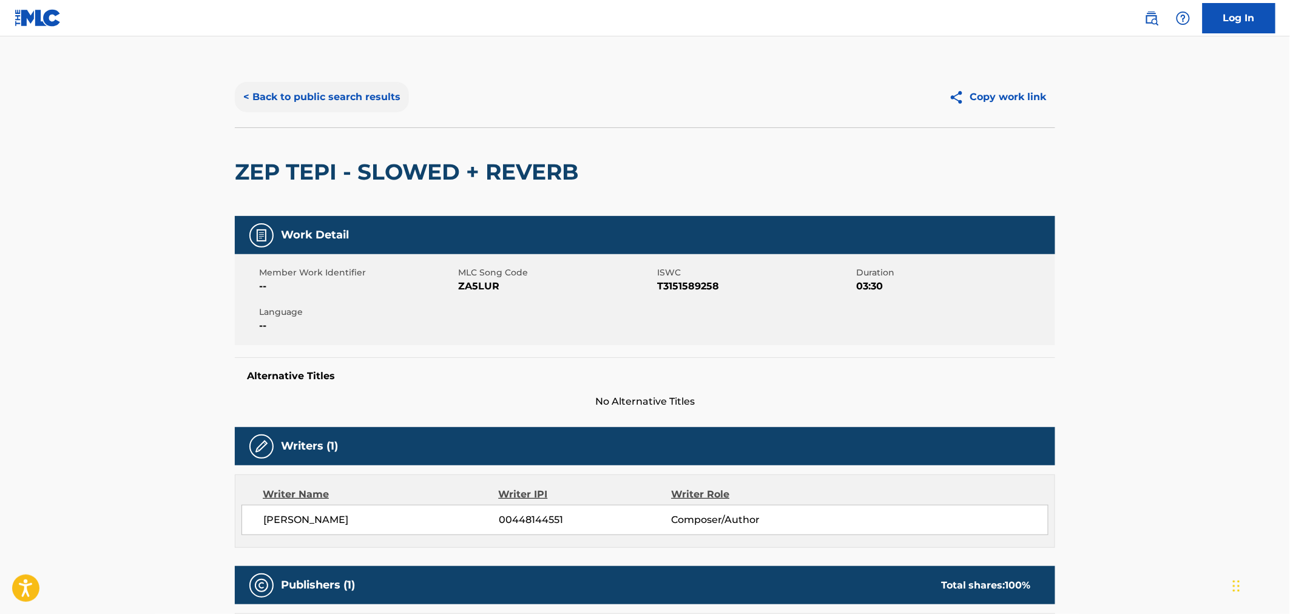
click at [315, 98] on button "< Back to public search results" at bounding box center [322, 97] width 174 height 30
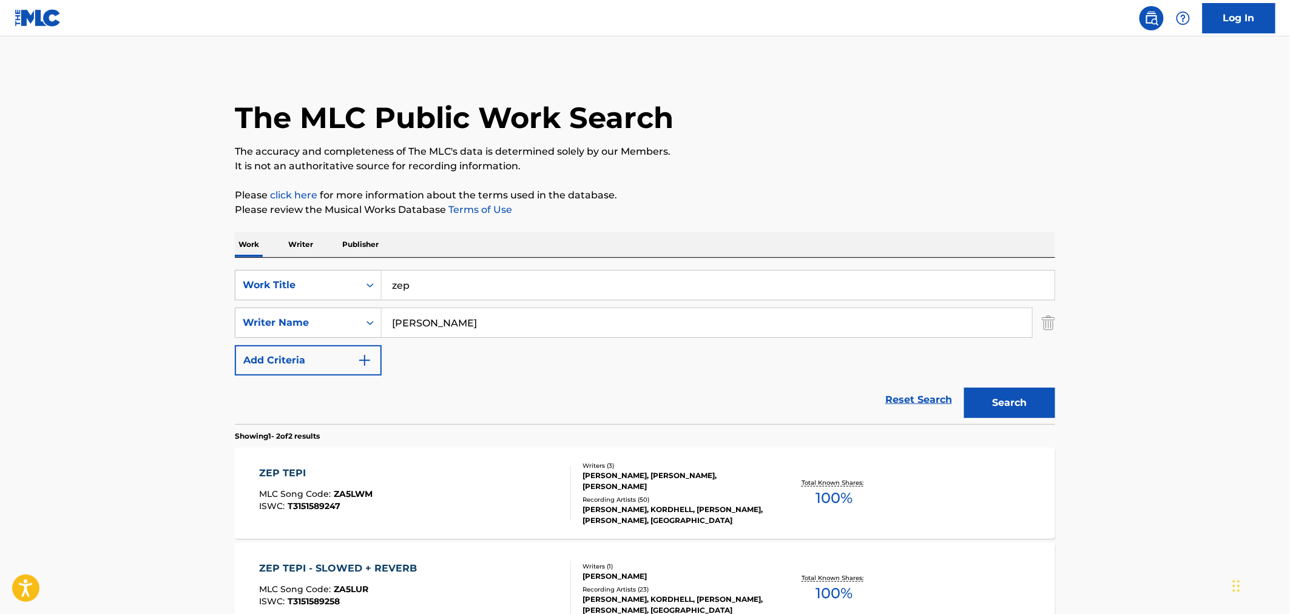
scroll to position [72, 0]
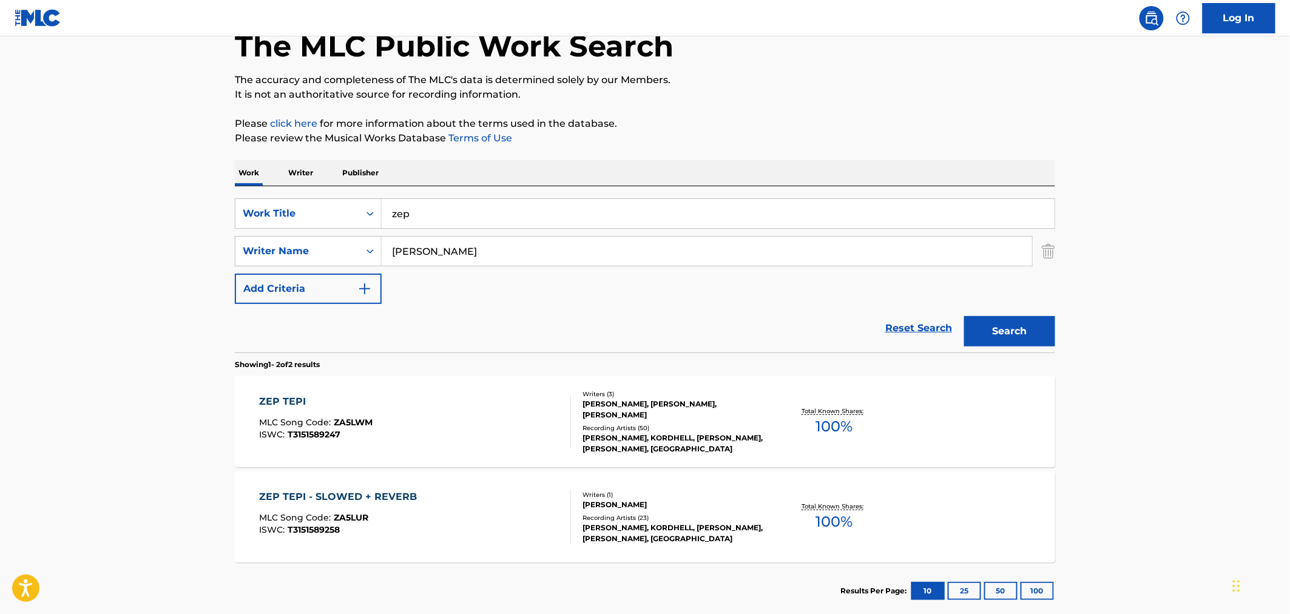
click at [407, 419] on div "ZEP TEPI MLC Song Code : ZA5LWM ISWC : T3151589247" at bounding box center [416, 421] width 312 height 55
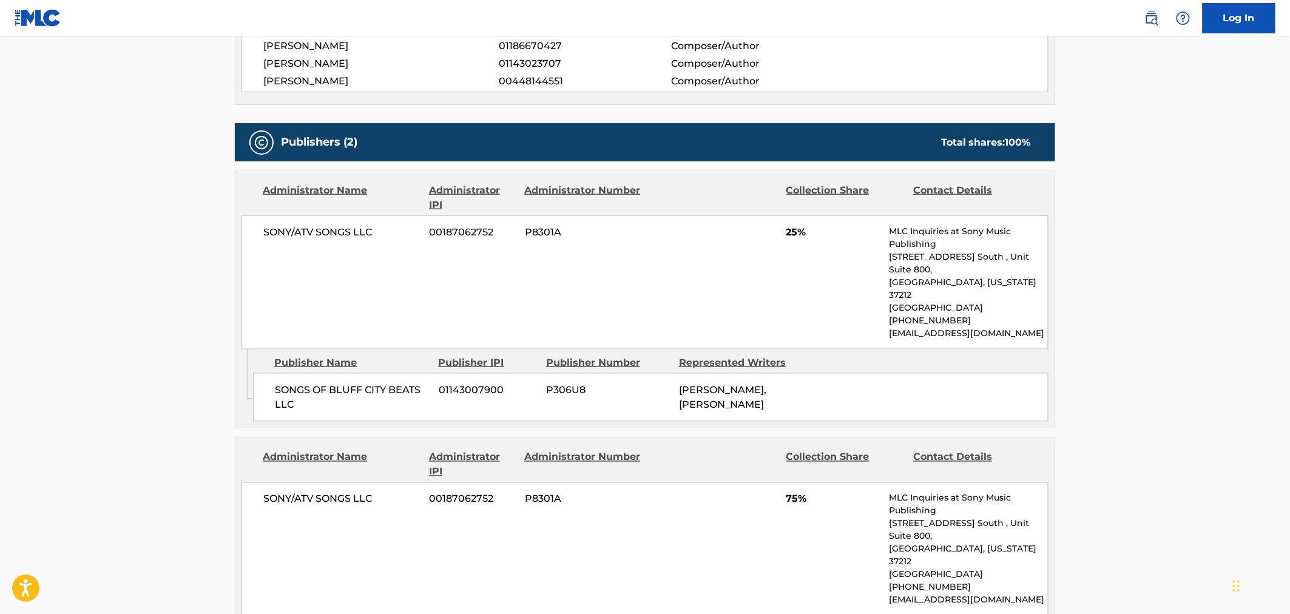
scroll to position [809, 0]
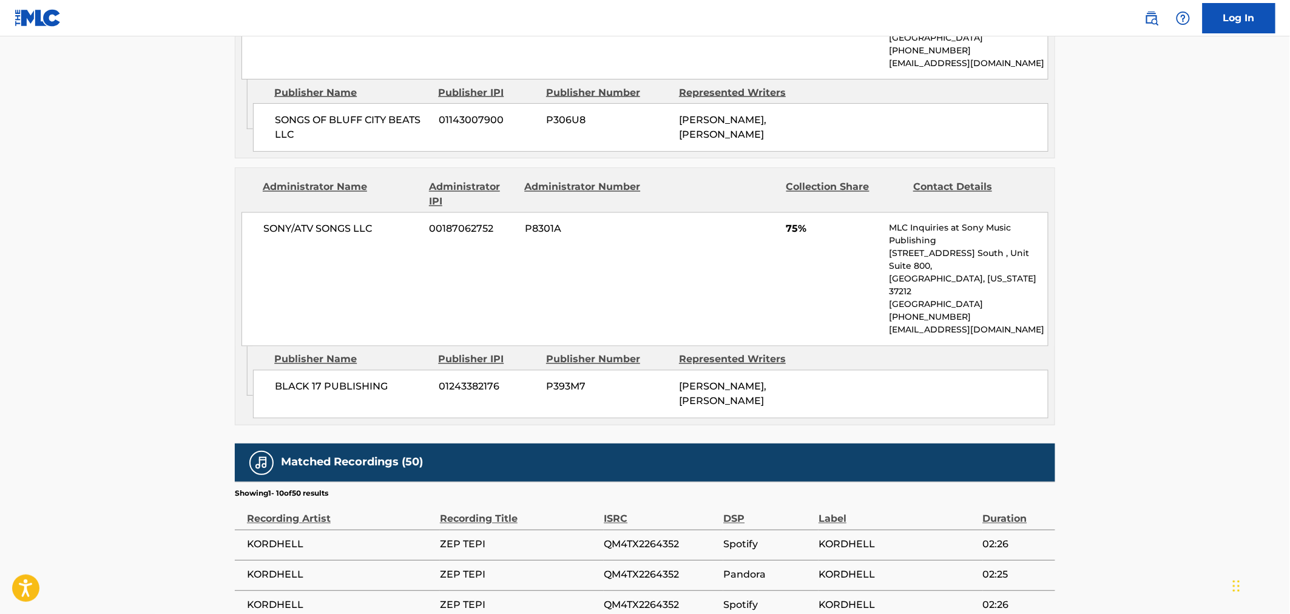
click at [160, 346] on main "< Back to public search results Copy work link ZEP TEPI Work Detail Member Work…" at bounding box center [645, 62] width 1290 height 1668
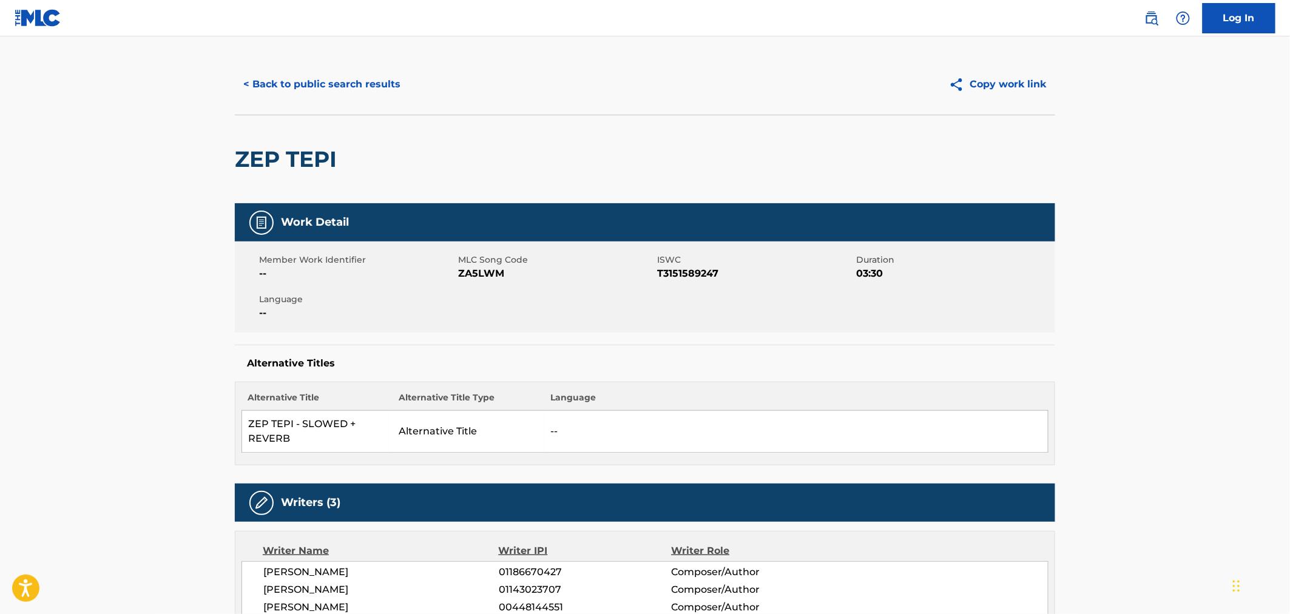
scroll to position [0, 0]
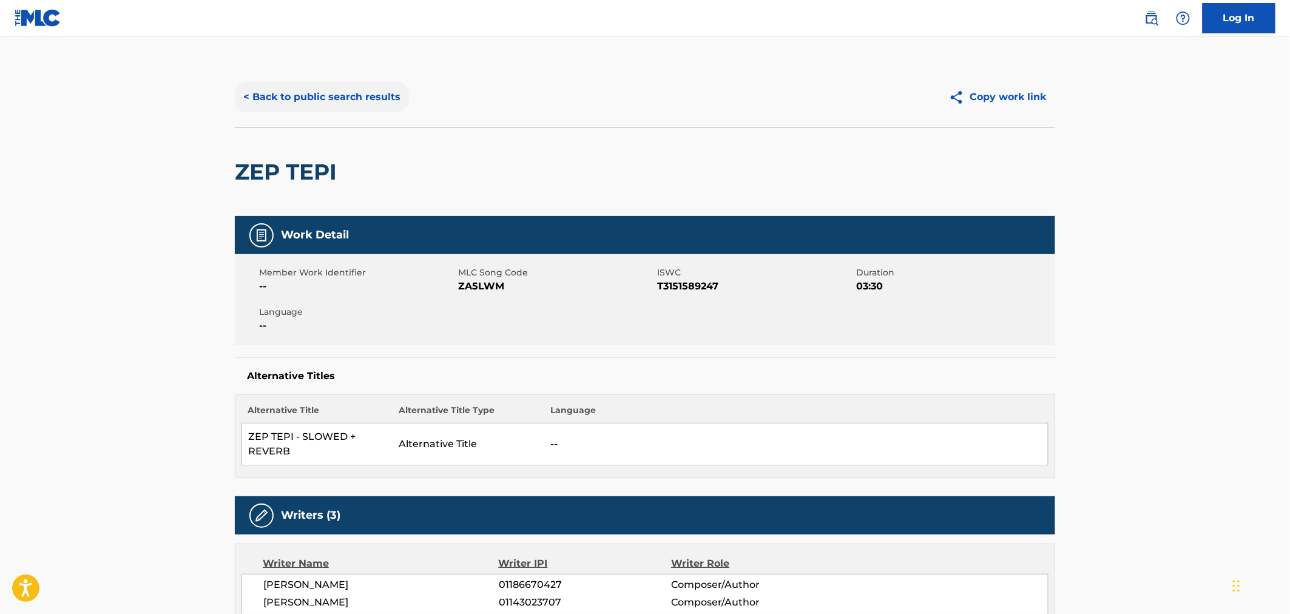
click at [281, 98] on button "< Back to public search results" at bounding box center [322, 97] width 174 height 30
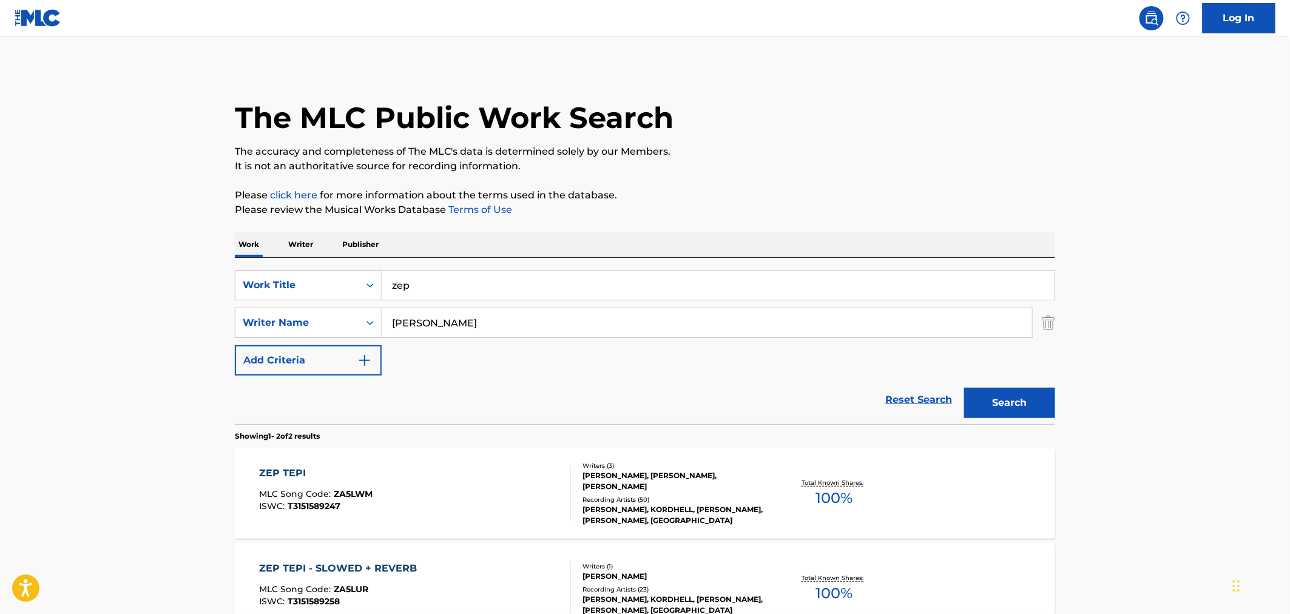
scroll to position [72, 0]
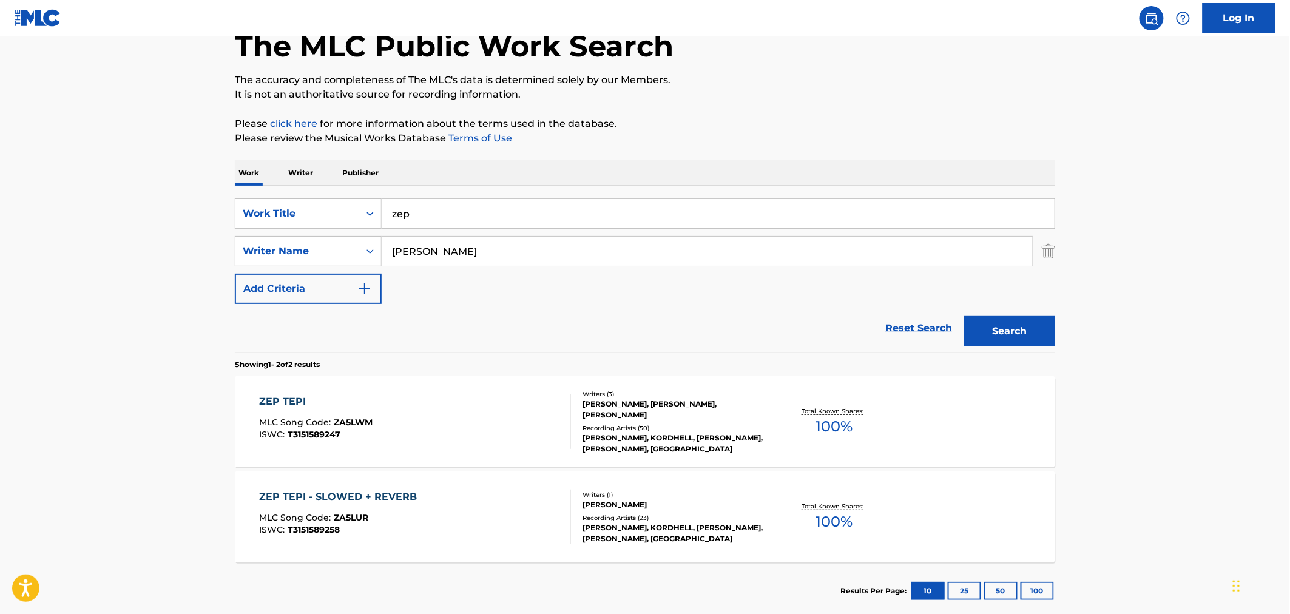
click at [393, 492] on div "ZEP TEPI - SLOWED + REVERB" at bounding box center [342, 497] width 164 height 15
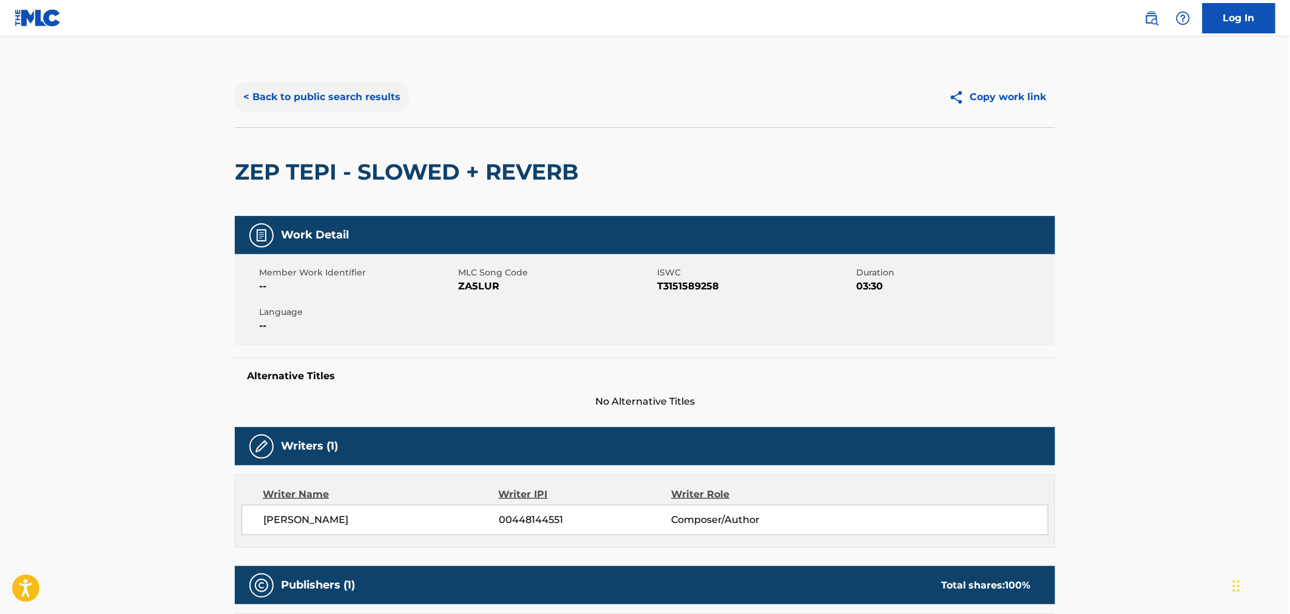
click at [259, 92] on button "< Back to public search results" at bounding box center [322, 97] width 174 height 30
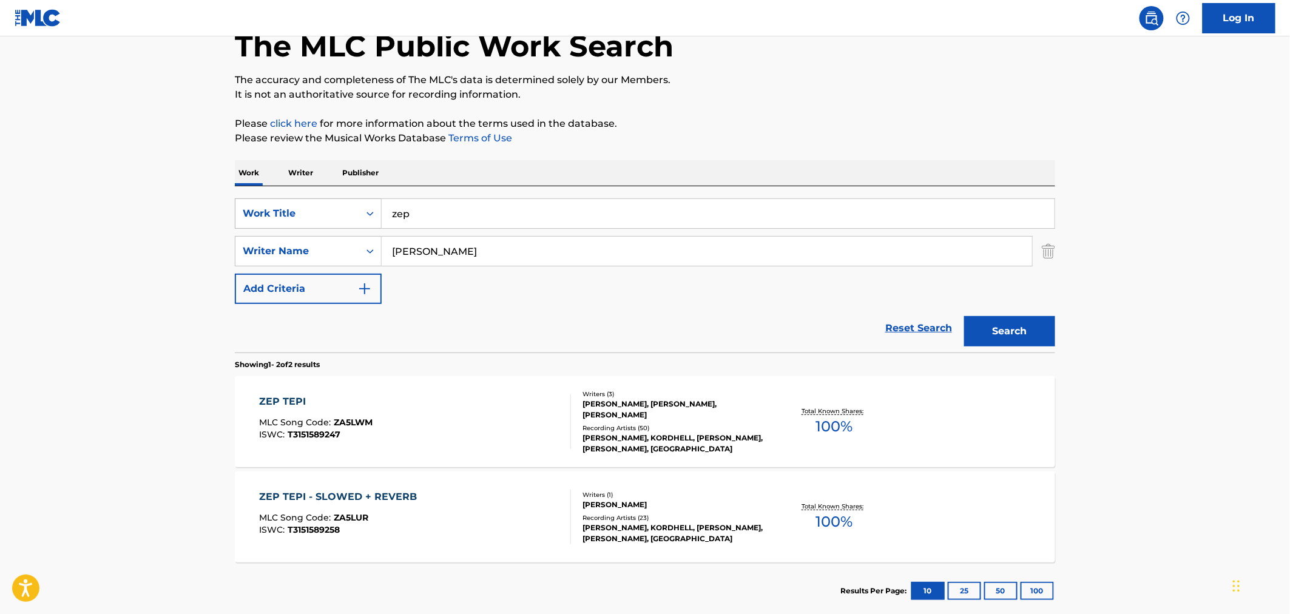
drag, startPoint x: 416, startPoint y: 210, endPoint x: 283, endPoint y: 198, distance: 132.8
click at [331, 201] on div "SearchWithCriteriae0a384ee-8762-496e-aacd-df3e10baa522 Work Title zep" at bounding box center [645, 213] width 820 height 30
type input "fatality"
click at [964, 316] on button "Search" at bounding box center [1009, 331] width 91 height 30
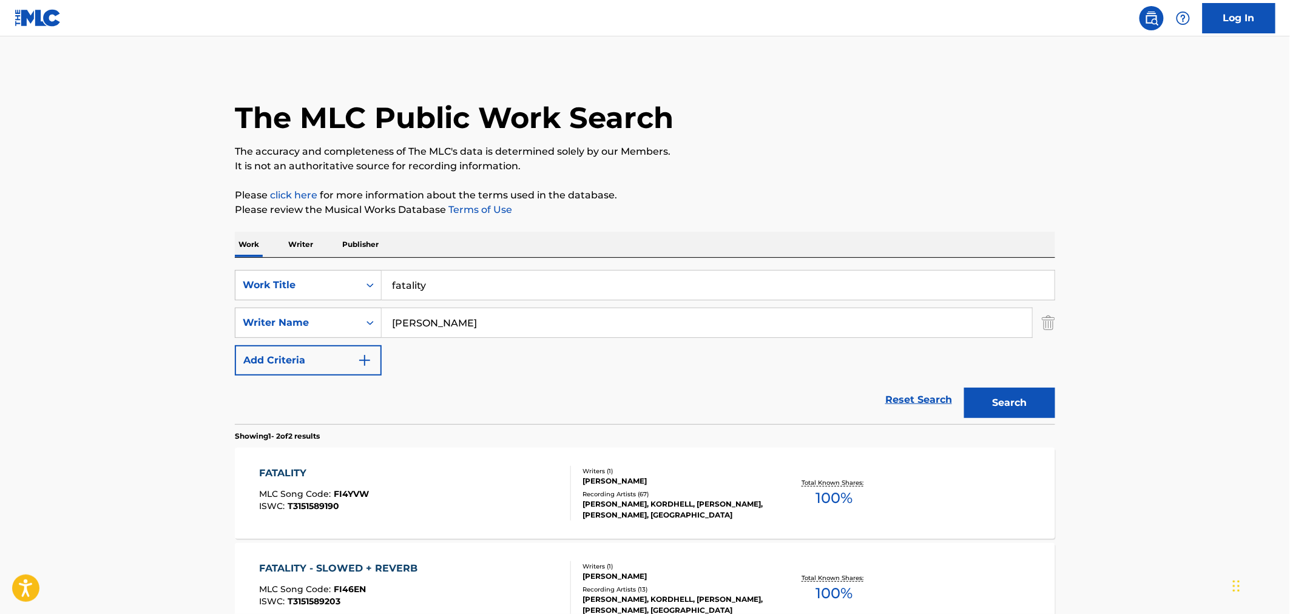
scroll to position [141, 0]
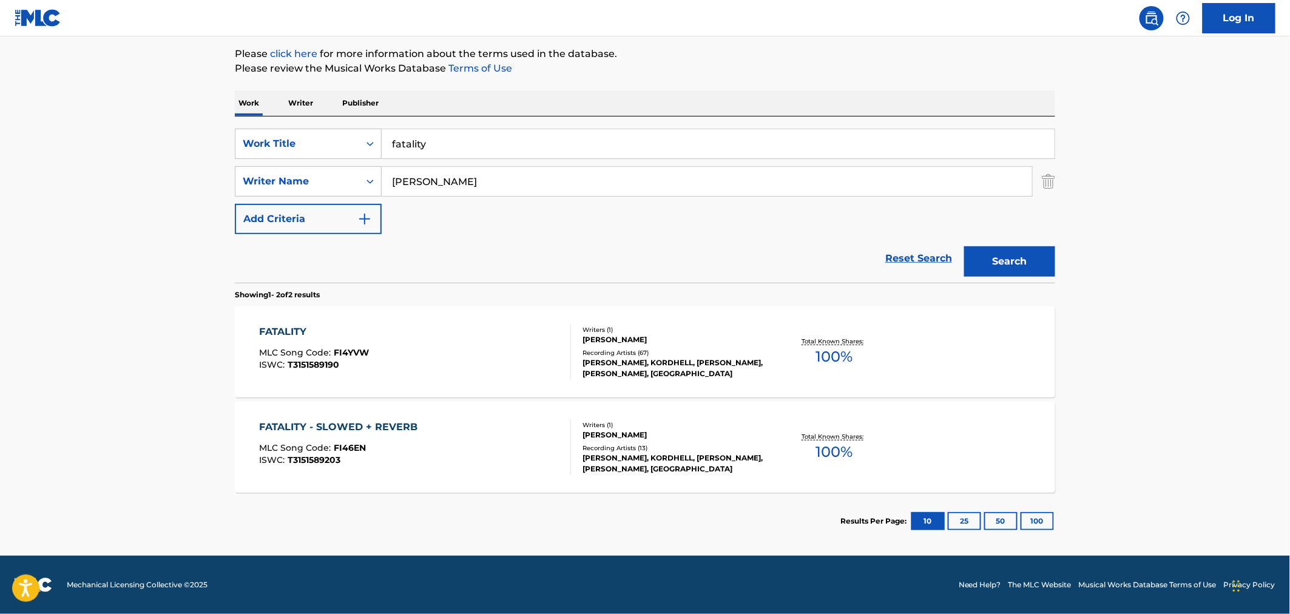
click at [383, 349] on div "FATALITY MLC Song Code : FI4YVW ISWC : T3151589190" at bounding box center [416, 352] width 312 height 55
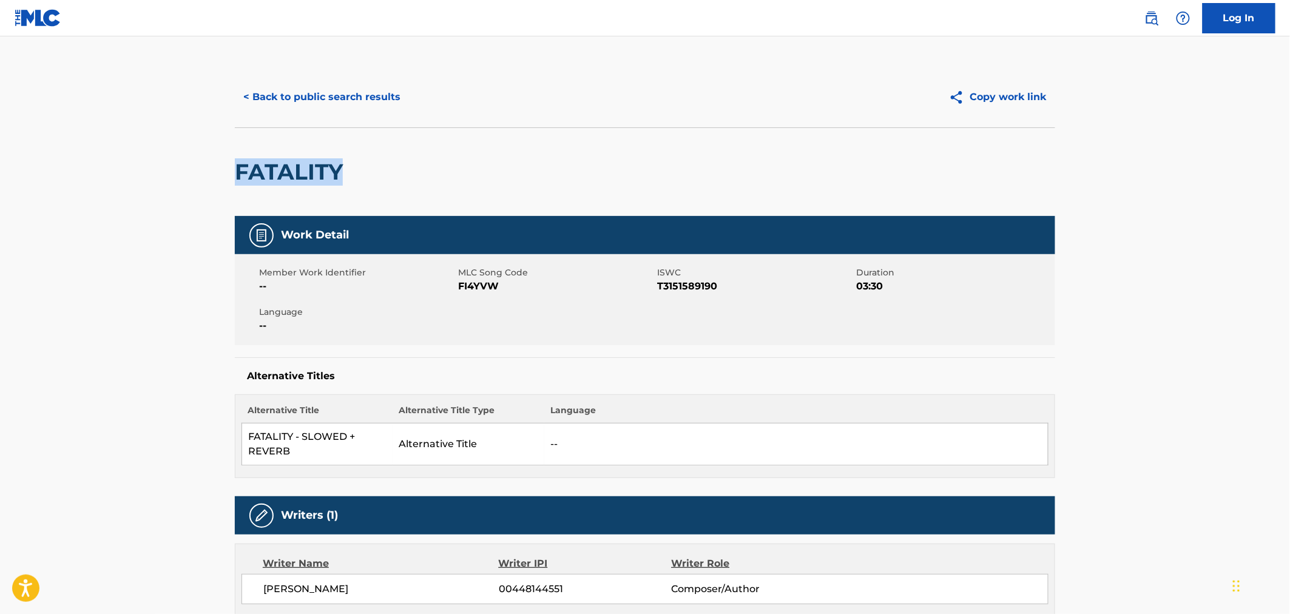
drag, startPoint x: 342, startPoint y: 174, endPoint x: 231, endPoint y: 177, distance: 110.5
copy h2 "FATALITY"
click at [487, 287] on span "FI4YVW" at bounding box center [556, 286] width 196 height 15
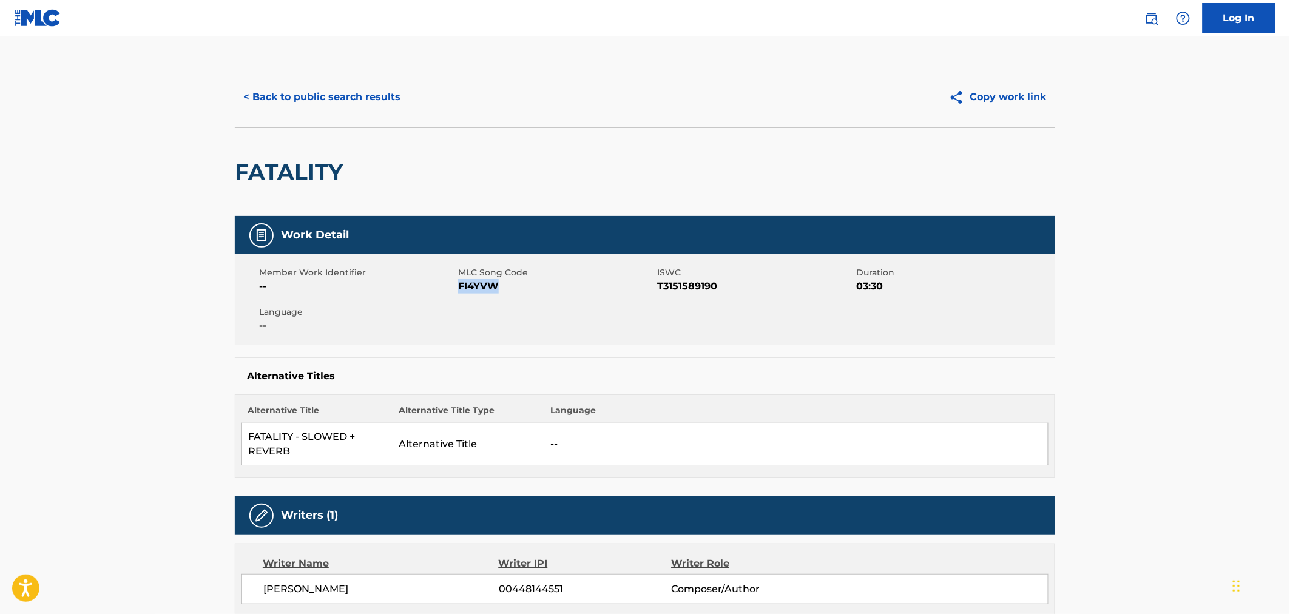
copy span "FI4YVW"
click at [254, 95] on button "< Back to public search results" at bounding box center [322, 97] width 174 height 30
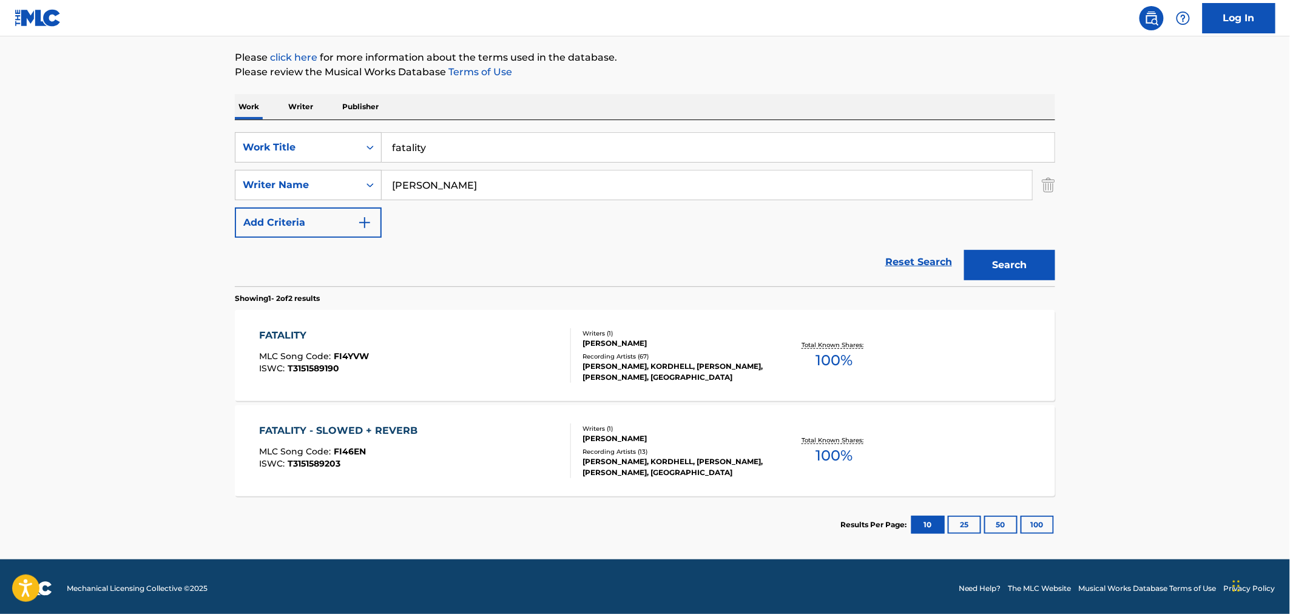
scroll to position [141, 0]
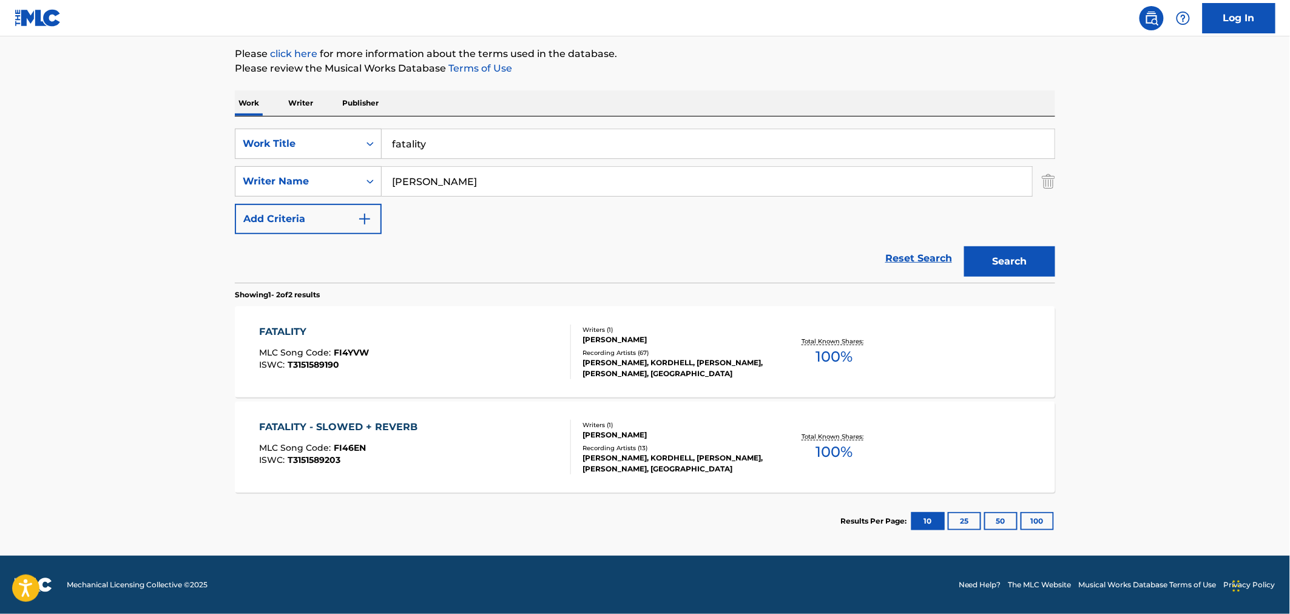
click at [403, 429] on div "FATALITY - SLOWED + REVERB" at bounding box center [342, 427] width 164 height 15
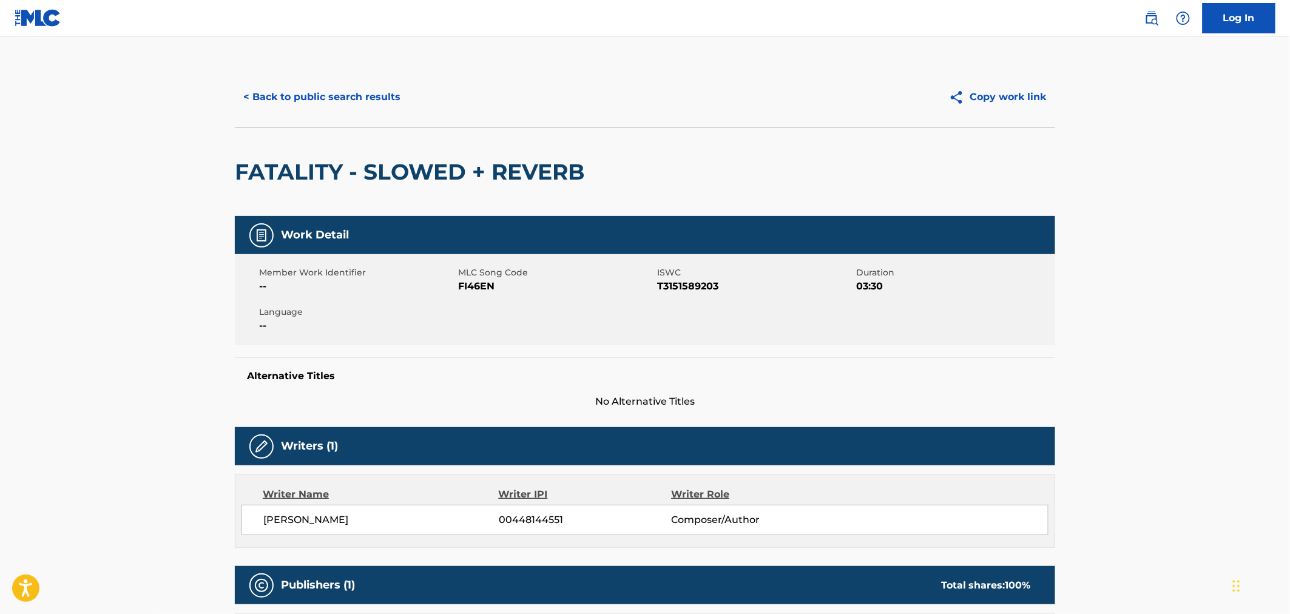
click at [477, 283] on span "FI46EN" at bounding box center [556, 286] width 196 height 15
copy span "FI46EN"
click at [579, 170] on h2 "FATALITY - SLOWED + REVERB" at bounding box center [413, 171] width 356 height 27
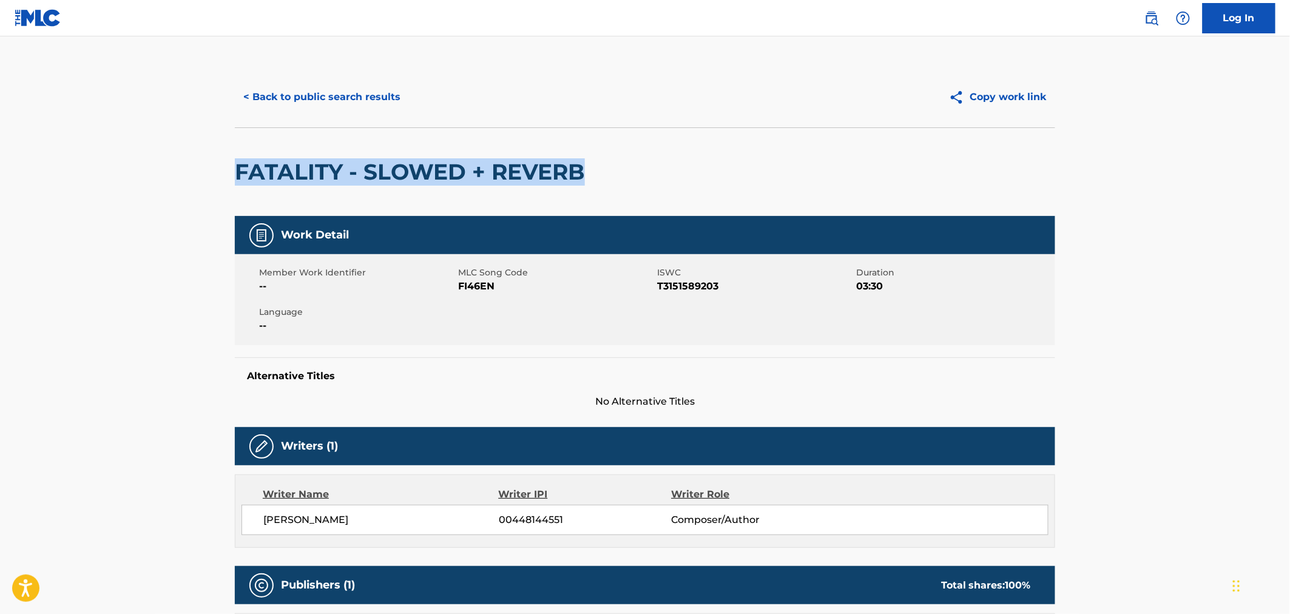
drag, startPoint x: 585, startPoint y: 169, endPoint x: 240, endPoint y: 182, distance: 346.0
click at [240, 181] on h2 "FATALITY - SLOWED + REVERB" at bounding box center [413, 171] width 356 height 27
copy h2 "FATALITY - SLOWED + REVERB"
click at [274, 99] on button "< Back to public search results" at bounding box center [322, 97] width 174 height 30
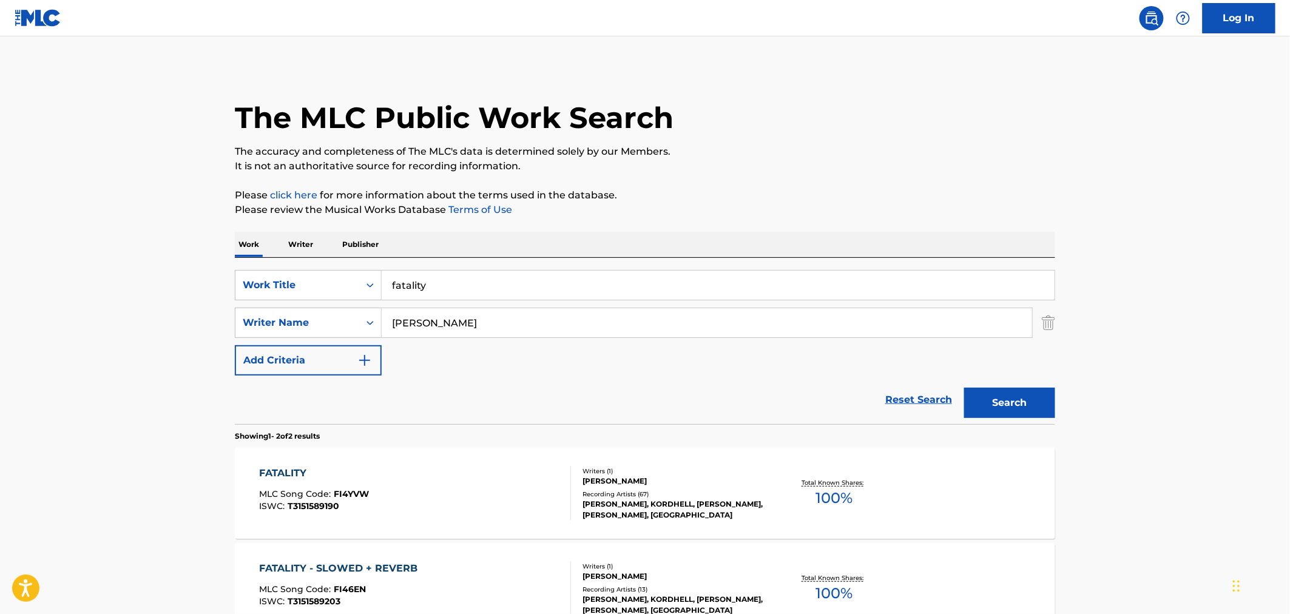
scroll to position [72, 0]
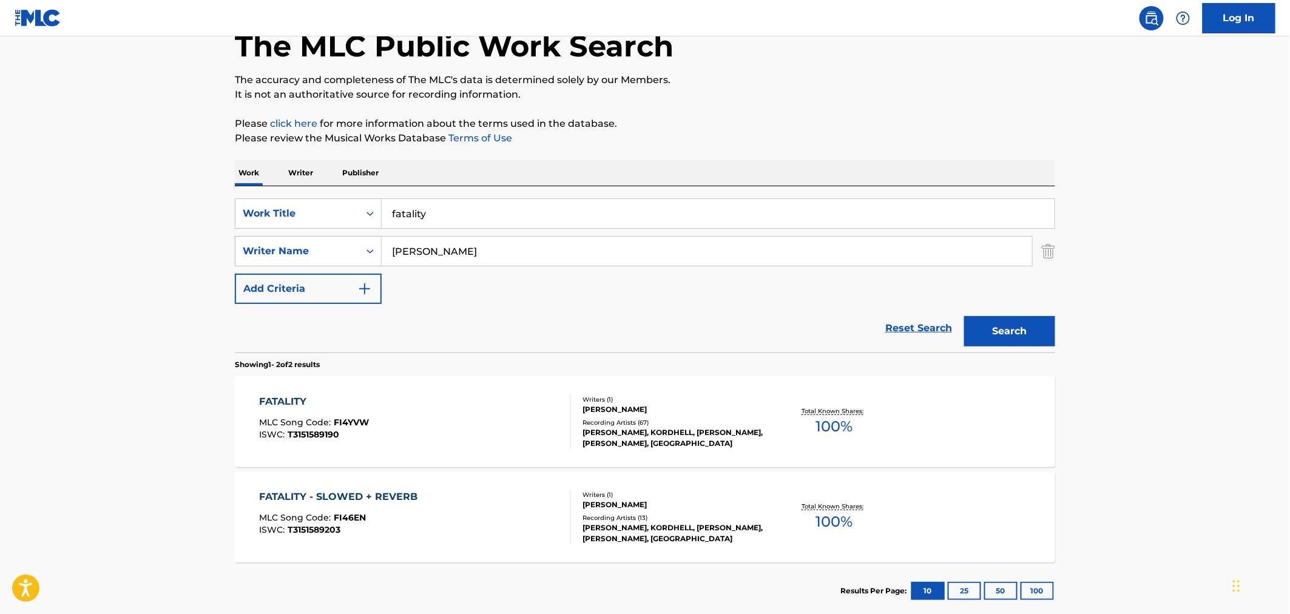
click at [311, 207] on div "SearchWithCriteriae0a384ee-8762-496e-aacd-df3e10baa522 Work Title fatality" at bounding box center [645, 213] width 820 height 30
type input "live another day"
click at [964, 316] on button "Search" at bounding box center [1009, 331] width 91 height 30
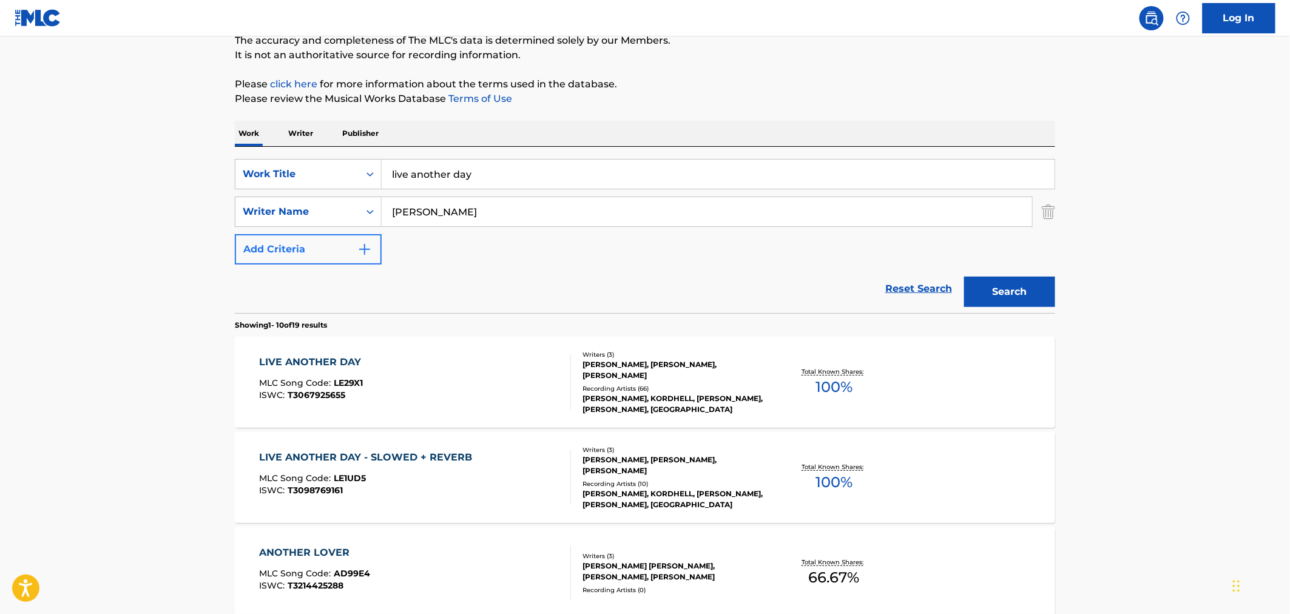
scroll to position [202, 0]
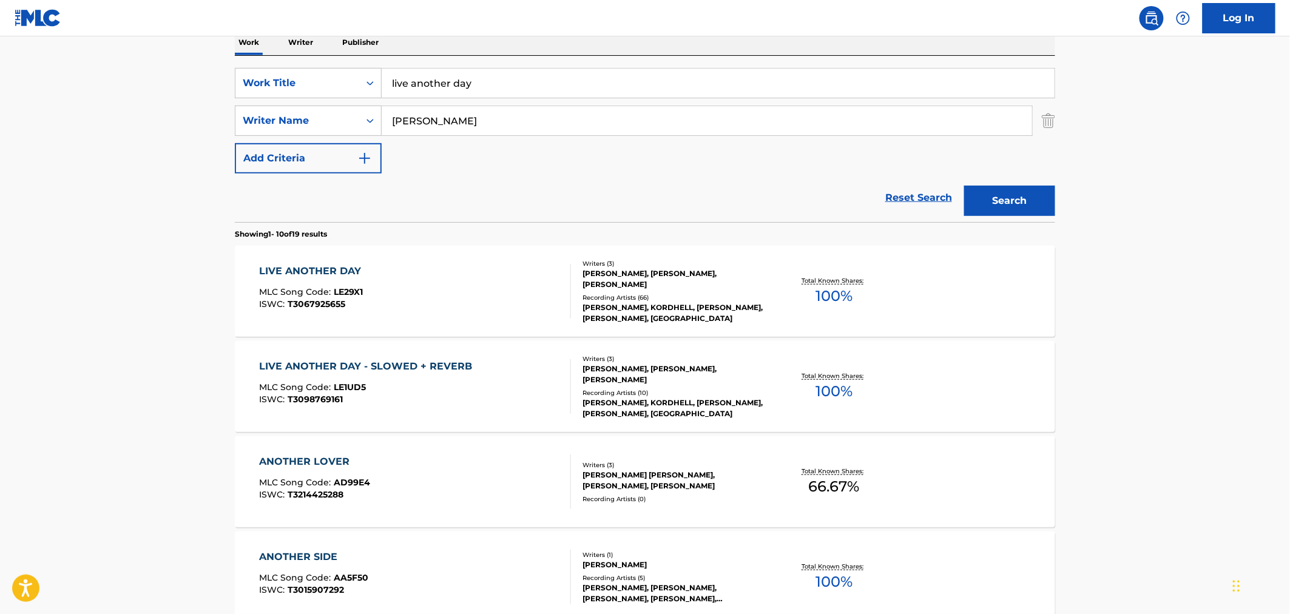
click at [367, 266] on div "LIVE ANOTHER DAY MLC Song Code : LE29X1 ISWC : T3067925655" at bounding box center [416, 291] width 312 height 55
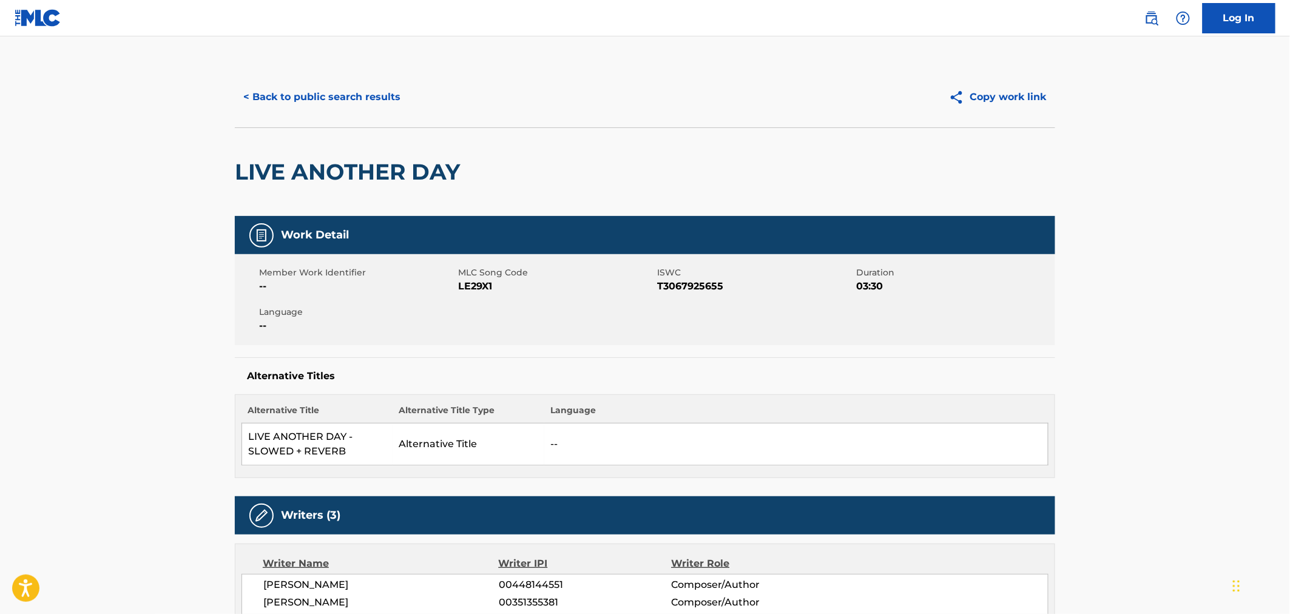
click at [487, 286] on span "LE29X1" at bounding box center [556, 286] width 196 height 15
copy span "LE29X1"
drag, startPoint x: 425, startPoint y: 168, endPoint x: 219, endPoint y: 170, distance: 205.7
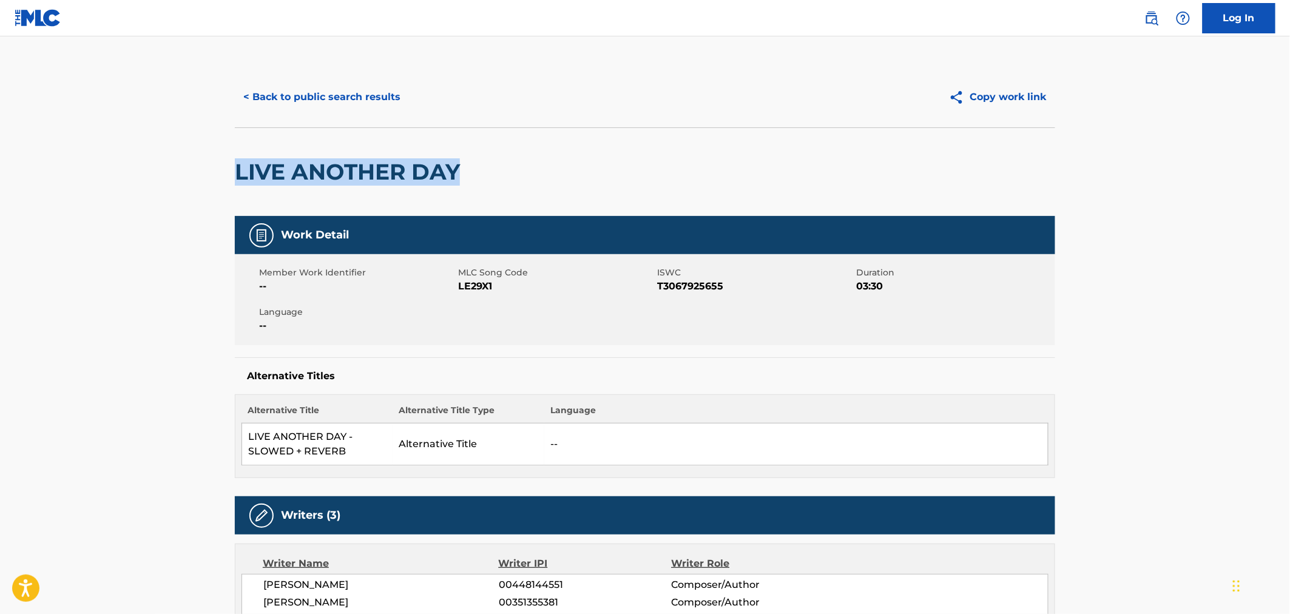
copy h2 "LIVE ANOTHER DAY"
click at [313, 94] on button "< Back to public search results" at bounding box center [322, 97] width 174 height 30
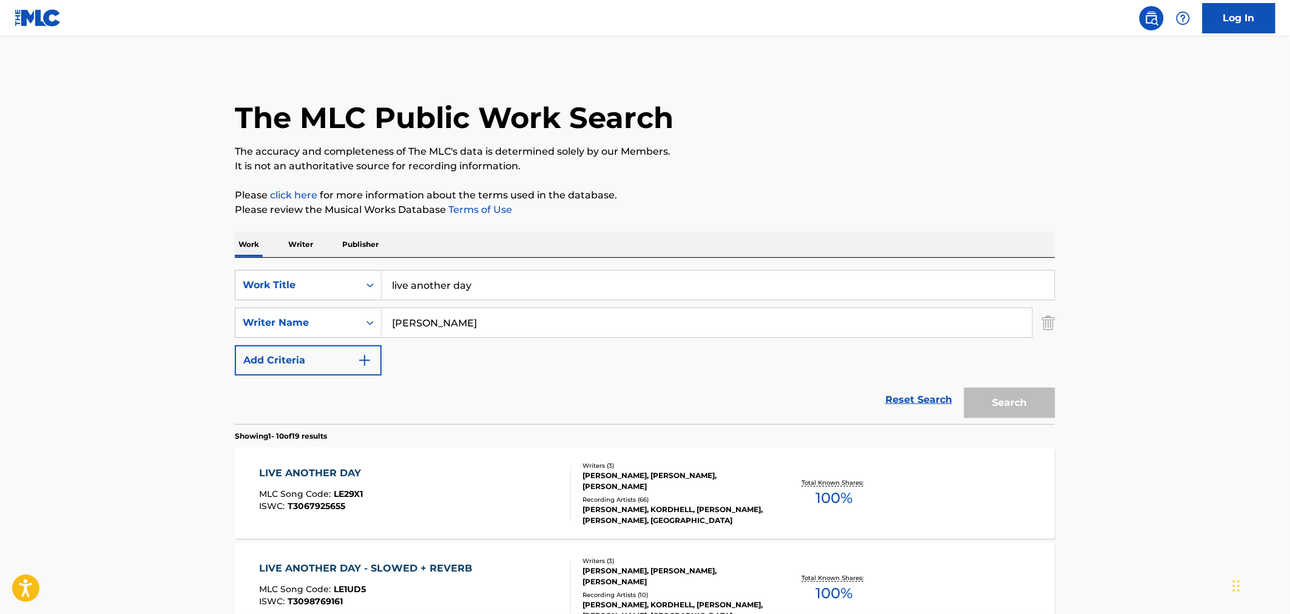
scroll to position [202, 0]
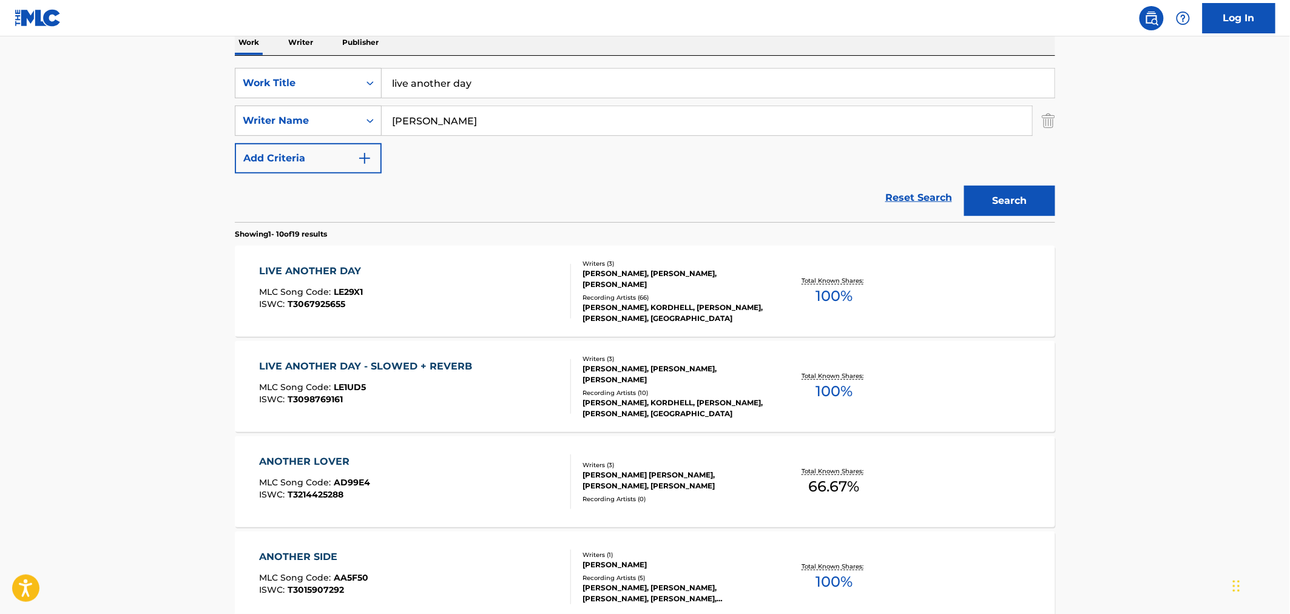
click at [442, 386] on div "MLC Song Code : LE1UD5" at bounding box center [369, 389] width 219 height 12
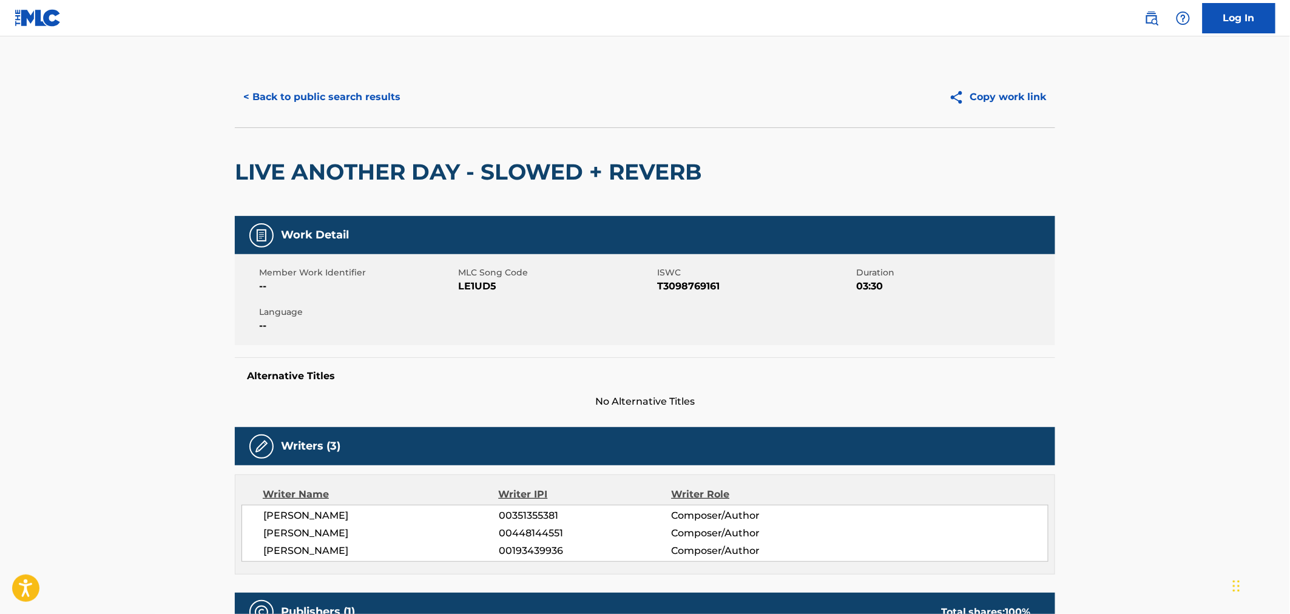
click at [479, 286] on span "LE1UD5" at bounding box center [556, 286] width 196 height 15
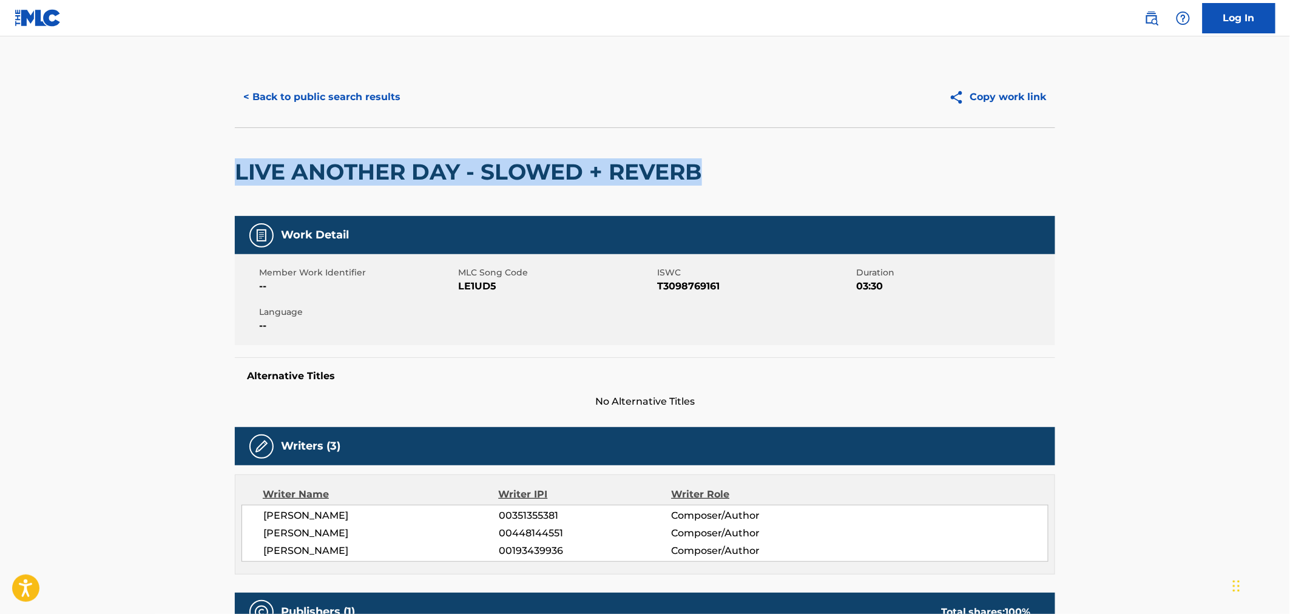
drag, startPoint x: 705, startPoint y: 173, endPoint x: 237, endPoint y: 169, distance: 467.7
click at [237, 169] on h2 "LIVE ANOTHER DAY - SLOWED + REVERB" at bounding box center [471, 171] width 473 height 27
click at [328, 102] on button "< Back to public search results" at bounding box center [322, 97] width 174 height 30
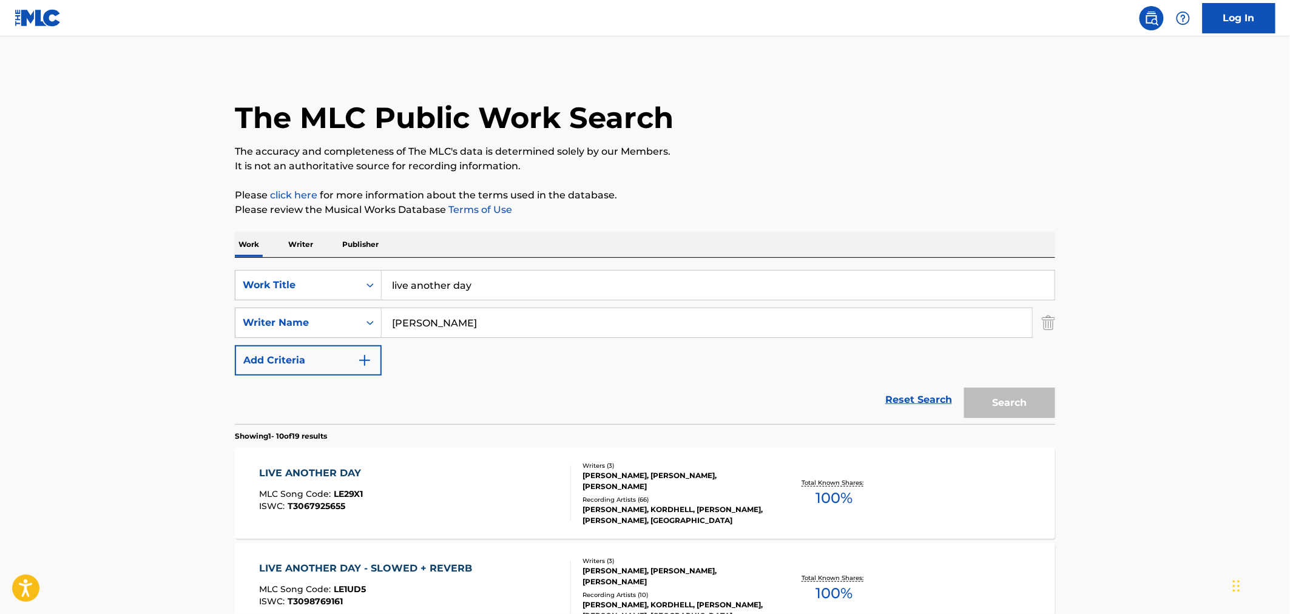
scroll to position [202, 0]
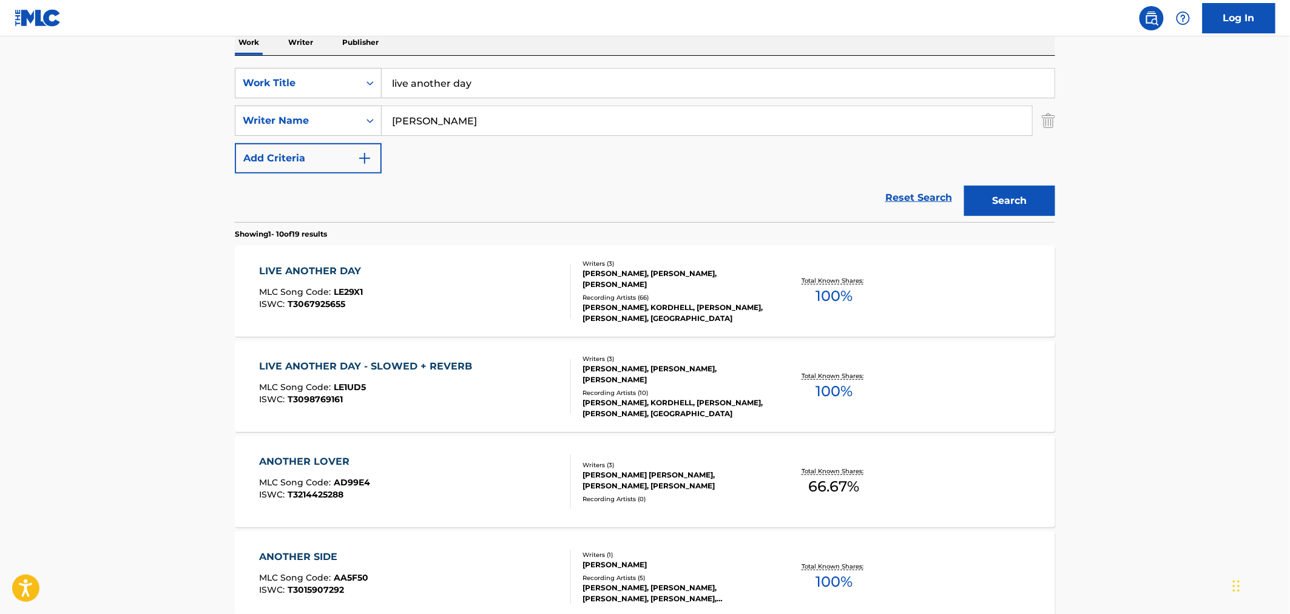
drag, startPoint x: 287, startPoint y: 41, endPoint x: 226, endPoint y: 39, distance: 60.7
click at [233, 39] on div "The MLC Public Work Search The accuracy and completeness of The MLC's data is d…" at bounding box center [644, 561] width 849 height 1392
type input "zep"
click at [964, 186] on button "Search" at bounding box center [1009, 201] width 91 height 30
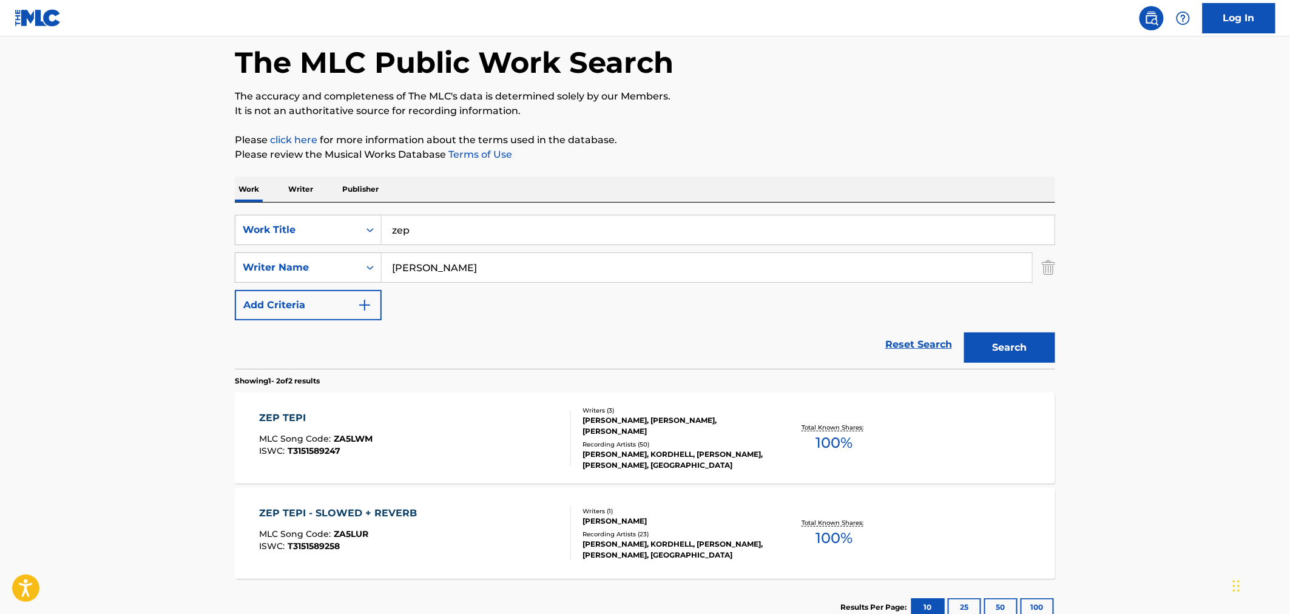
scroll to position [141, 0]
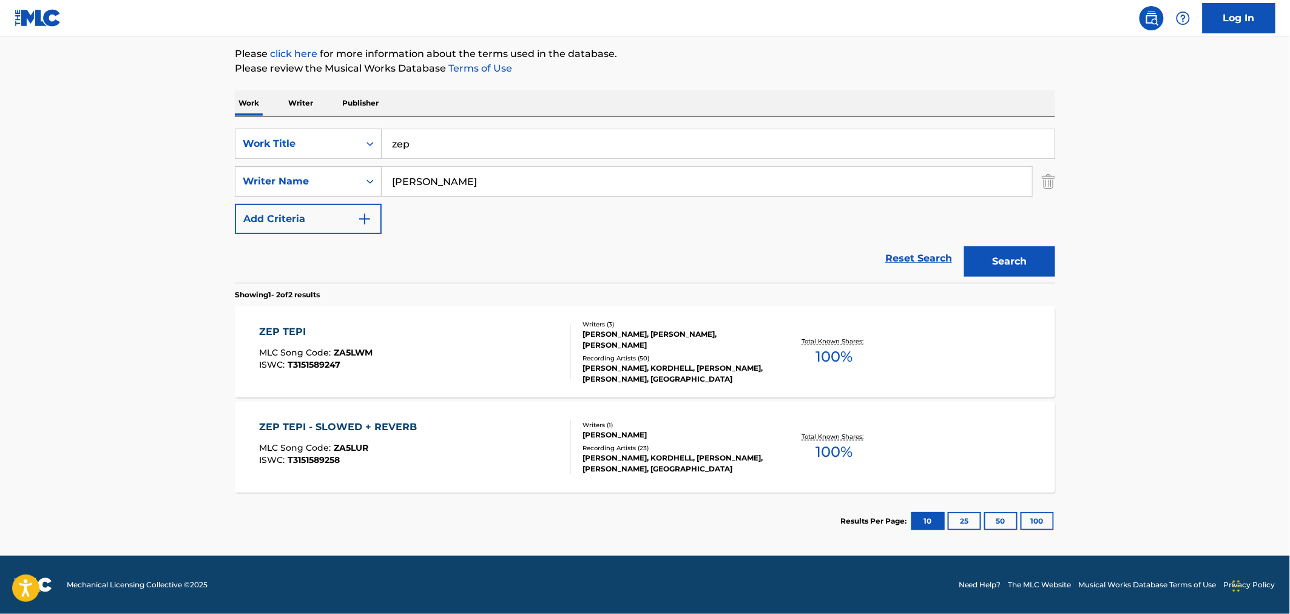
click at [402, 354] on div "ZEP TEPI MLC Song Code : ZA5LWM ISWC : T3151589247" at bounding box center [416, 352] width 312 height 55
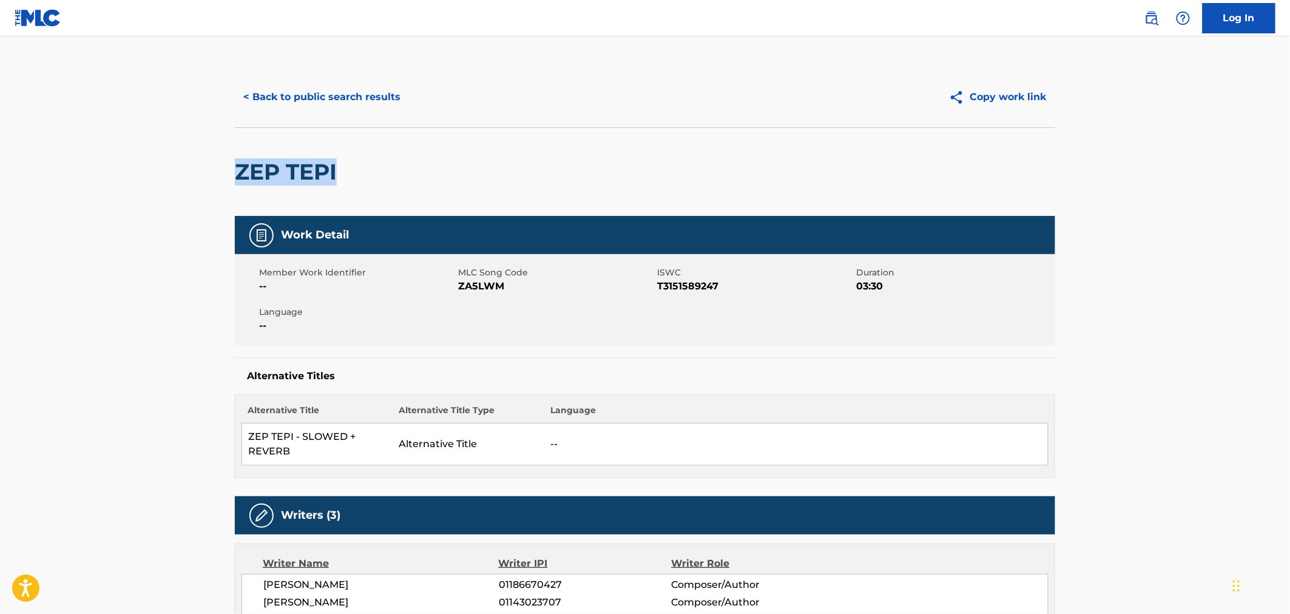
drag, startPoint x: 337, startPoint y: 168, endPoint x: 228, endPoint y: 162, distance: 109.4
click at [474, 289] on span "ZA5LWM" at bounding box center [556, 286] width 196 height 15
click at [475, 287] on span "ZA5LWM" at bounding box center [556, 286] width 196 height 15
drag, startPoint x: 508, startPoint y: 284, endPoint x: 457, endPoint y: 286, distance: 50.4
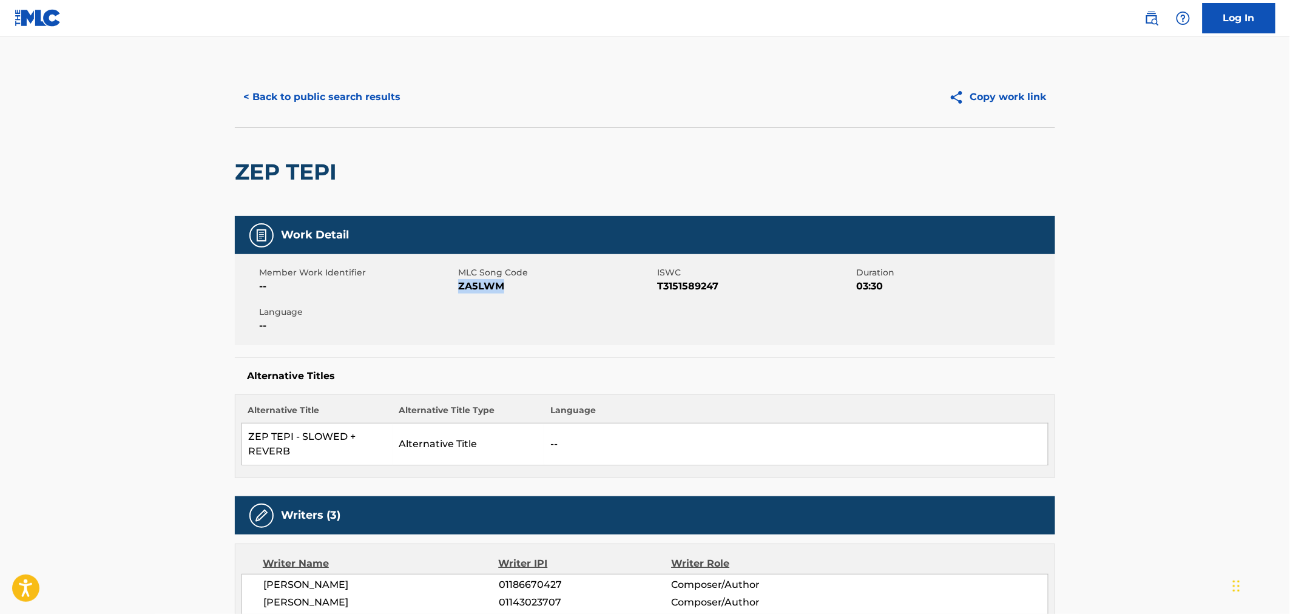
click at [458, 286] on span "ZA5LWM" at bounding box center [556, 286] width 196 height 15
click at [301, 109] on button "< Back to public search results" at bounding box center [322, 97] width 174 height 30
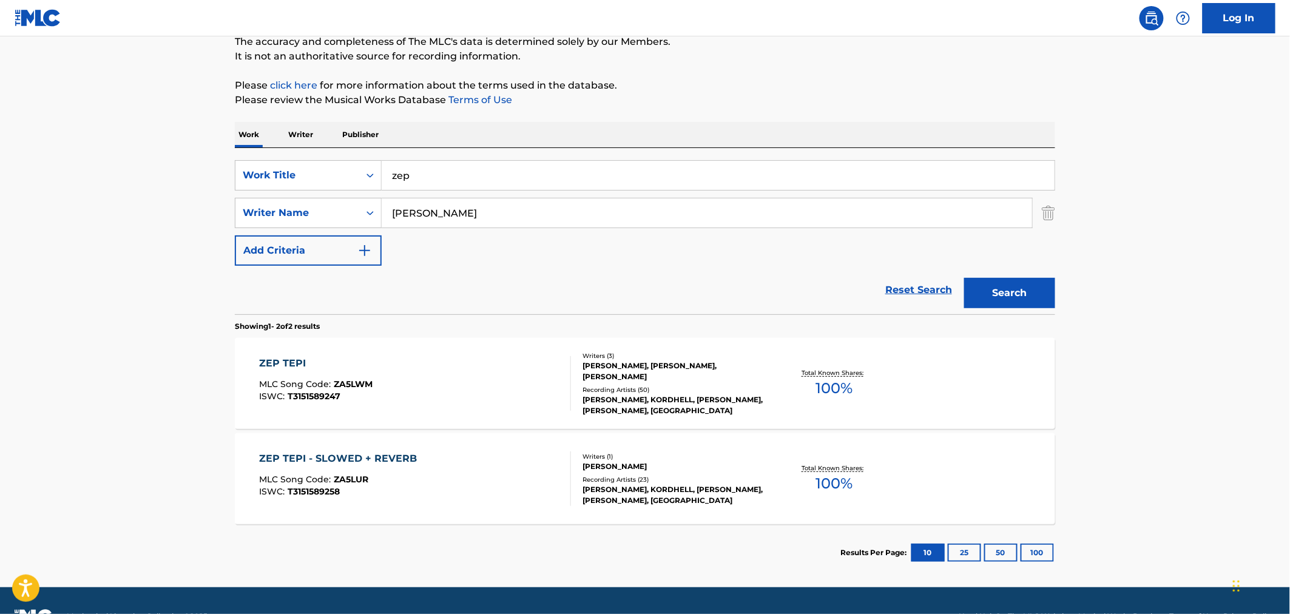
scroll to position [141, 0]
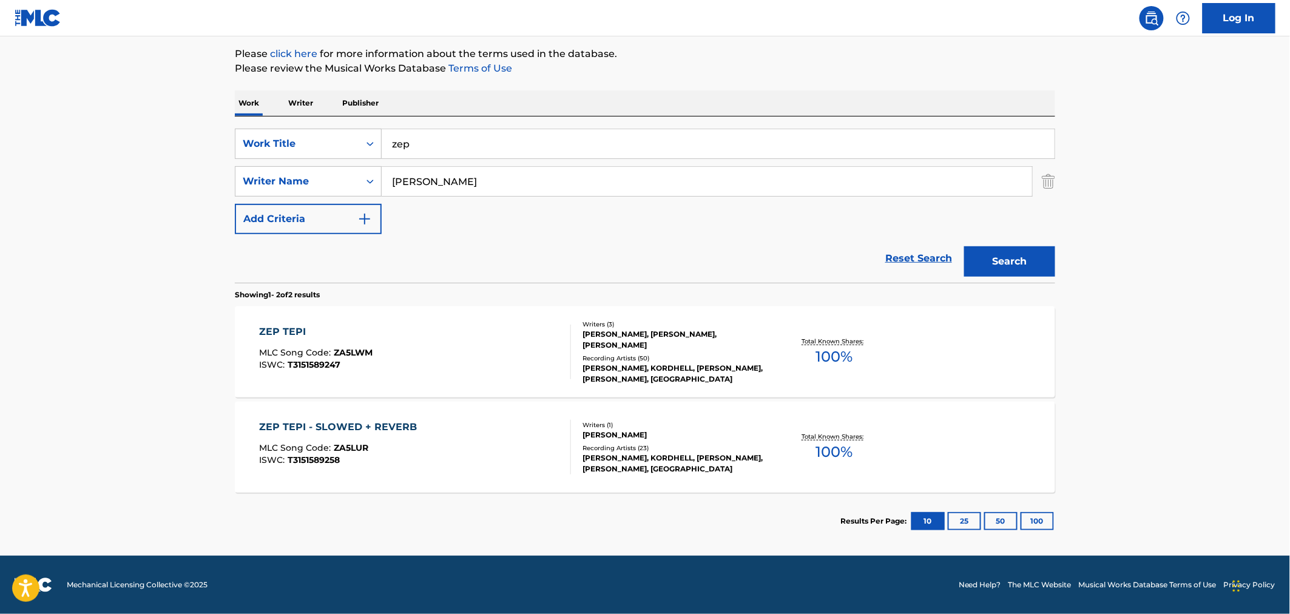
click at [414, 450] on div "MLC Song Code : ZA5LUR" at bounding box center [342, 449] width 164 height 12
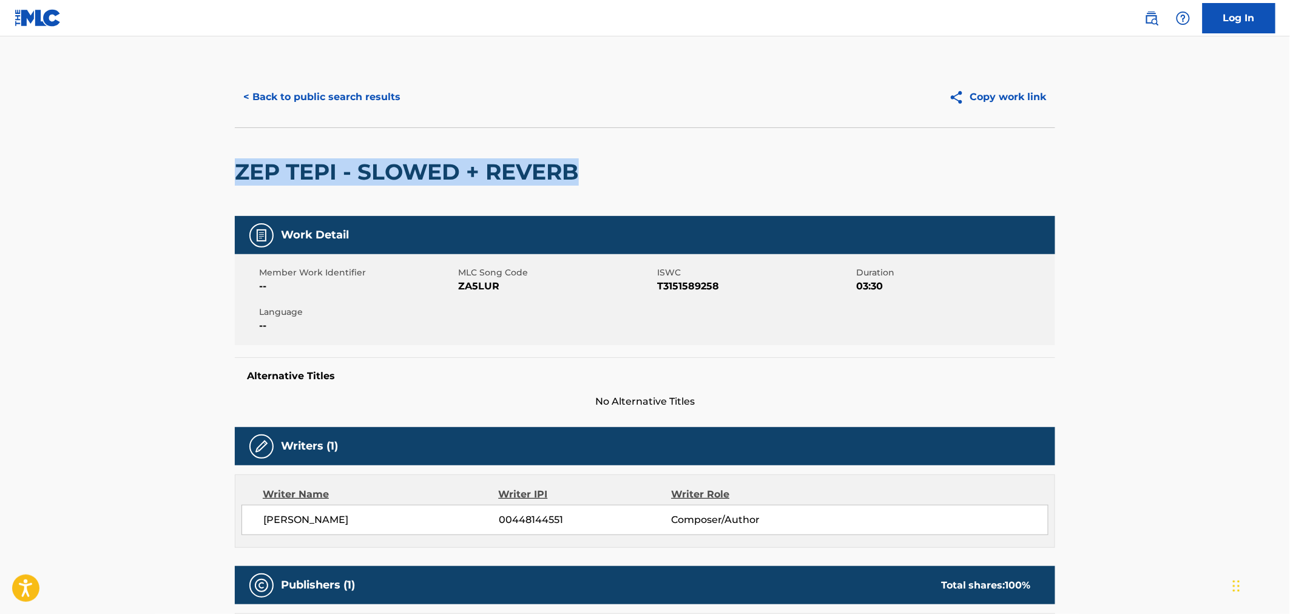
drag, startPoint x: 585, startPoint y: 171, endPoint x: 238, endPoint y: 176, distance: 347.0
click at [238, 176] on h2 "ZEP TEPI - SLOWED + REVERB" at bounding box center [410, 171] width 350 height 27
click at [488, 292] on span "ZA5LUR" at bounding box center [556, 286] width 196 height 15
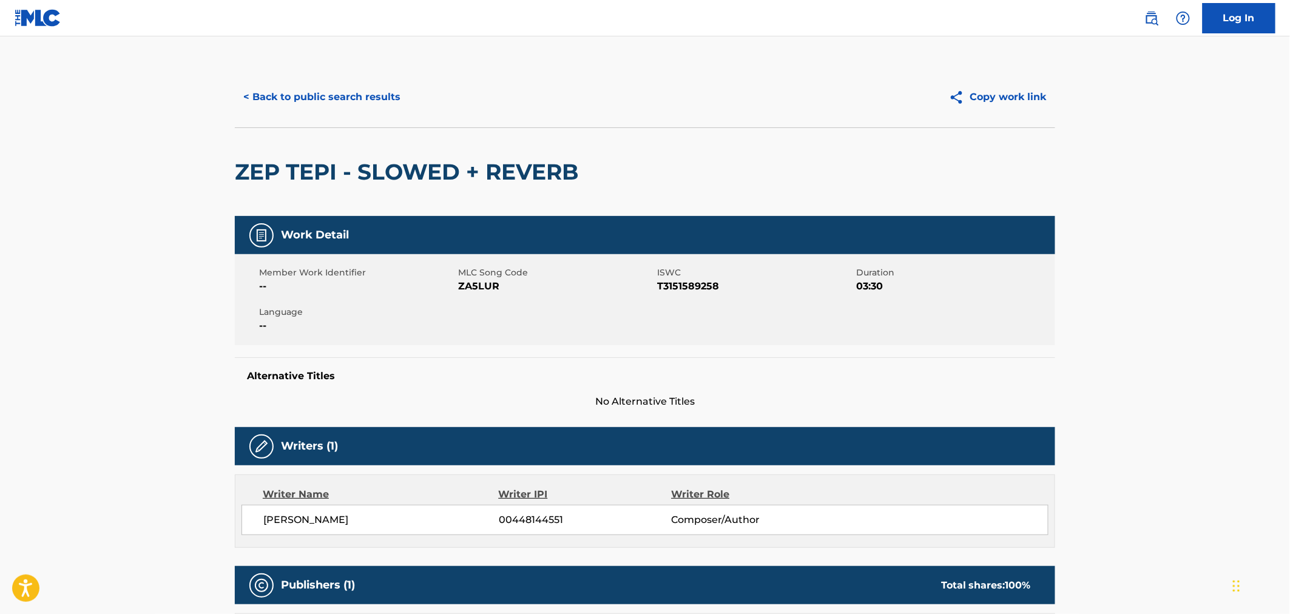
click at [488, 286] on span "ZA5LUR" at bounding box center [556, 286] width 196 height 15
click at [274, 91] on button "< Back to public search results" at bounding box center [322, 97] width 174 height 30
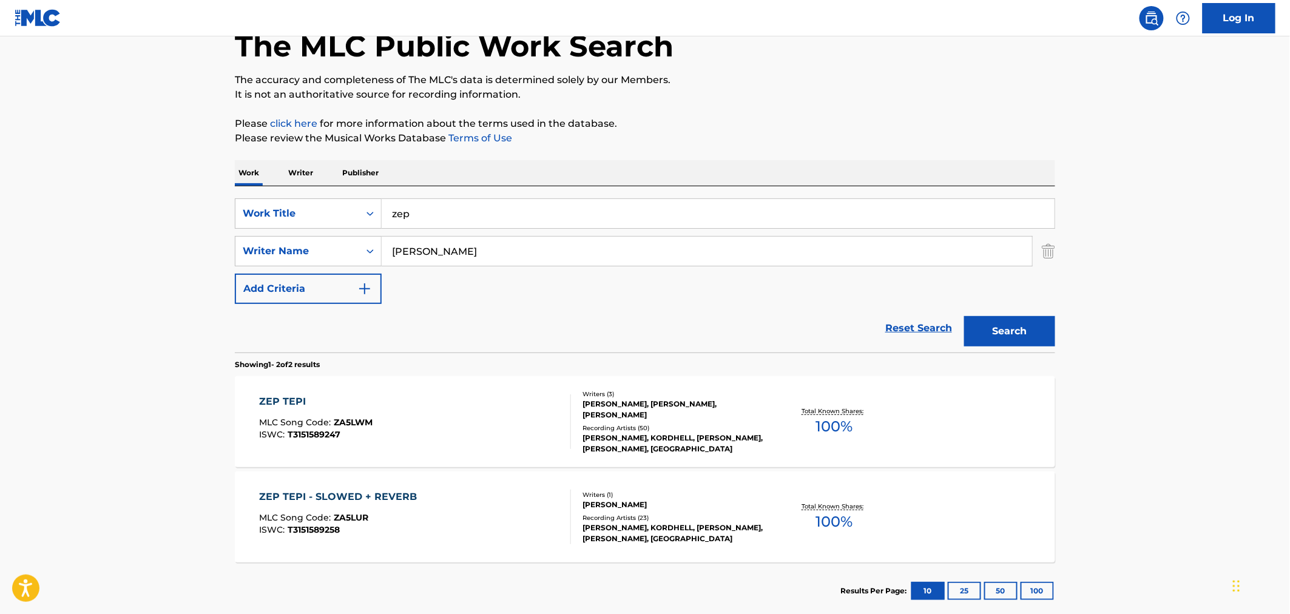
drag, startPoint x: 386, startPoint y: 208, endPoint x: 251, endPoint y: 190, distance: 136.5
click at [258, 192] on div "SearchWithCriteriae0a384ee-8762-496e-aacd-df3e10baa522 Work Title zep SearchWit…" at bounding box center [645, 269] width 820 height 166
click at [964, 316] on button "Search" at bounding box center [1009, 331] width 91 height 30
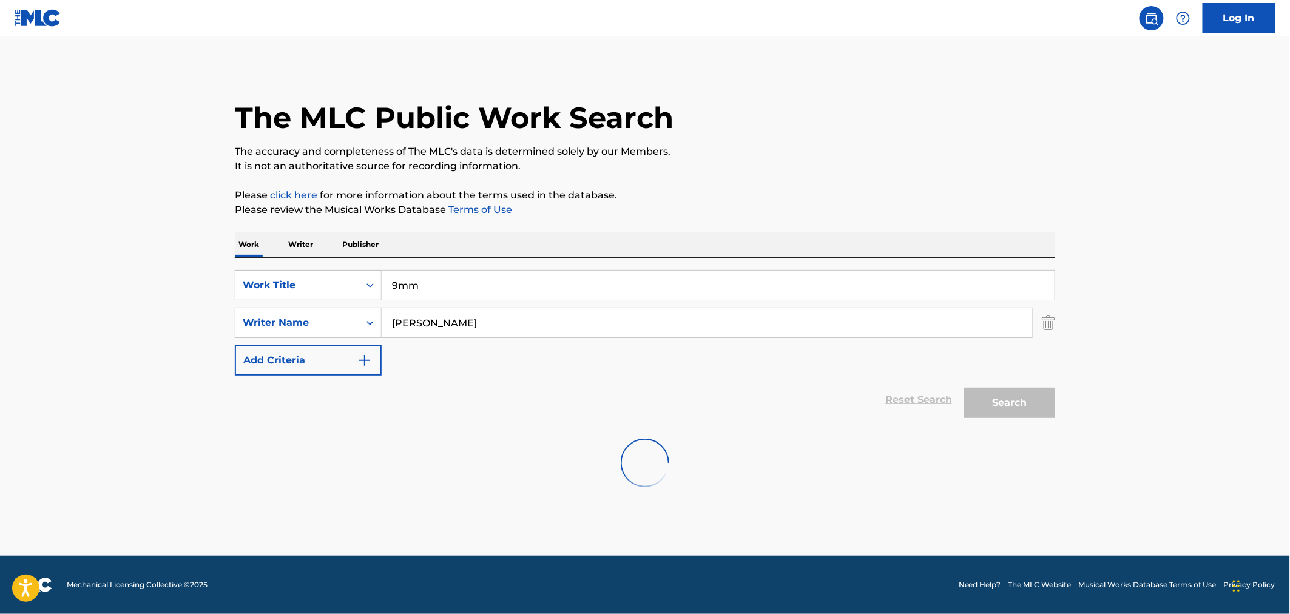
scroll to position [0, 0]
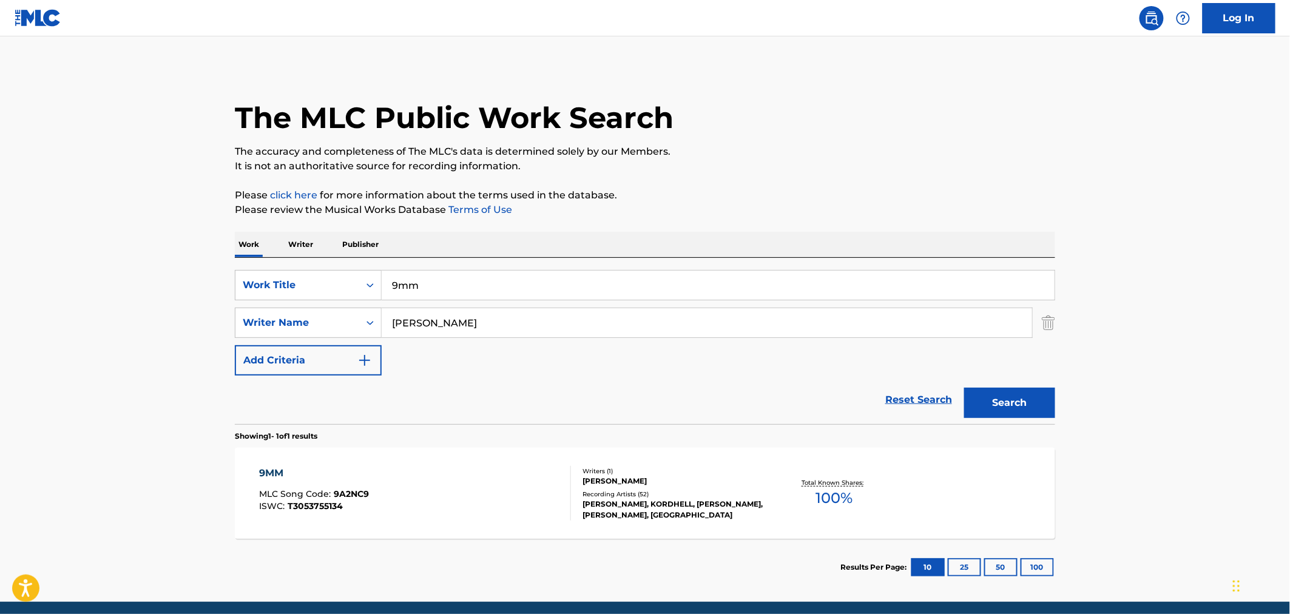
drag, startPoint x: 456, startPoint y: 289, endPoint x: 240, endPoint y: 246, distance: 220.2
click at [245, 246] on div "Work Writer Publisher SearchWithCriteriae0a384ee-8762-496e-aacd-df3e10baa522 Wo…" at bounding box center [645, 414] width 820 height 364
click at [964, 388] on button "Search" at bounding box center [1009, 403] width 91 height 30
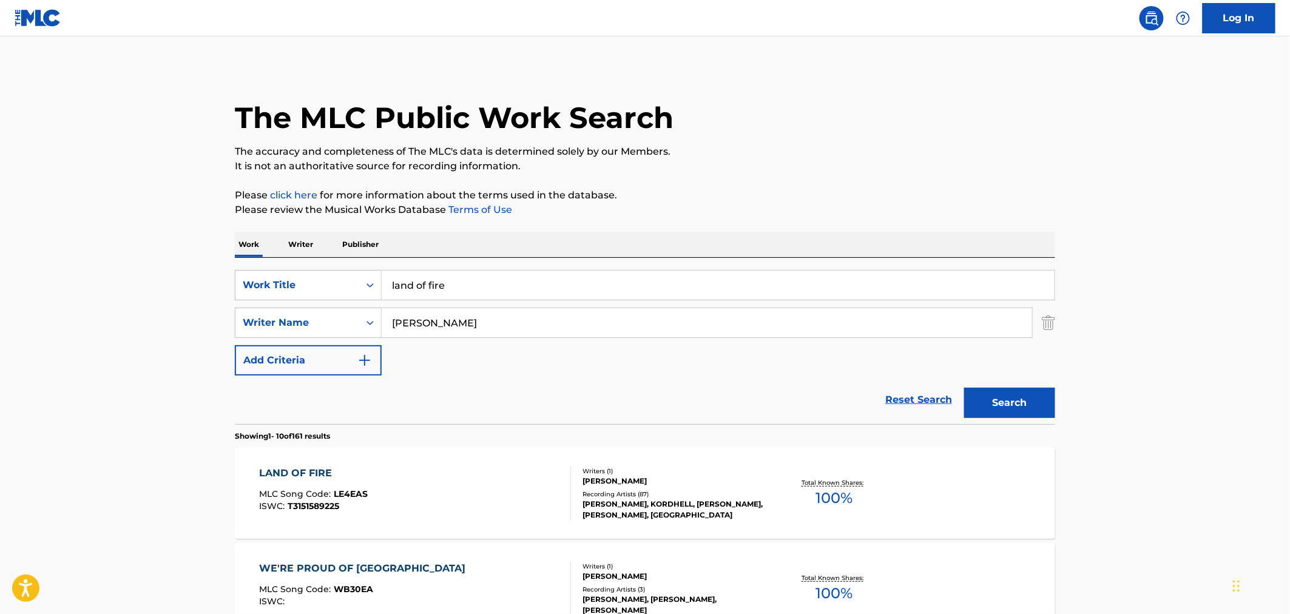
drag, startPoint x: 490, startPoint y: 271, endPoint x: 221, endPoint y: 240, distance: 269.9
type input "murder plot"
click at [964, 388] on button "Search" at bounding box center [1009, 403] width 91 height 30
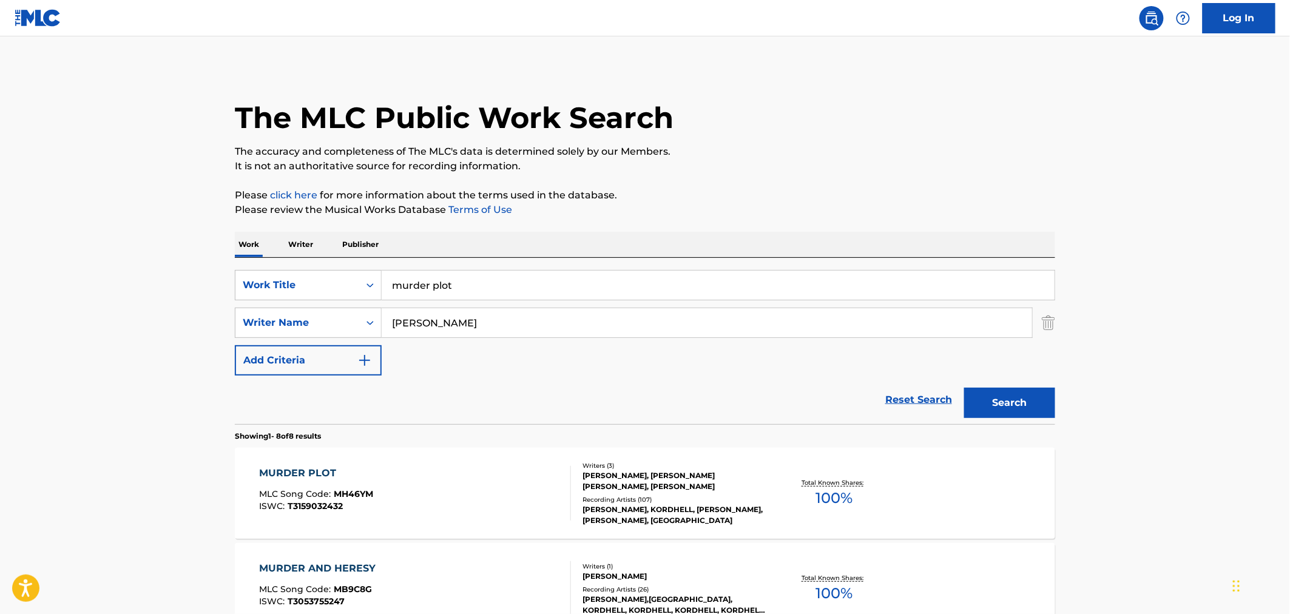
click at [482, 484] on div "MURDER PLOT MLC Song Code : MH46YM ISWC : T3159032432" at bounding box center [416, 493] width 312 height 55
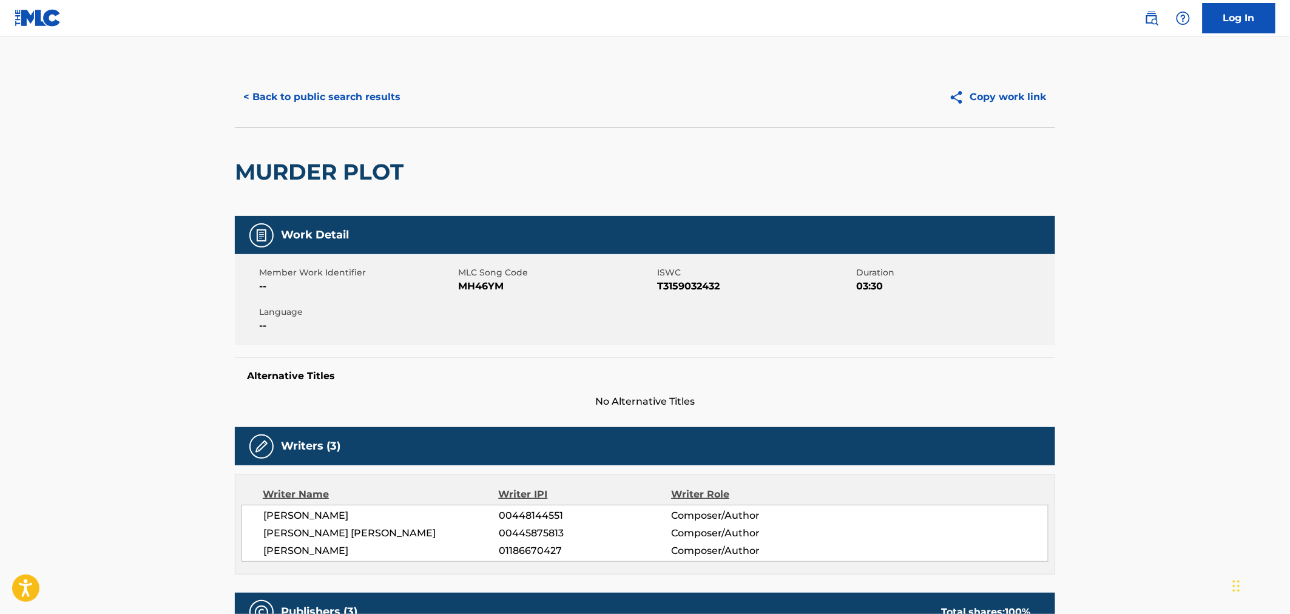
click at [496, 283] on span "MH46YM" at bounding box center [556, 286] width 196 height 15
